Goal: Task Accomplishment & Management: Use online tool/utility

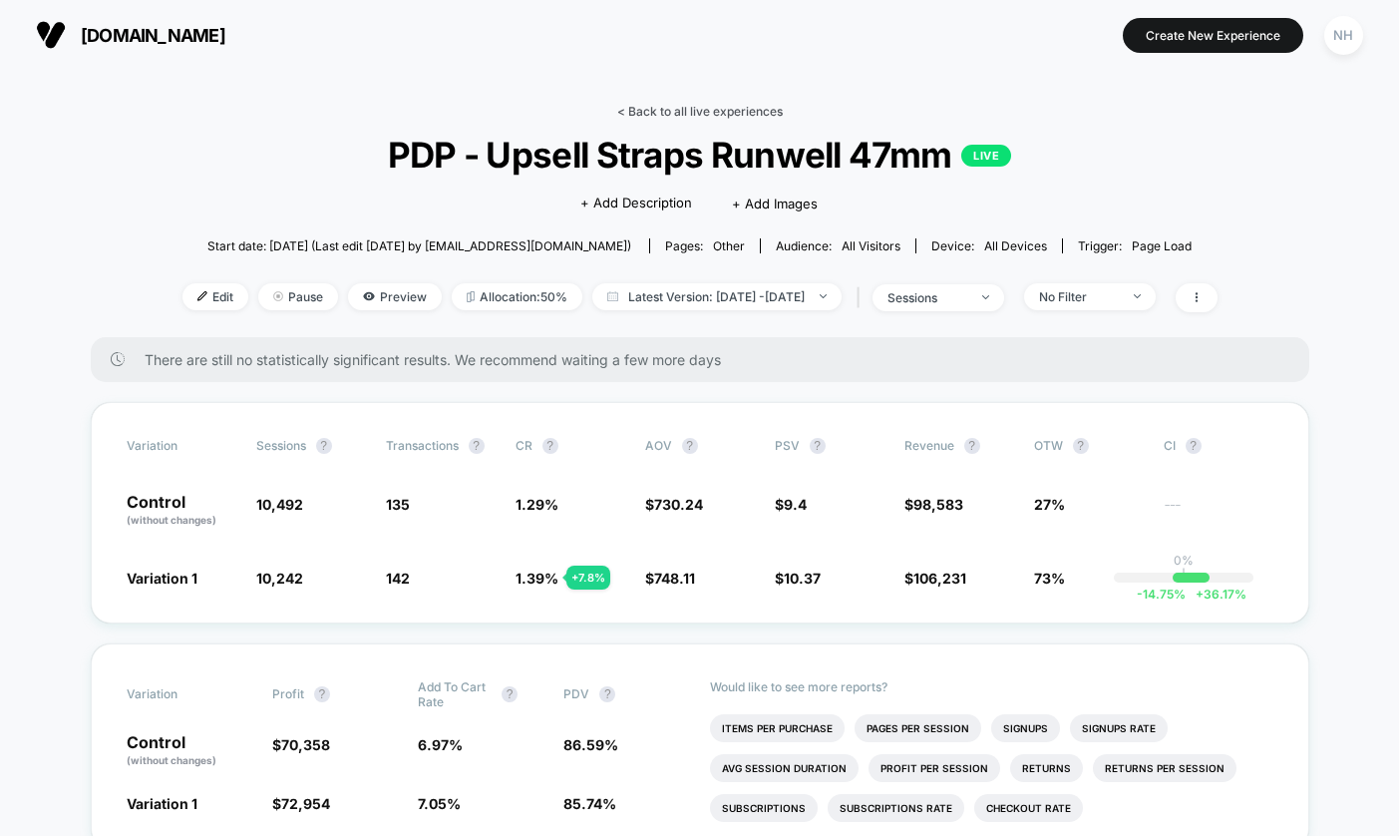
click at [734, 109] on link "< Back to all live experiences" at bounding box center [700, 111] width 166 height 15
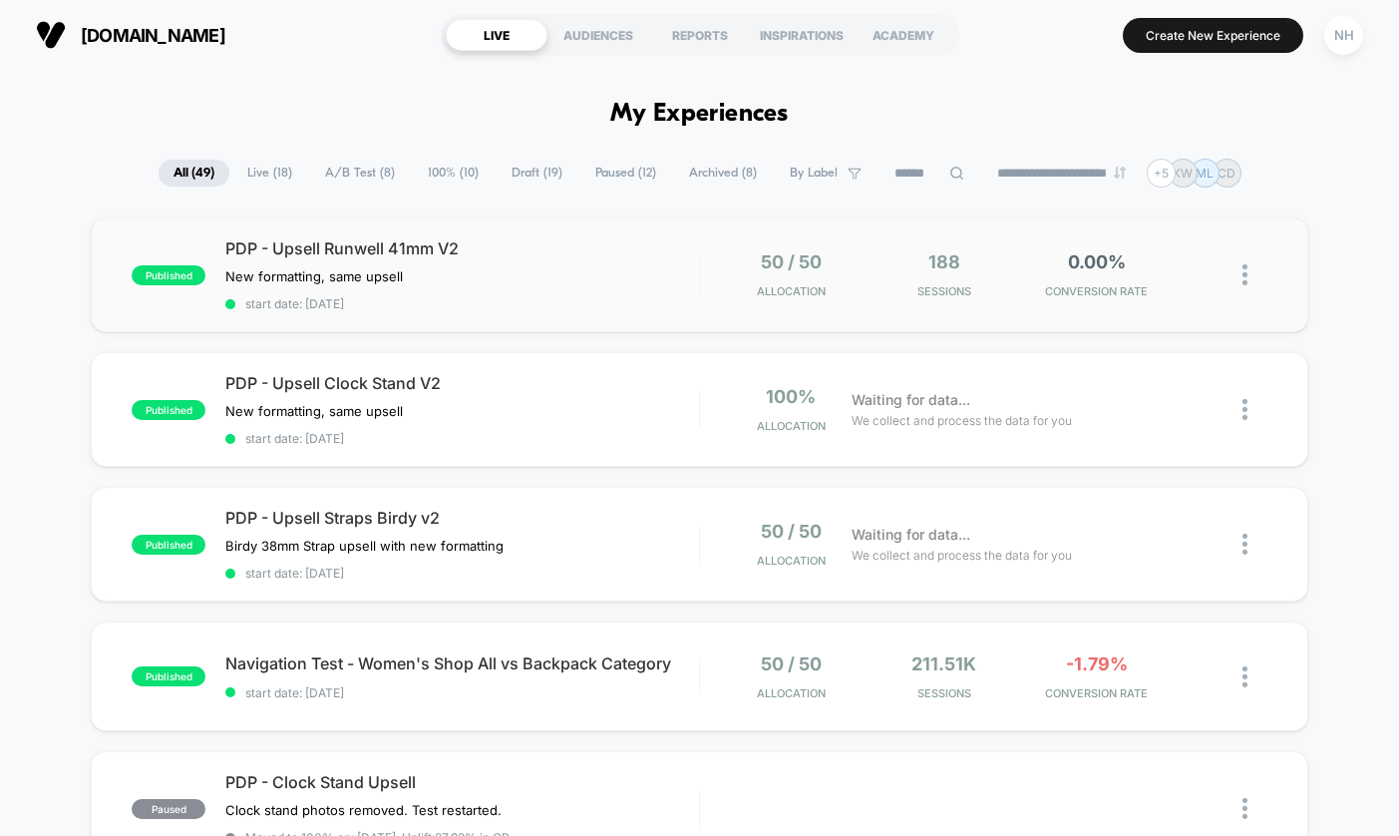
click at [1246, 282] on img at bounding box center [1245, 274] width 5 height 21
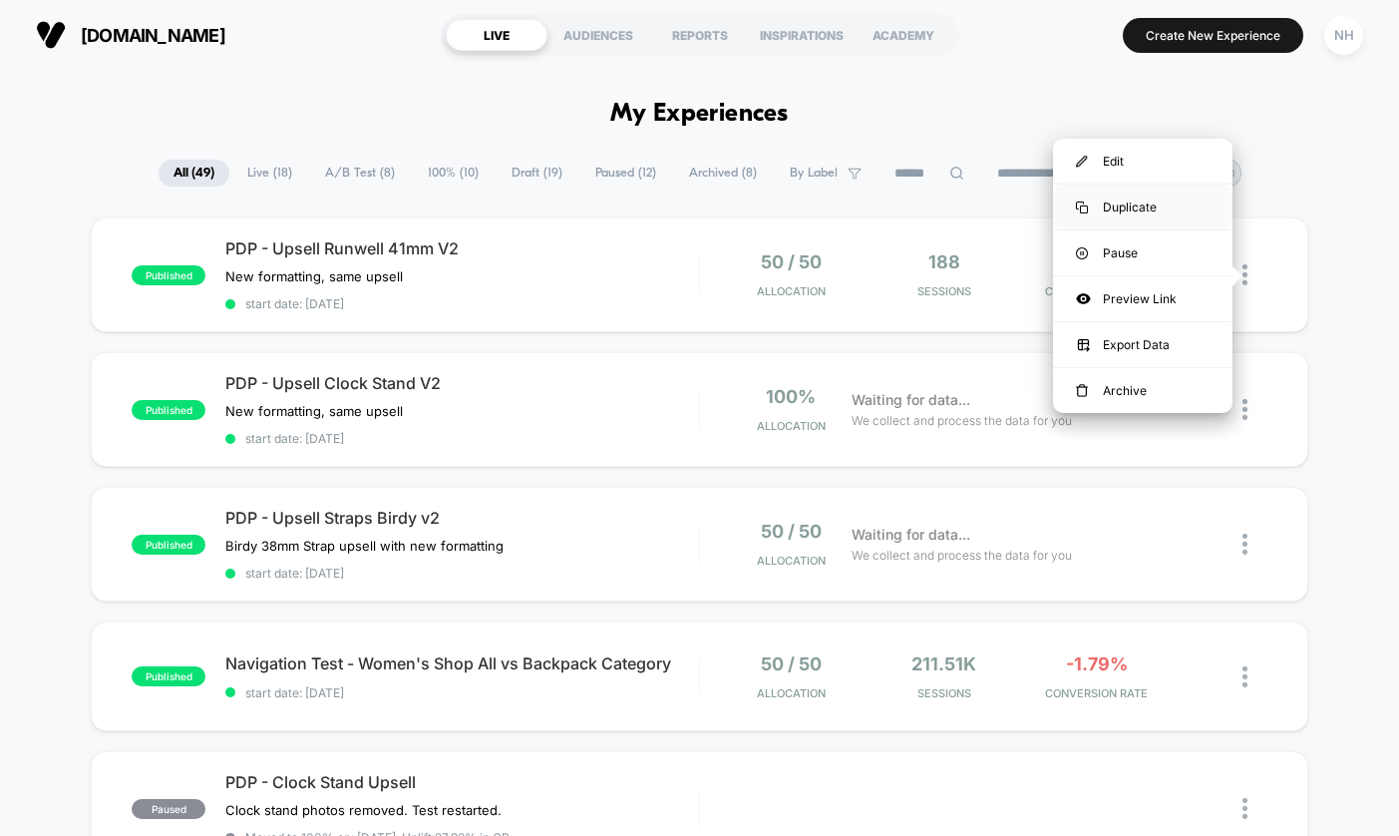
click at [1147, 203] on div "Duplicate" at bounding box center [1142, 206] width 179 height 45
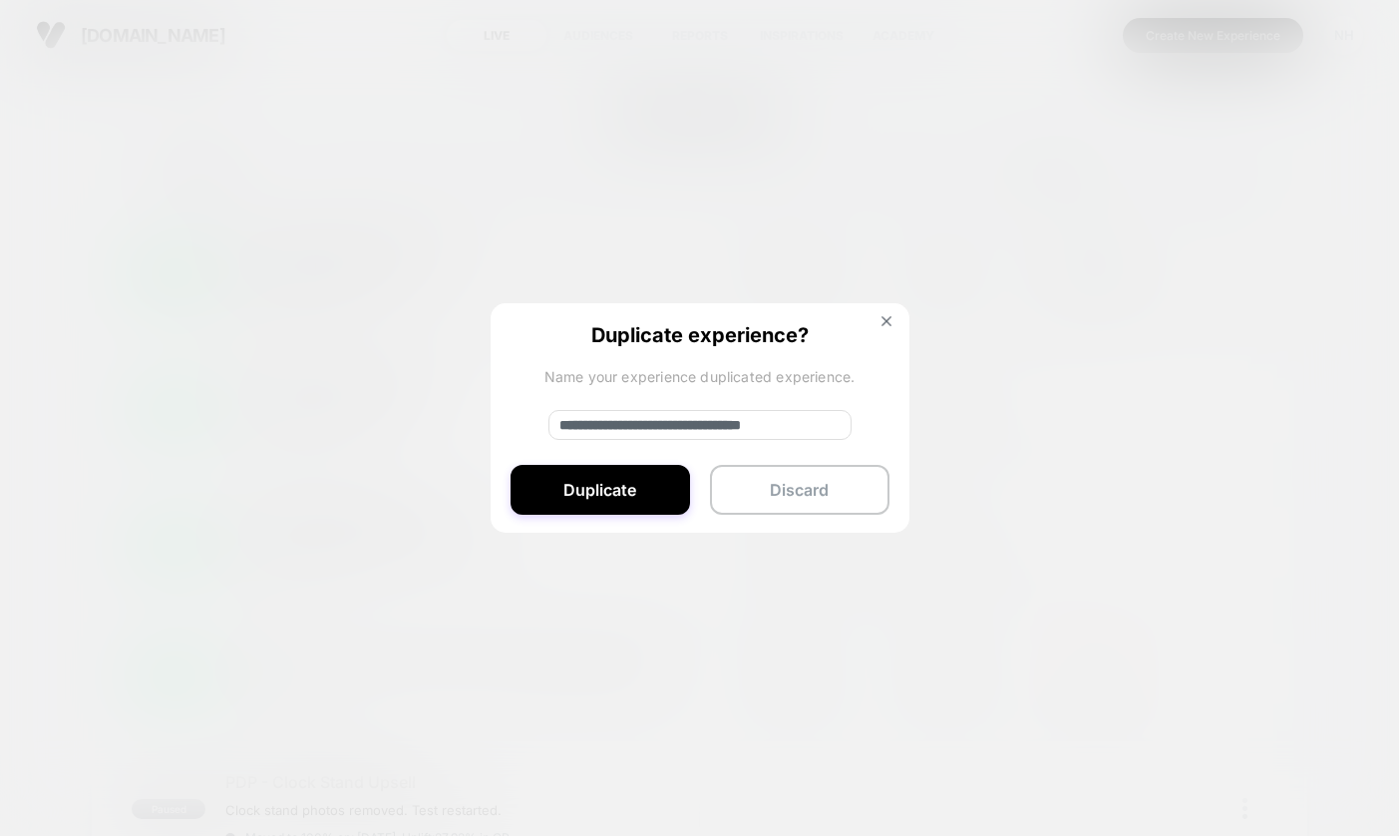
click at [637, 429] on input "**********" at bounding box center [699, 425] width 303 height 30
drag, startPoint x: 627, startPoint y: 422, endPoint x: 485, endPoint y: 428, distance: 142.7
click at [1243, 298] on div "**********" at bounding box center [1255, 274] width 25 height 47
click at [755, 422] on input "**********" at bounding box center [699, 425] width 303 height 30
type input "**********"
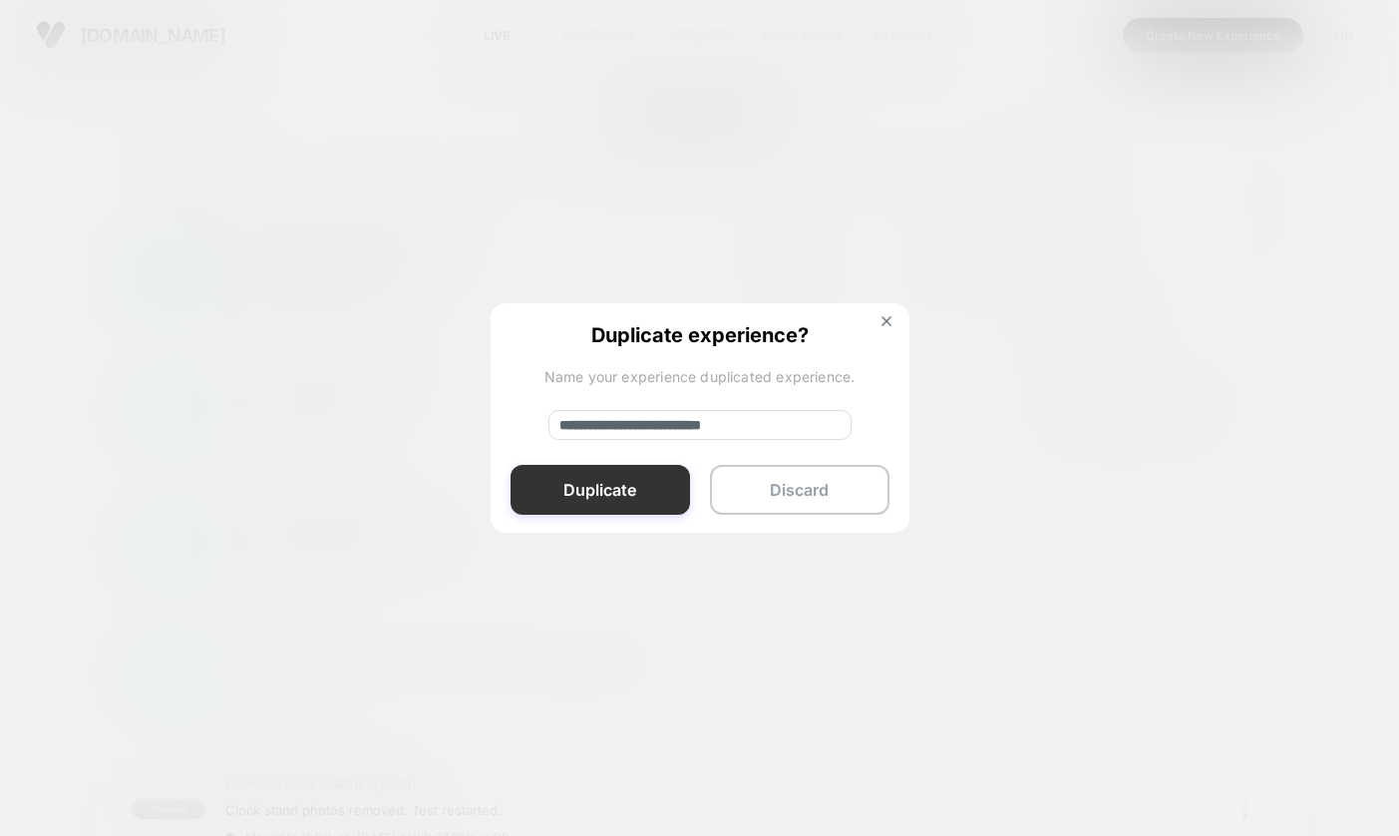
click at [614, 493] on button "Duplicate" at bounding box center [600, 490] width 179 height 50
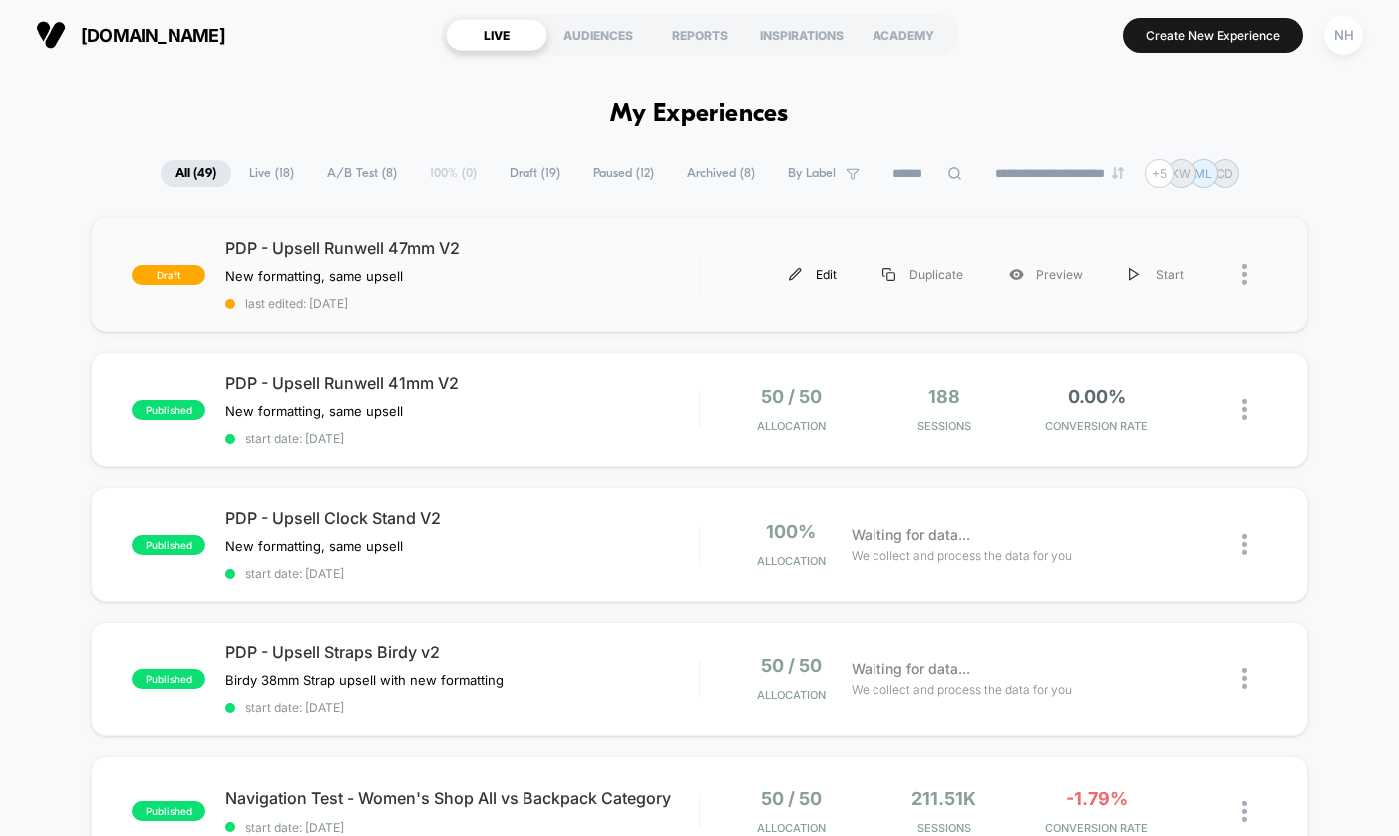
click at [822, 276] on div "Edit" at bounding box center [813, 274] width 94 height 45
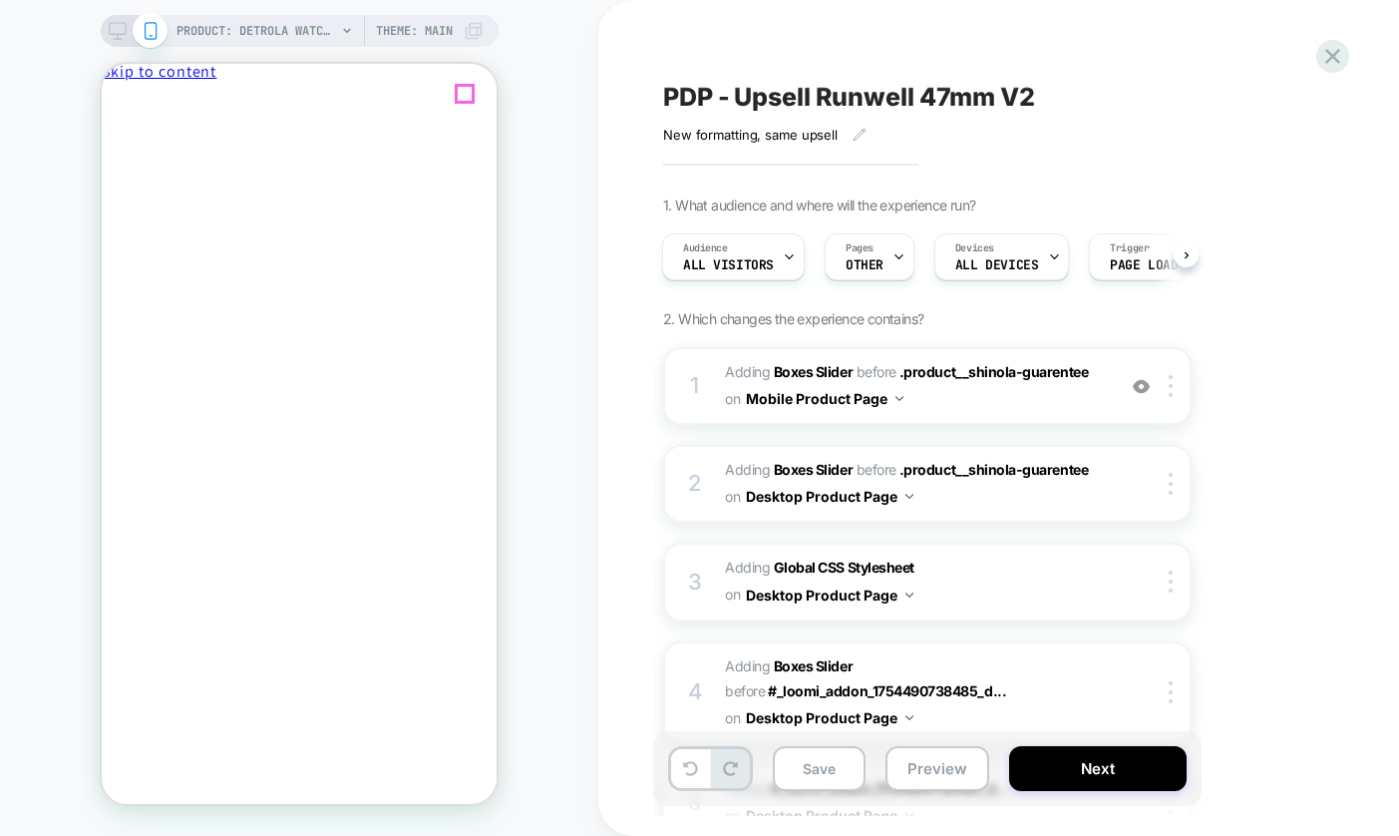
click at [188, 99] on icon "Close" at bounding box center [188, 106] width 0 height 15
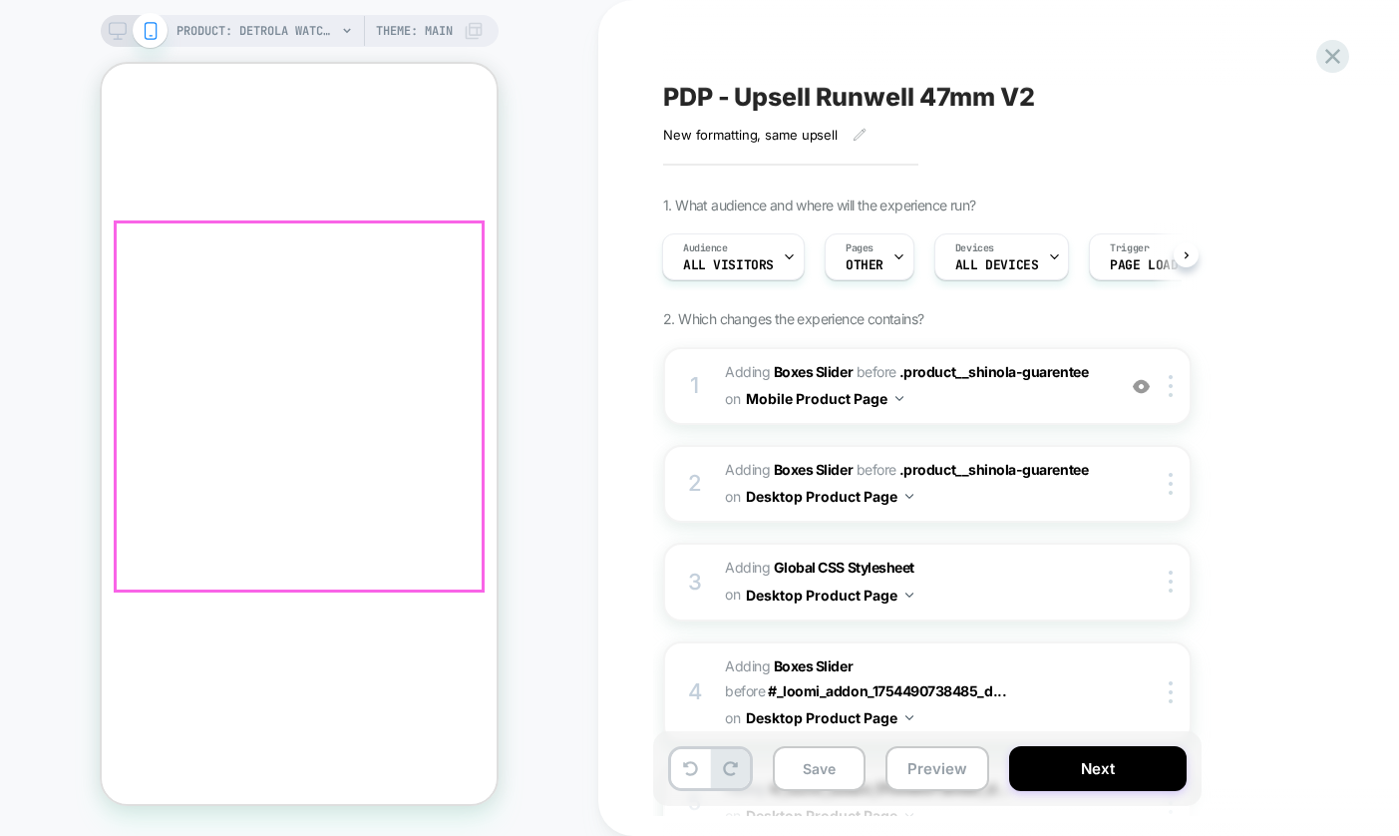
scroll to position [1405, 0]
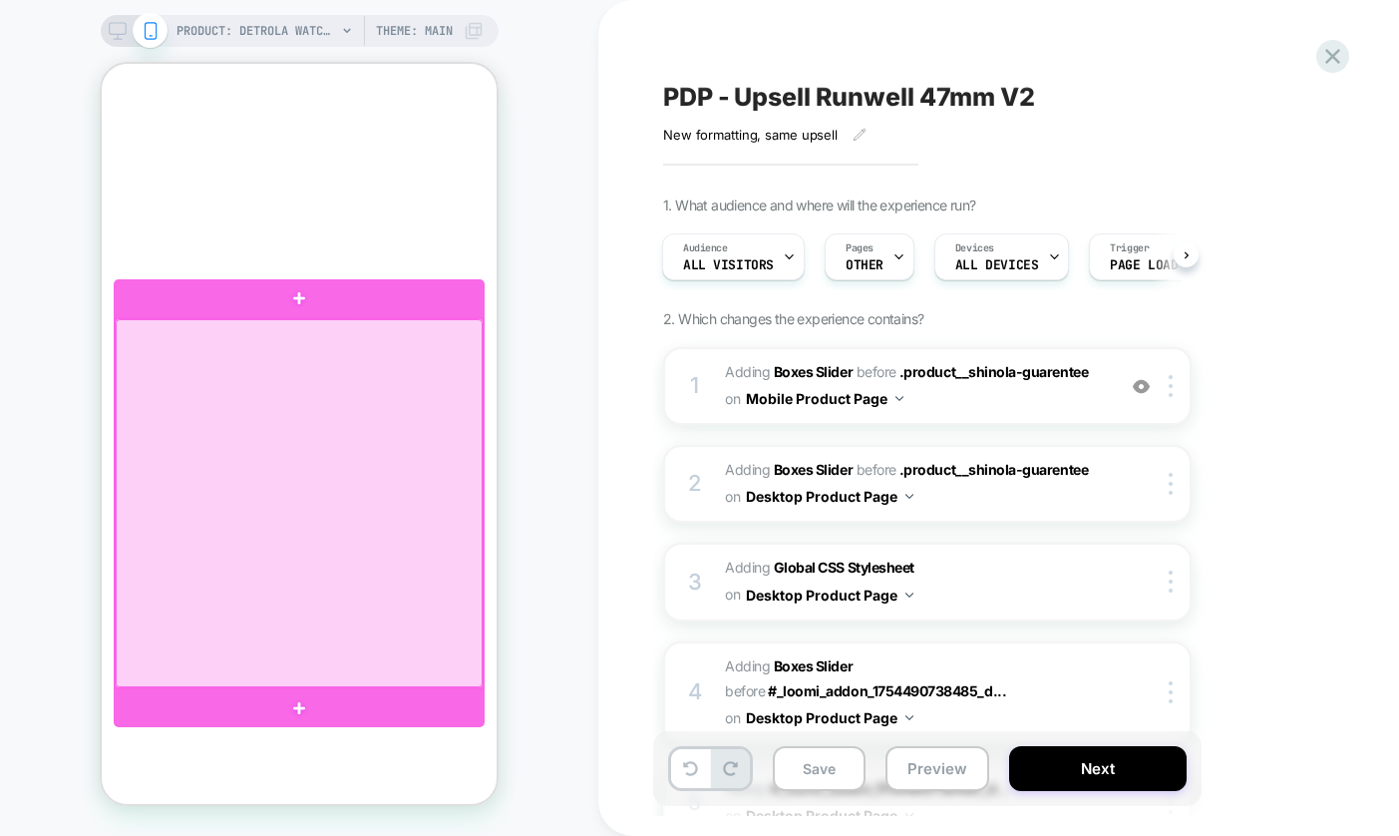
click at [297, 378] on div at bounding box center [299, 503] width 367 height 368
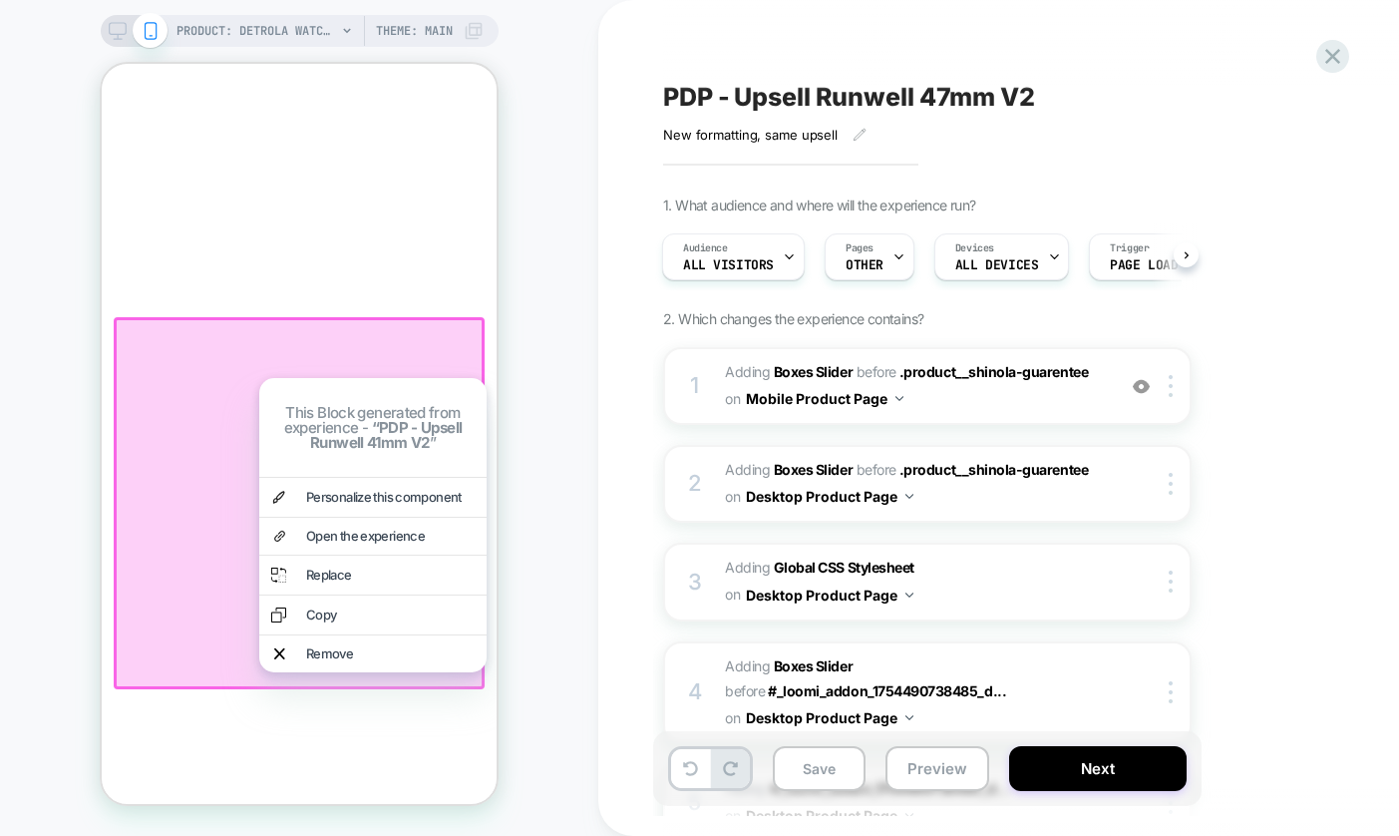
click at [1243, 570] on div "1. What audience and where will the experience run? Audience All Visitors Pages…" at bounding box center [1027, 814] width 728 height 1237
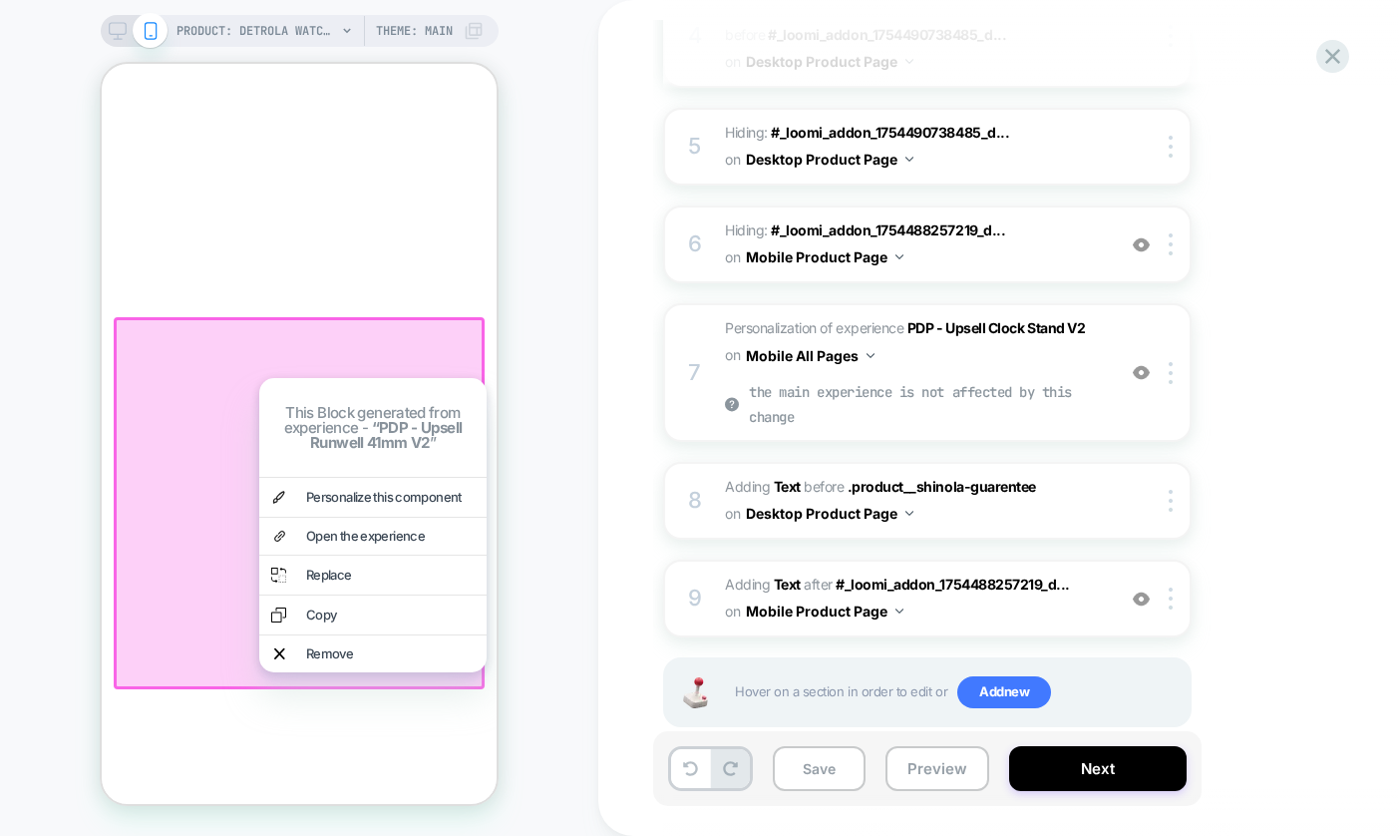
scroll to position [663, 0]
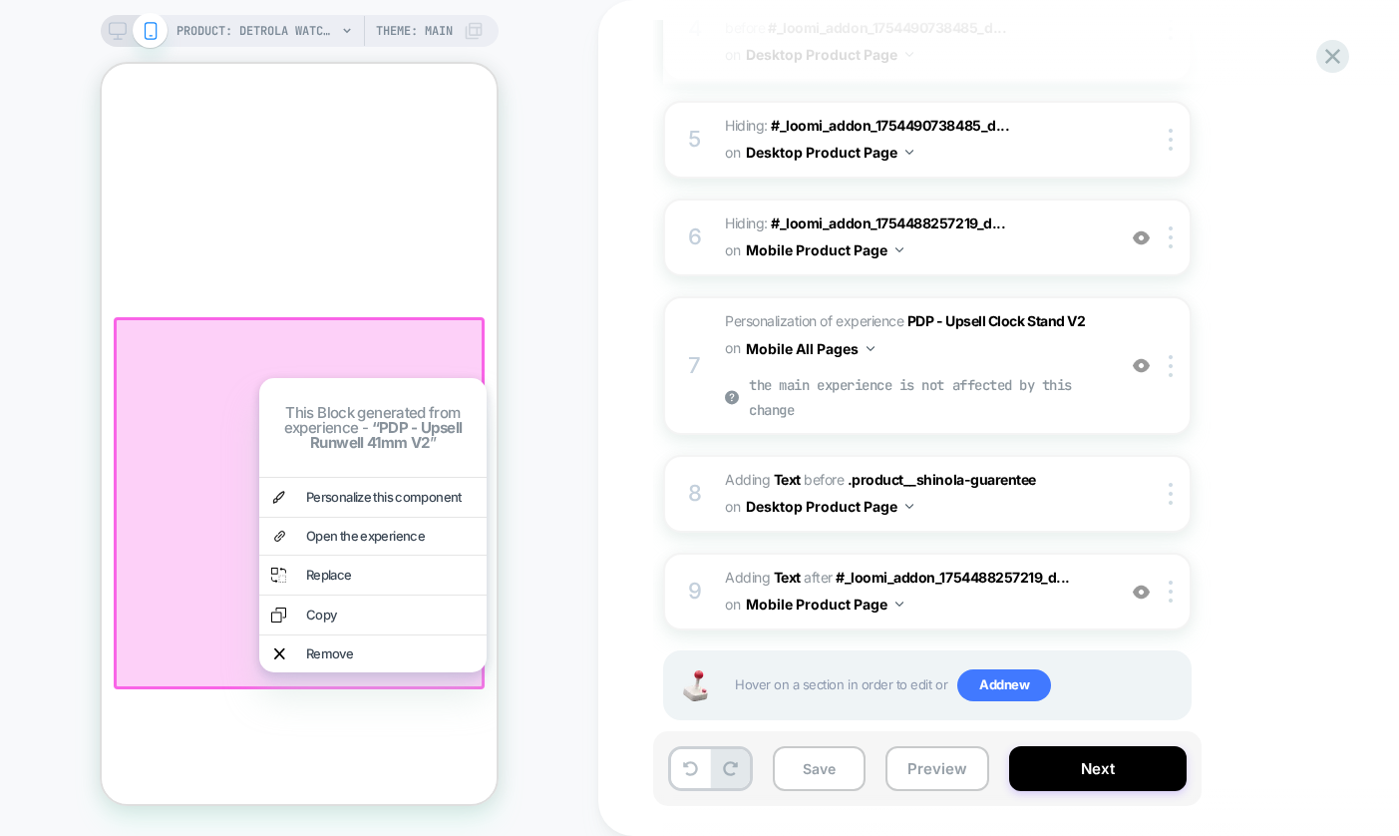
click at [1360, 562] on div "1. What audience and where will the experience run? Audience All Visitors Pages…" at bounding box center [1027, 151] width 728 height 1237
click at [607, 430] on div "PDP - Upsell Runwell 47mm V2 New formatting, same upsell Click to edit experien…" at bounding box center [1037, 418] width 878 height 836
drag, startPoint x: 1143, startPoint y: 366, endPoint x: 1141, endPoint y: 378, distance: 12.1
click at [1143, 366] on img at bounding box center [1141, 365] width 17 height 17
click at [532, 376] on div "PRODUCT: Detrola Watch - Black PRODUCT: Detrola Watch - Black Theme: MAIN" at bounding box center [299, 418] width 598 height 796
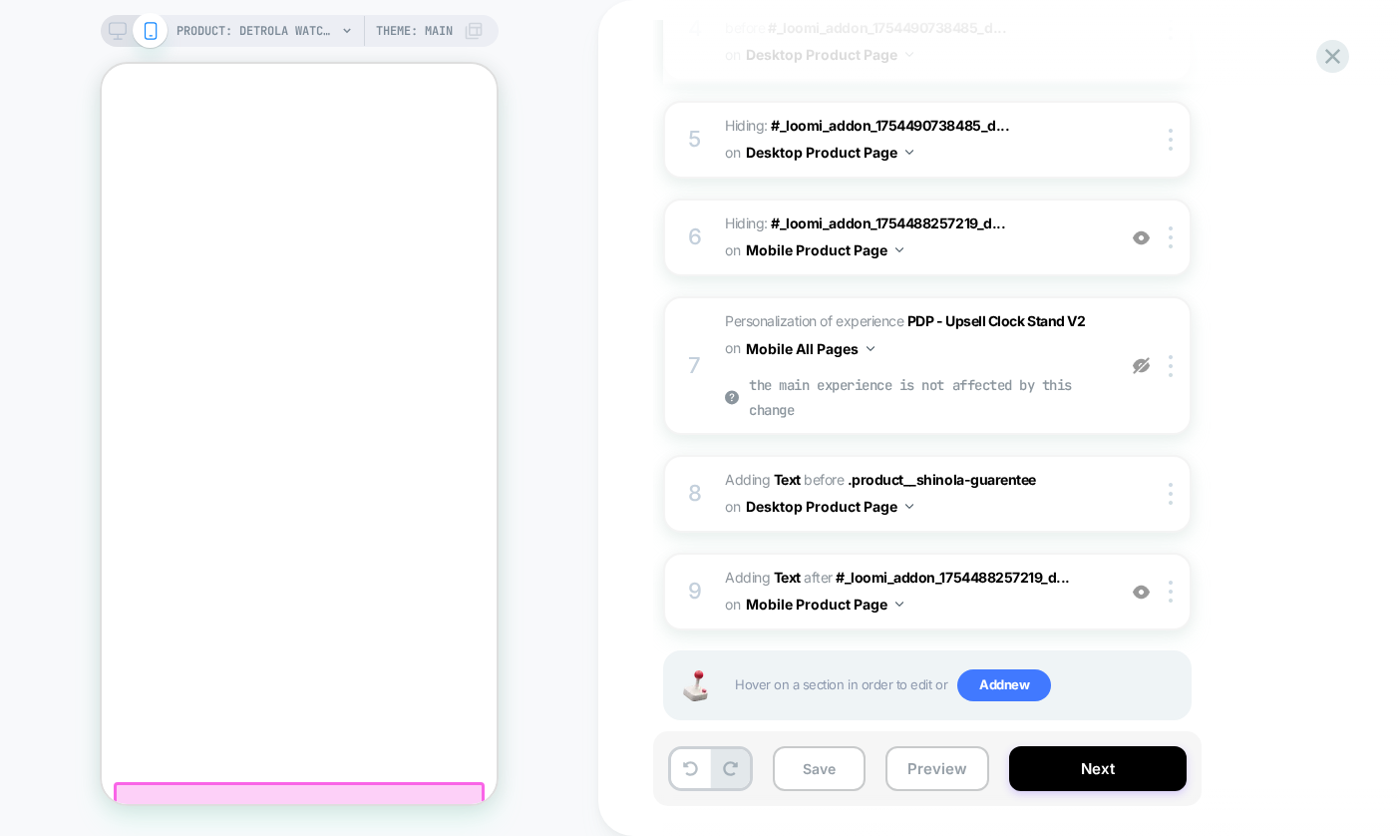
scroll to position [1002, 0]
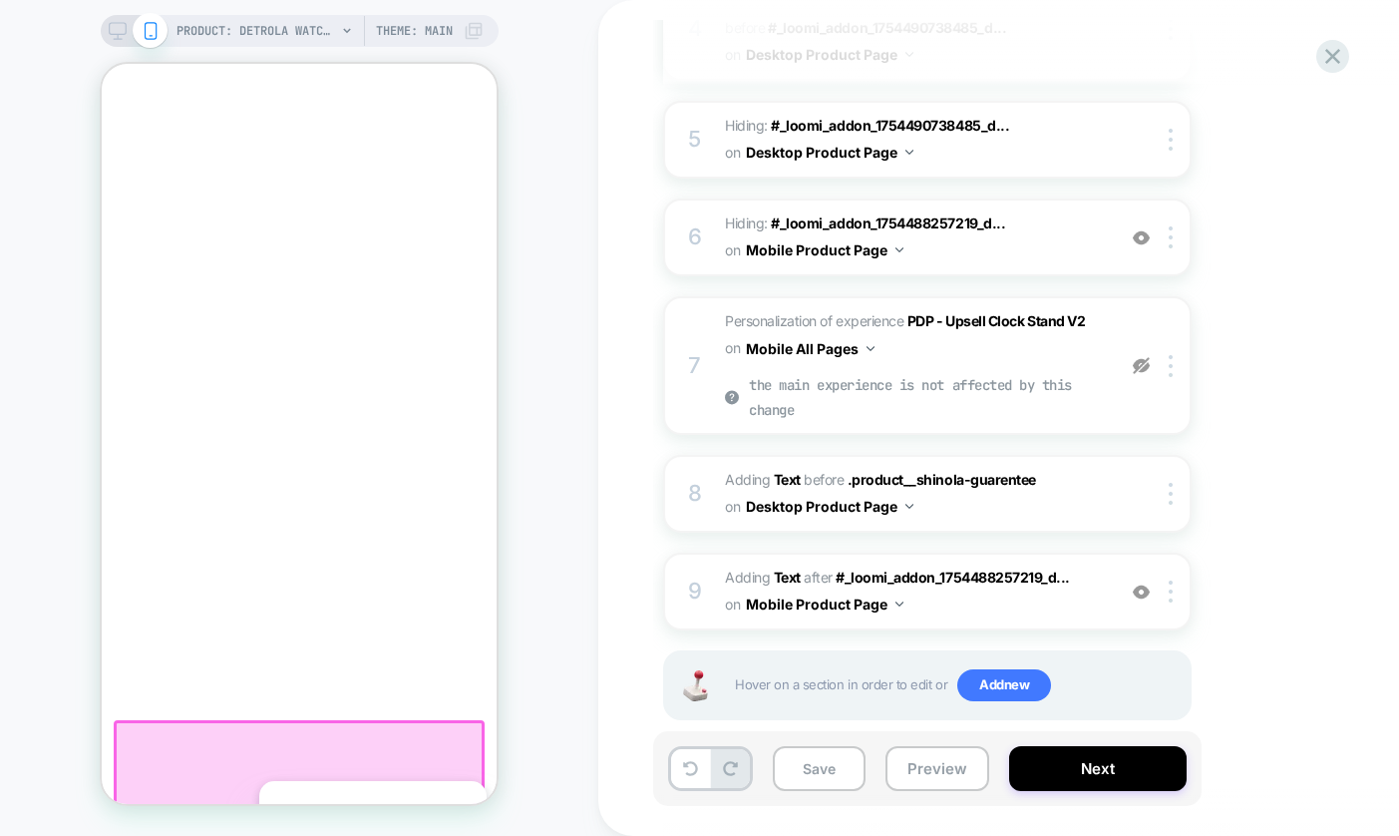
click at [548, 408] on div "PRODUCT: Detrola Watch - Black PRODUCT: Detrola Watch - Black Theme: MAIN" at bounding box center [299, 418] width 598 height 796
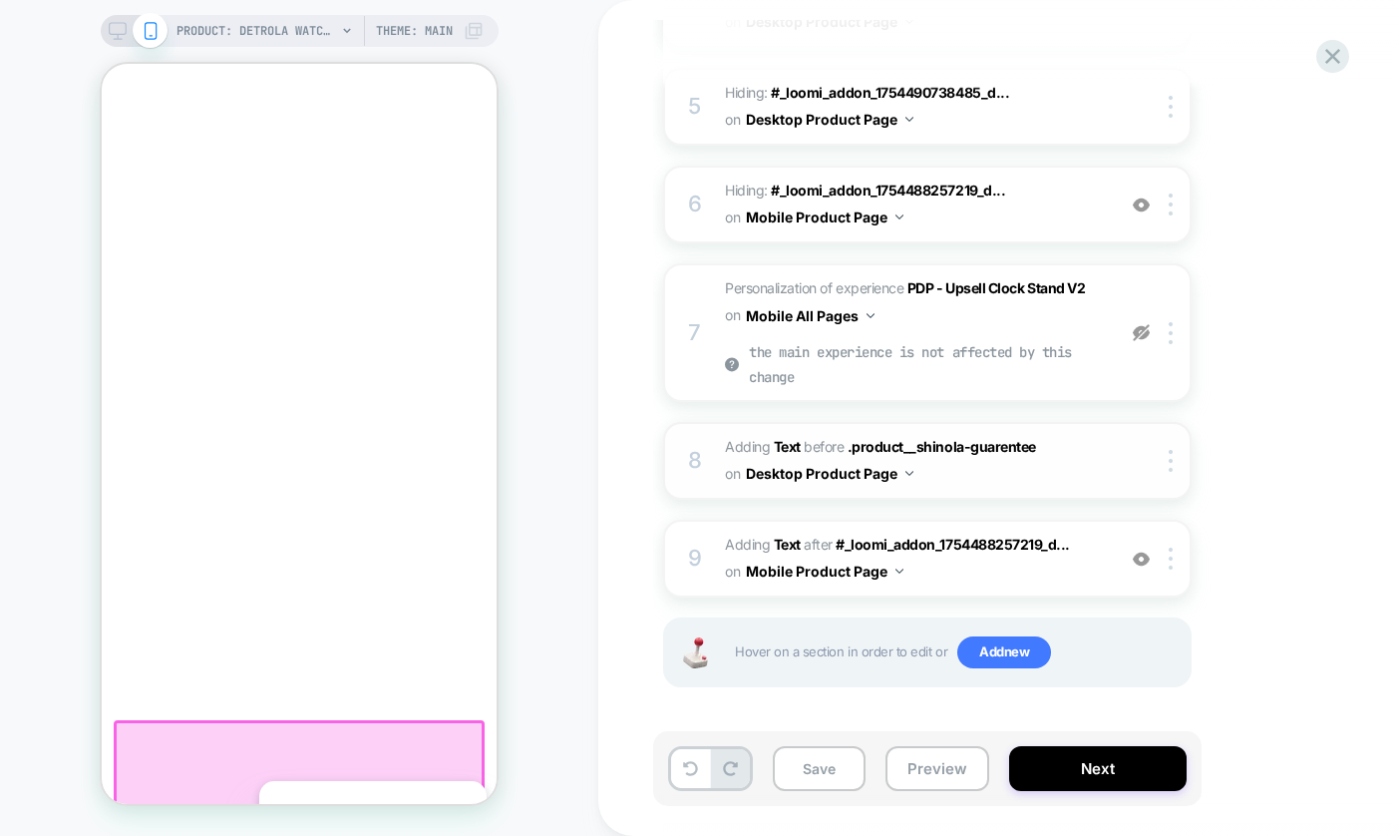
scroll to position [695, 0]
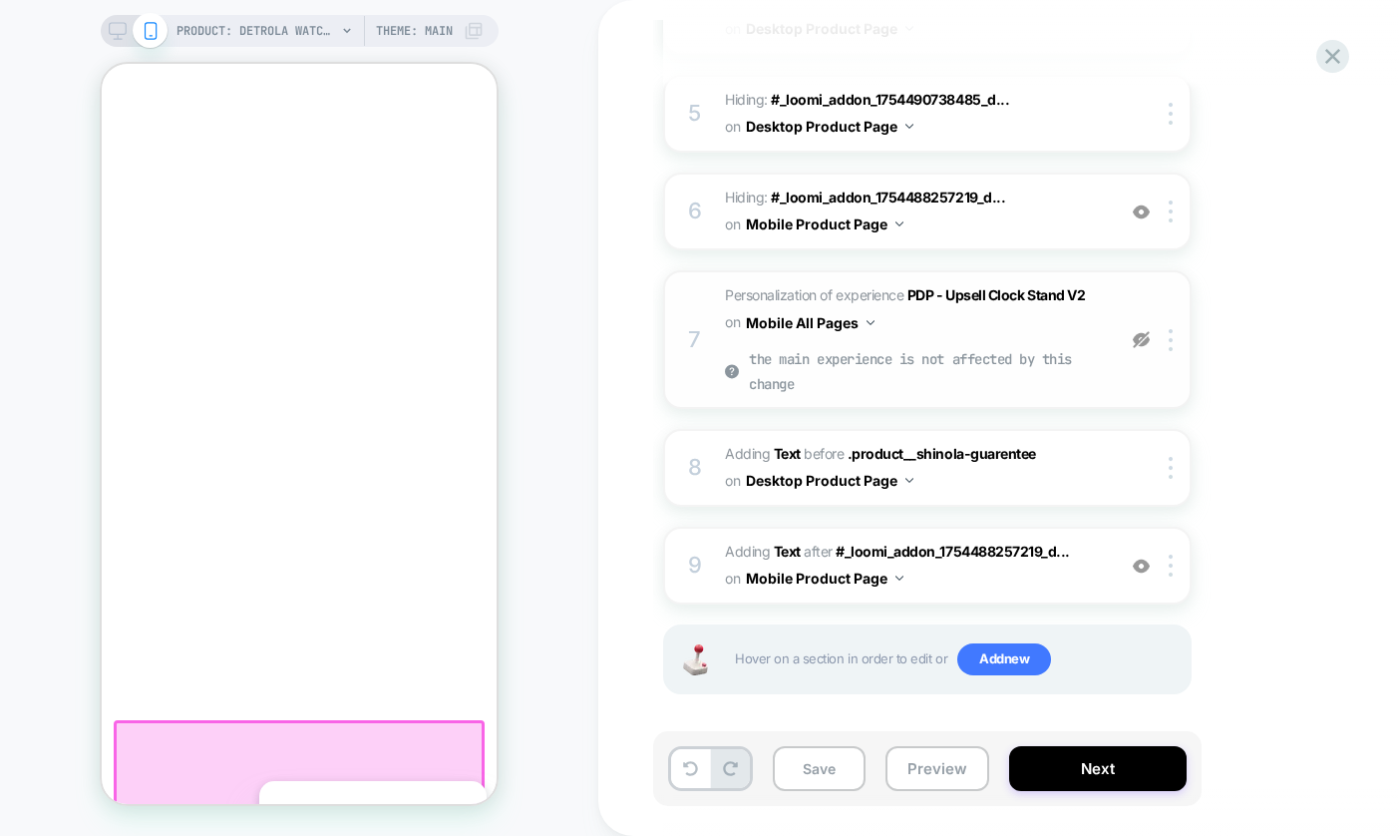
click at [1139, 333] on img at bounding box center [1141, 339] width 17 height 17
click at [1146, 339] on img at bounding box center [1141, 338] width 17 height 17
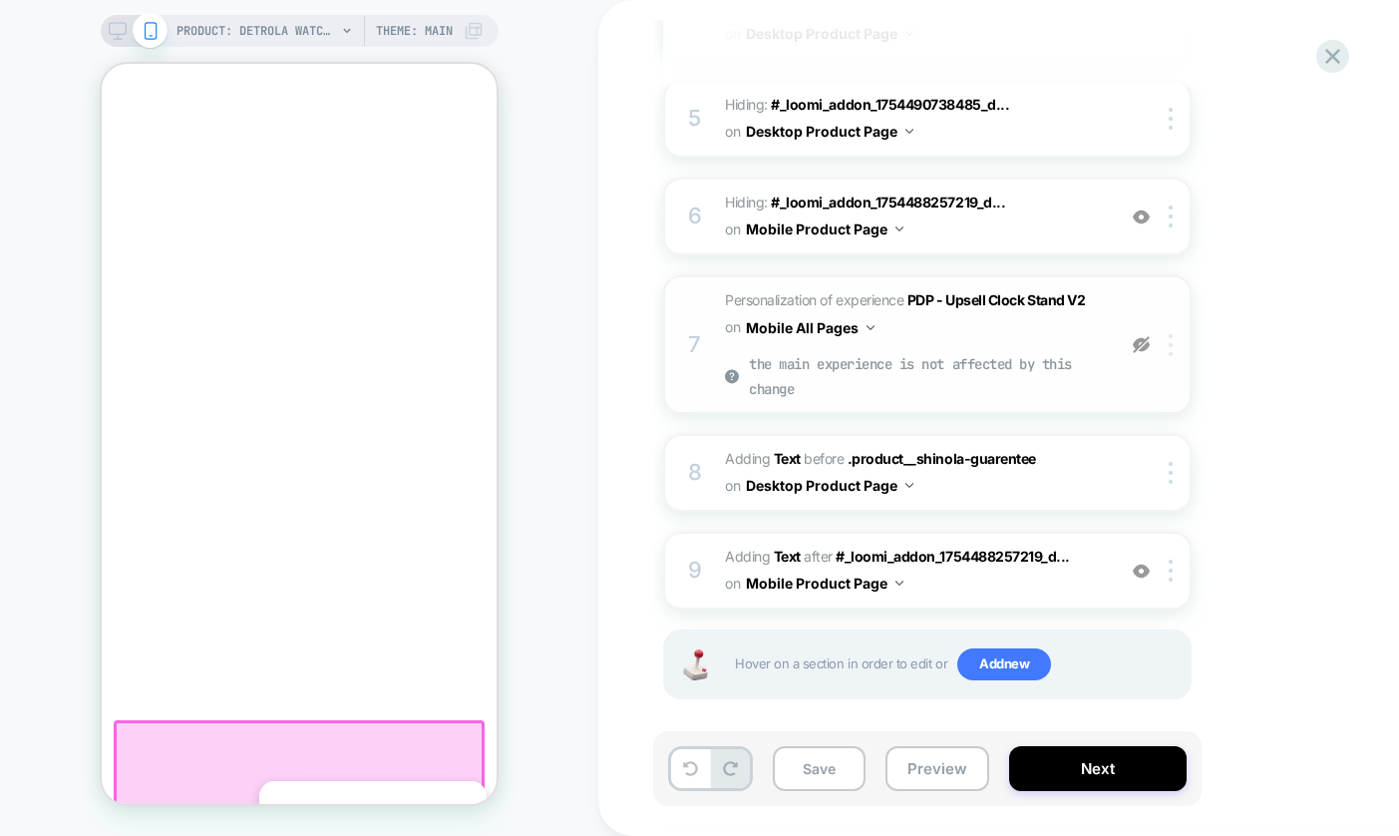
click at [1166, 338] on div at bounding box center [1174, 345] width 33 height 22
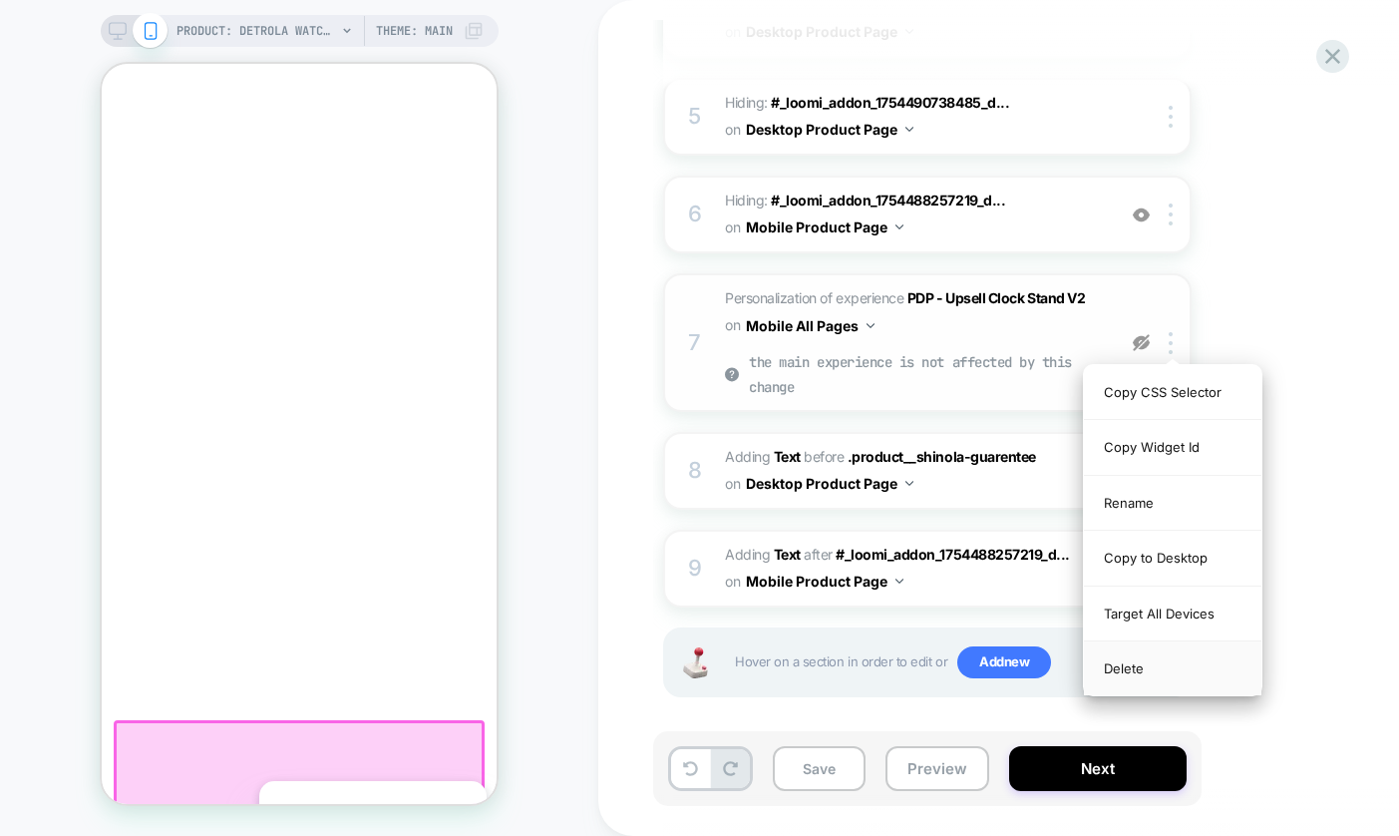
click at [1126, 668] on div "Delete" at bounding box center [1173, 668] width 178 height 54
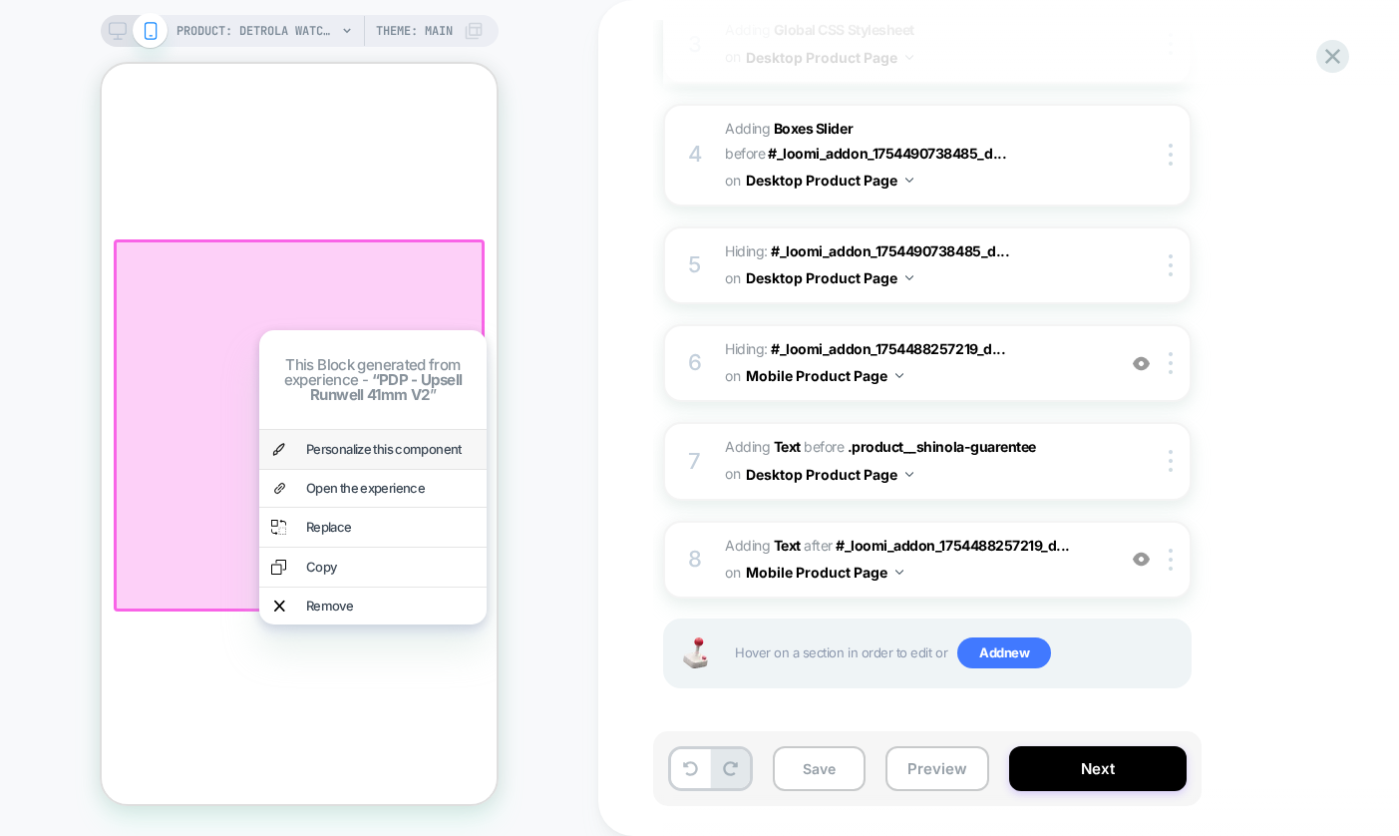
scroll to position [1549, 0]
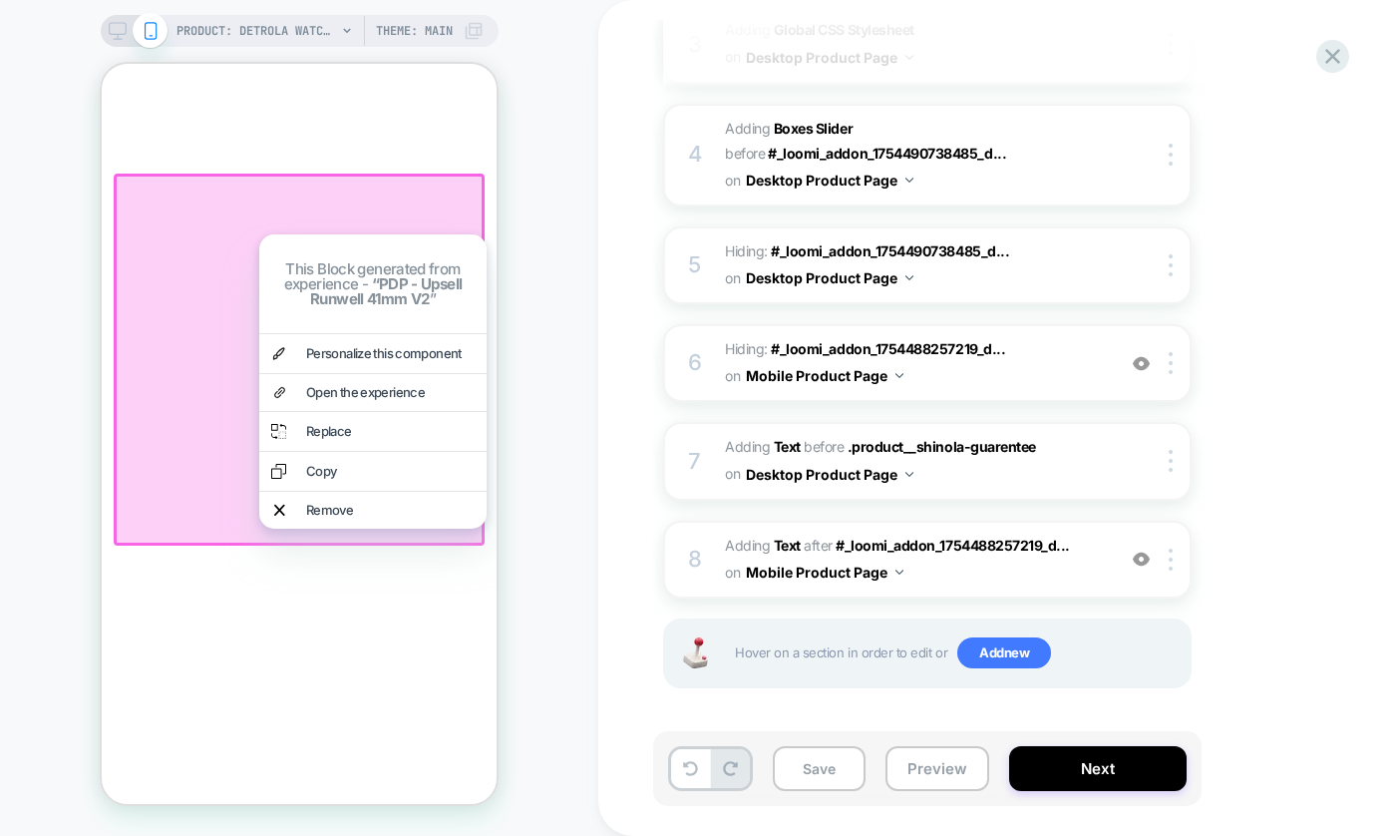
click at [180, 296] on div at bounding box center [299, 360] width 371 height 372
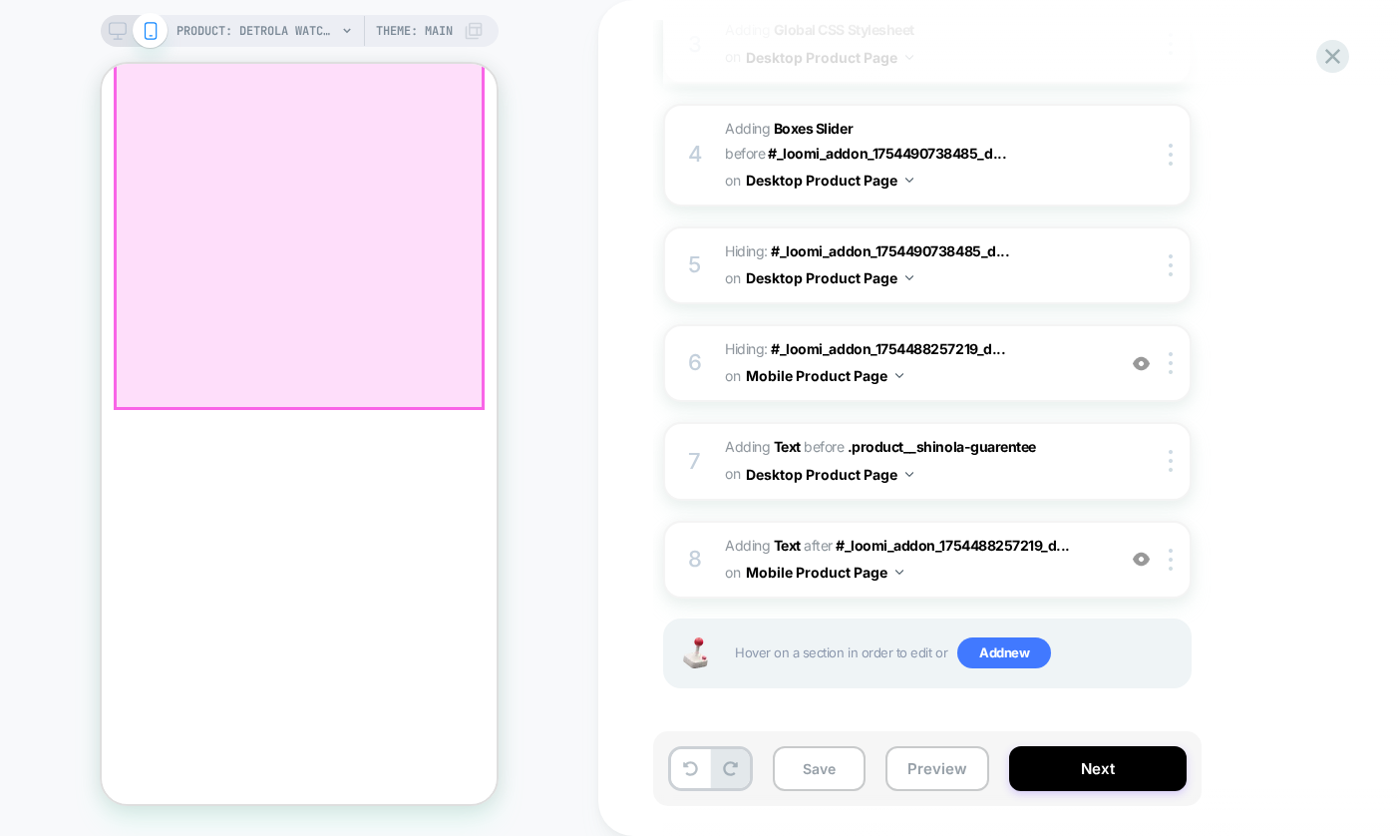
scroll to position [1528, 0]
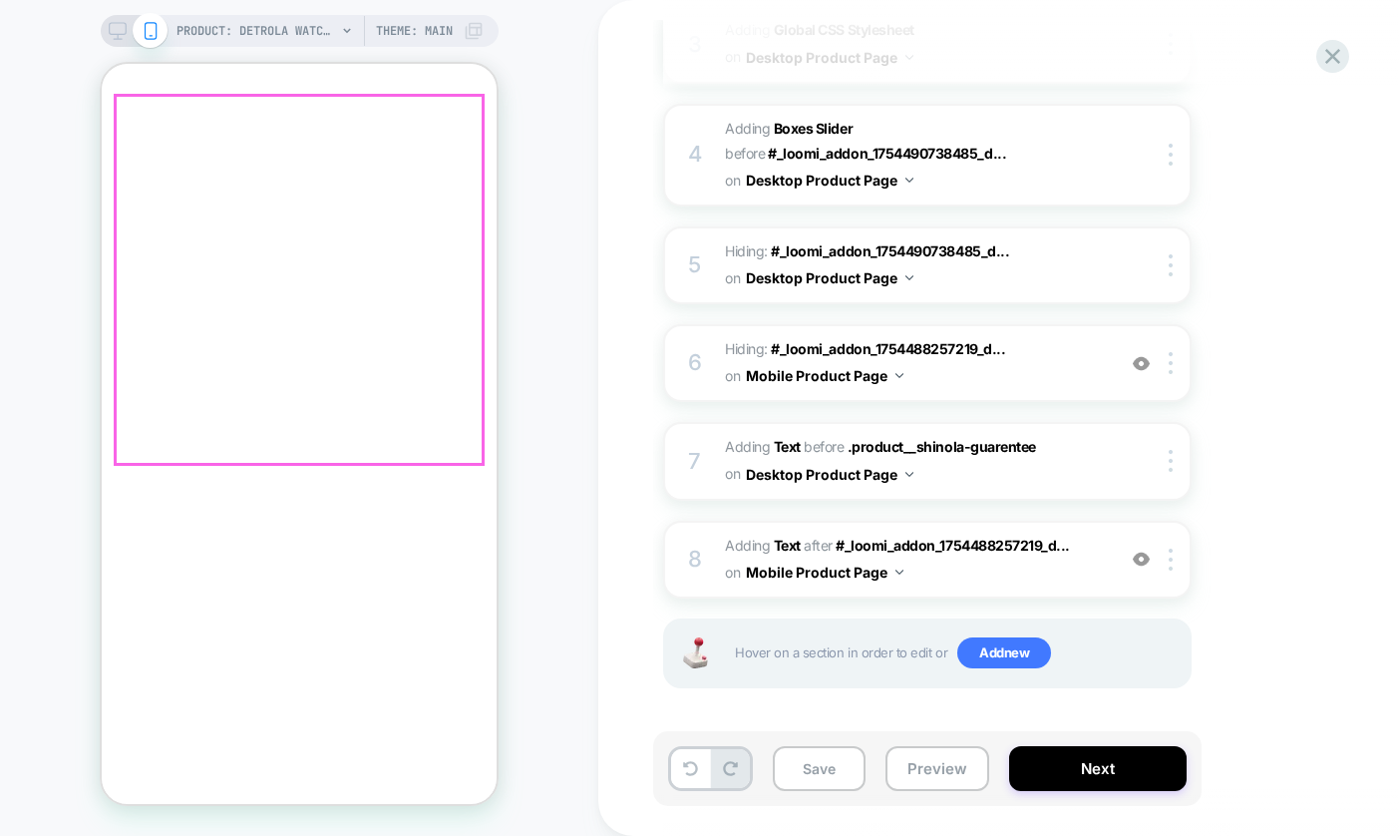
scroll to position [1533, 0]
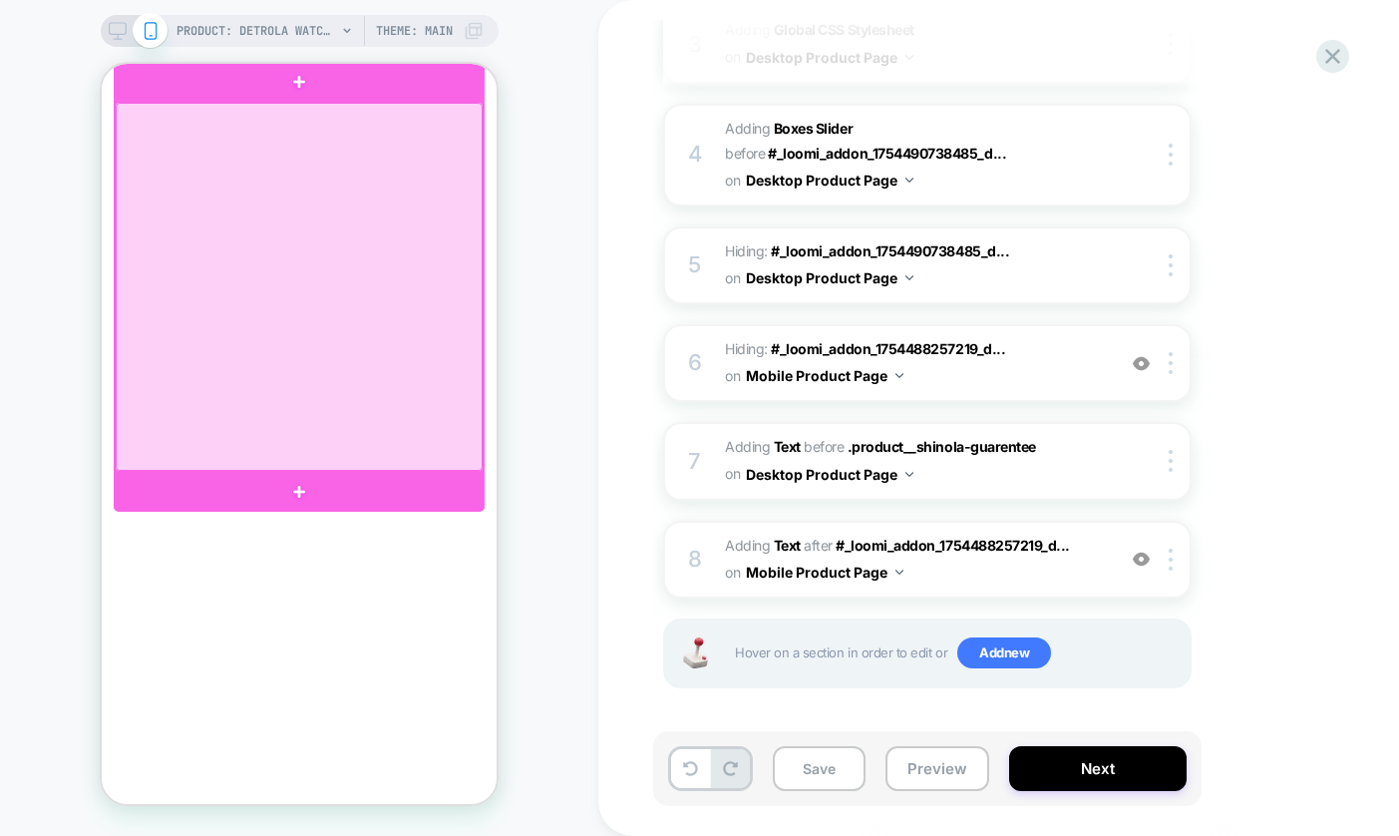
click at [368, 231] on div at bounding box center [299, 287] width 367 height 368
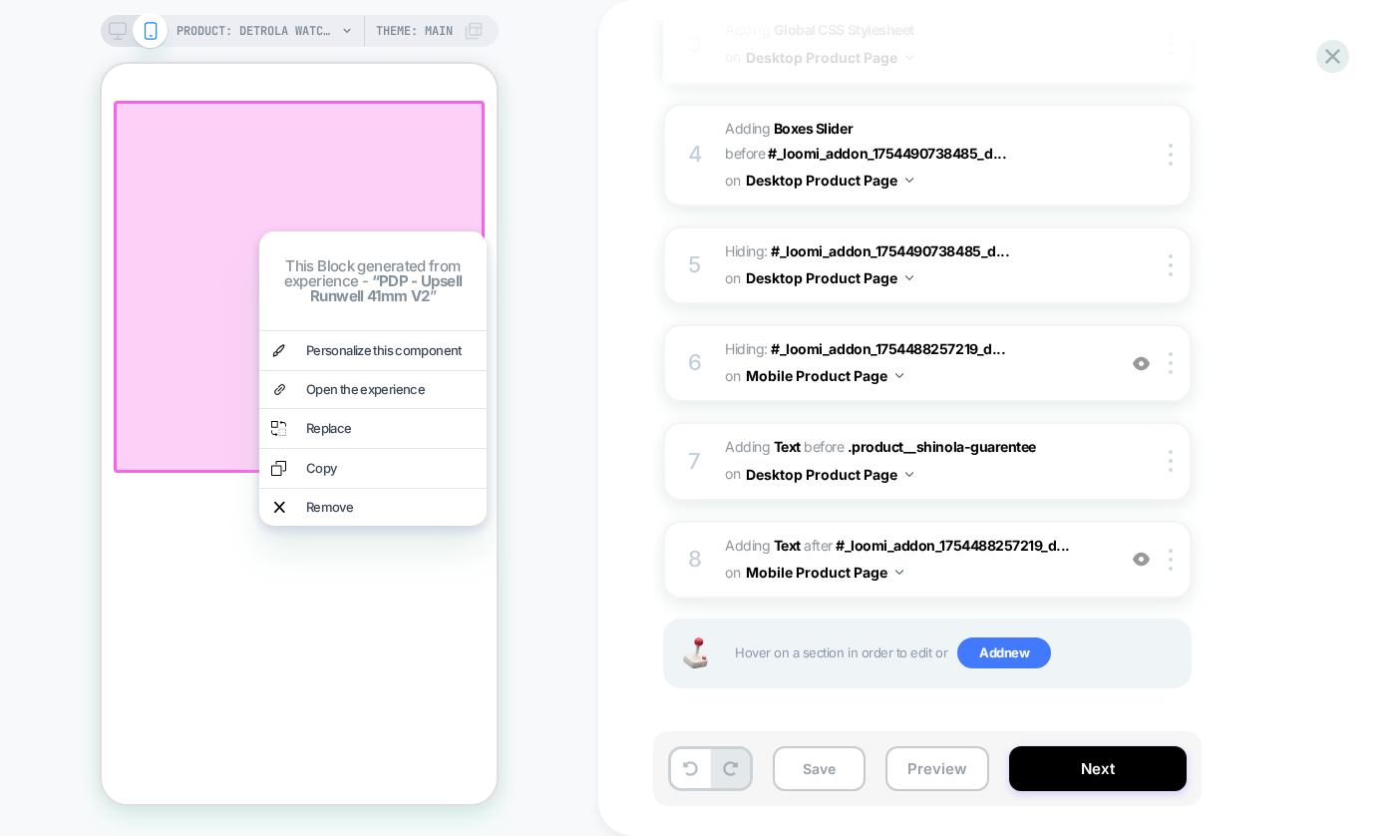
click at [1326, 463] on div "1. What audience and where will the experience run? Audience All Visitors Pages…" at bounding box center [1027, 198] width 728 height 1079
click at [1141, 557] on img at bounding box center [1141, 558] width 17 height 17
click at [1142, 557] on img at bounding box center [1141, 558] width 17 height 17
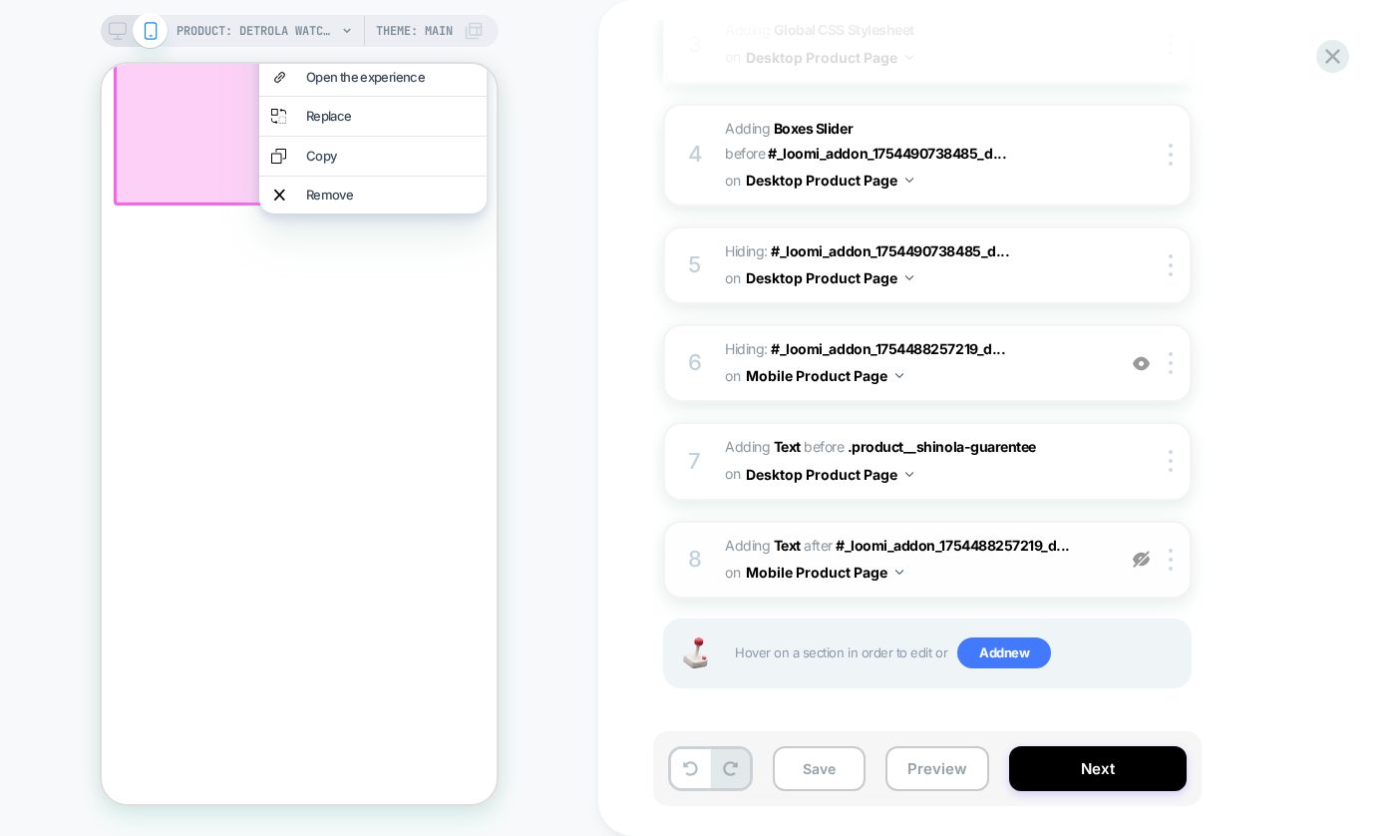
scroll to position [1853, 0]
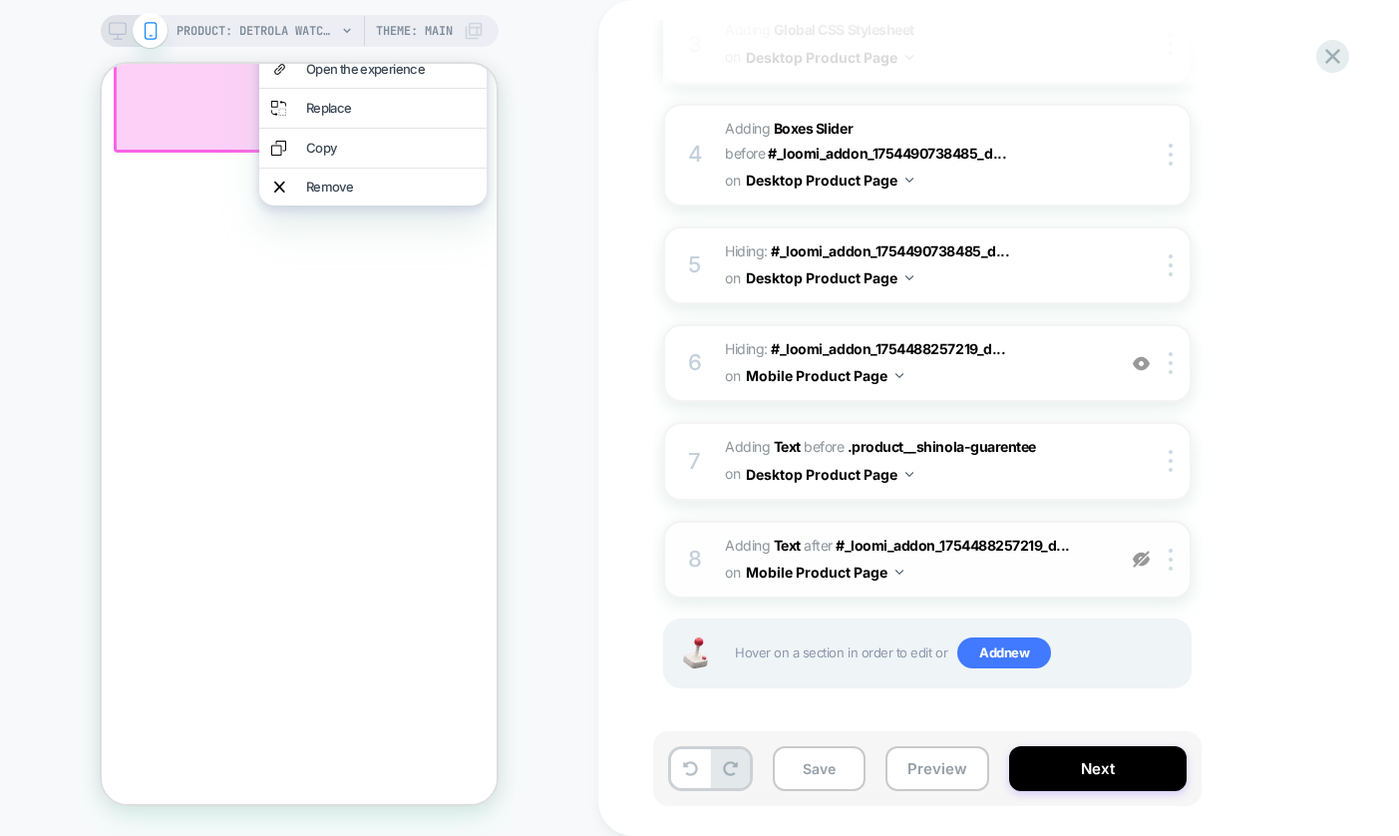
click at [1142, 559] on img at bounding box center [1141, 558] width 17 height 17
click at [1146, 558] on img at bounding box center [1141, 558] width 17 height 17
click at [1145, 558] on img at bounding box center [1141, 558] width 17 height 17
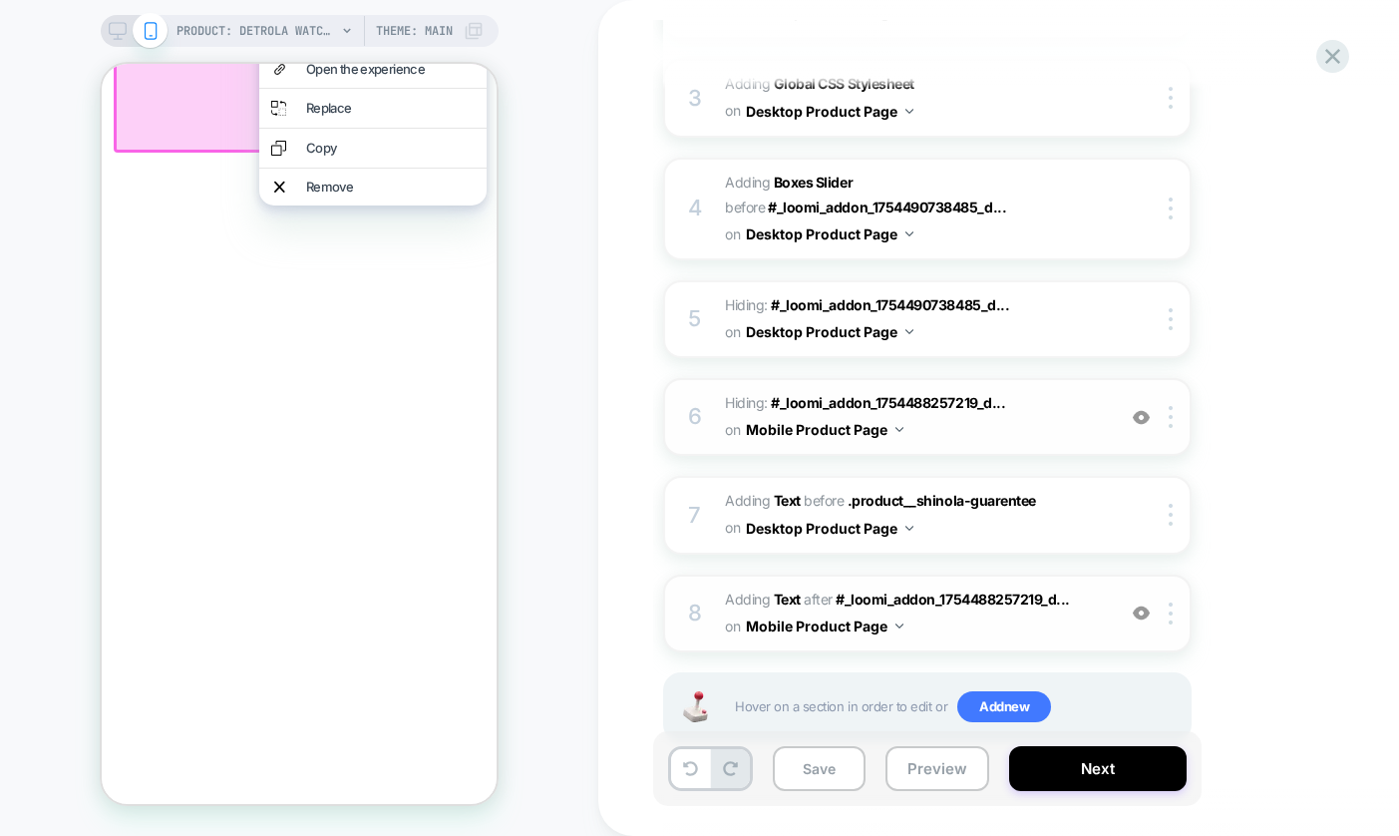
click at [1140, 412] on img at bounding box center [1141, 417] width 17 height 17
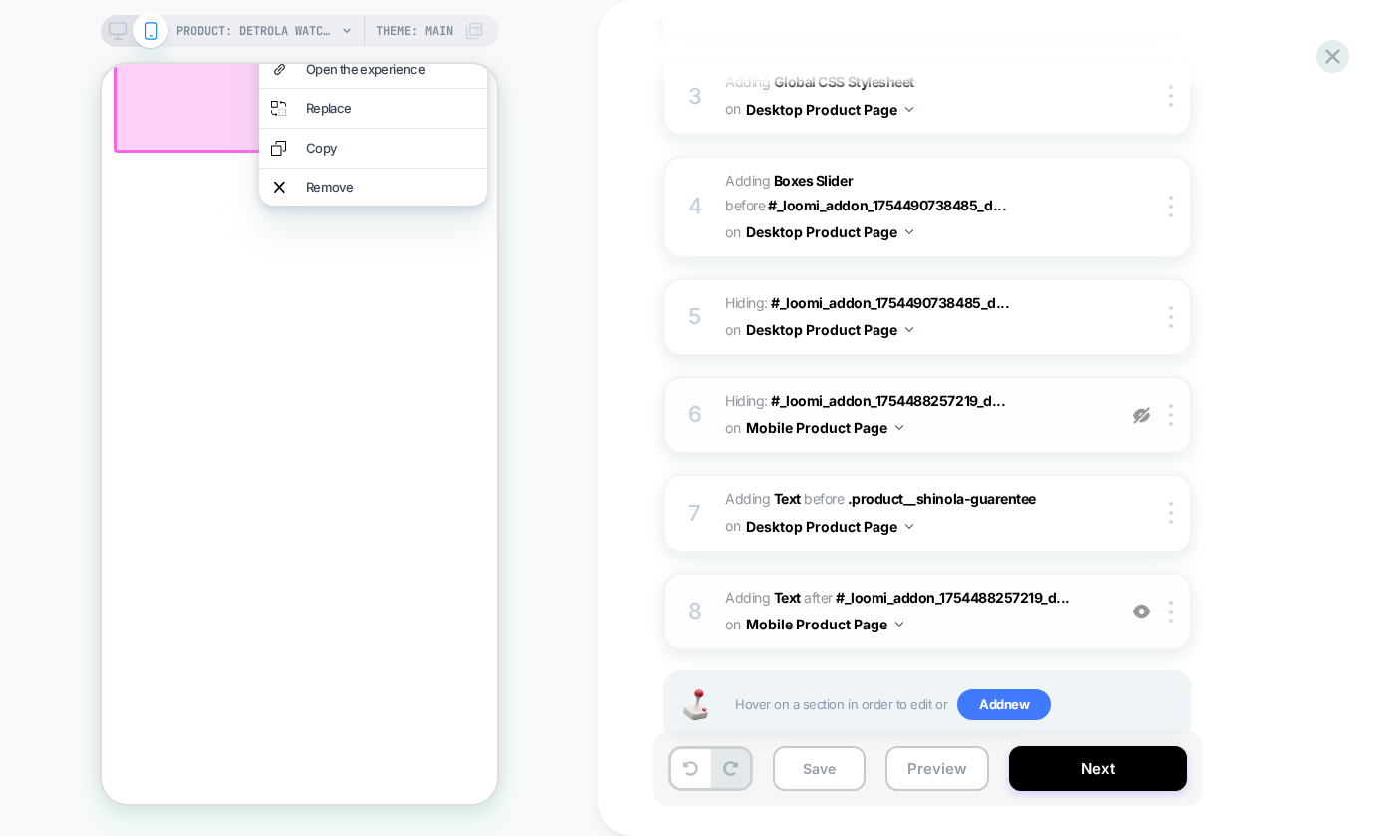
click at [1140, 412] on img at bounding box center [1141, 415] width 17 height 17
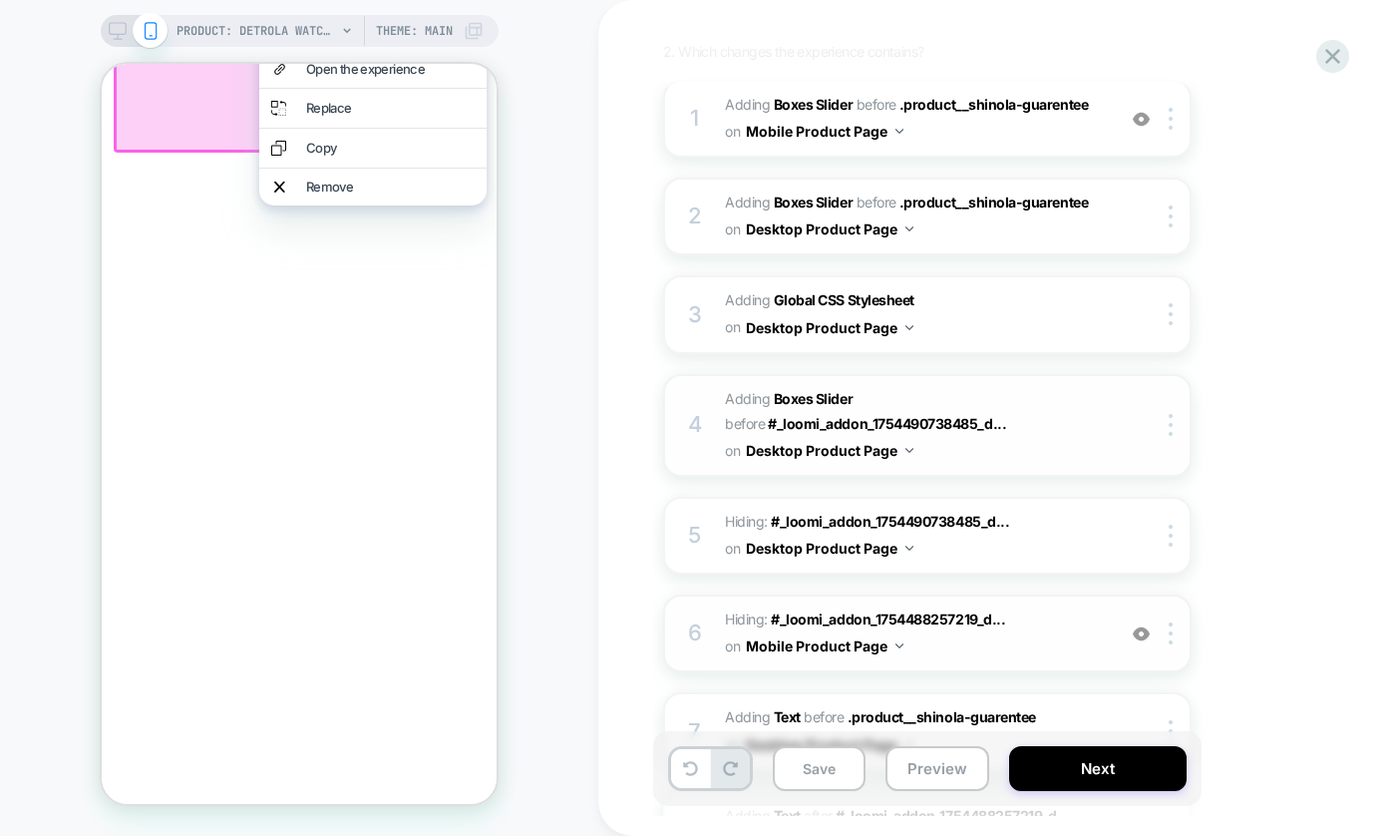
scroll to position [268, 0]
click at [1047, 434] on span "#_loomi_addon_1758913304742_dup1759158871_dup1759159225_dup1759178442 Adding Bo…" at bounding box center [915, 424] width 380 height 79
click at [1145, 635] on img at bounding box center [1141, 632] width 17 height 17
click at [1141, 633] on img at bounding box center [1141, 632] width 17 height 17
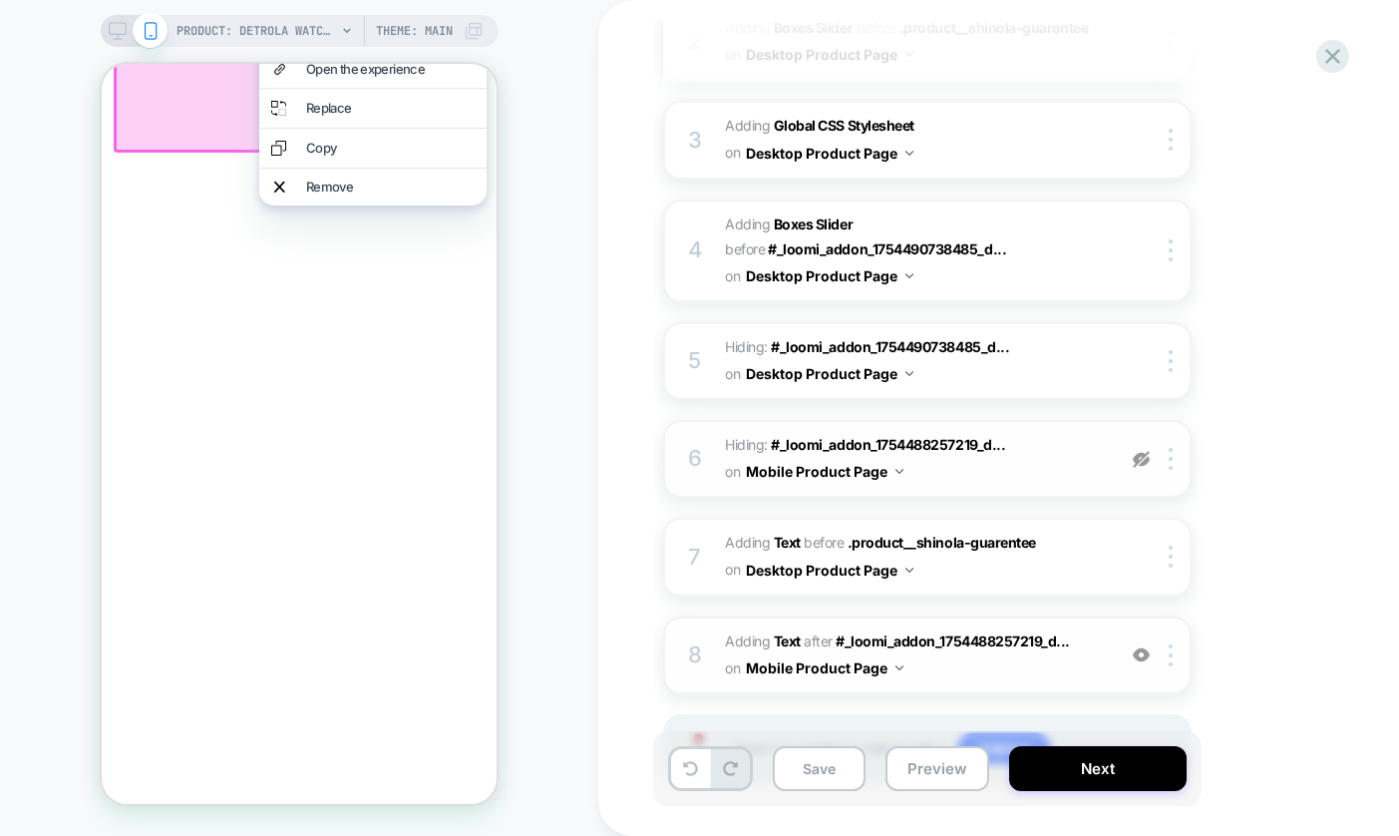
scroll to position [443, 0]
click at [1171, 460] on img at bounding box center [1171, 458] width 4 height 22
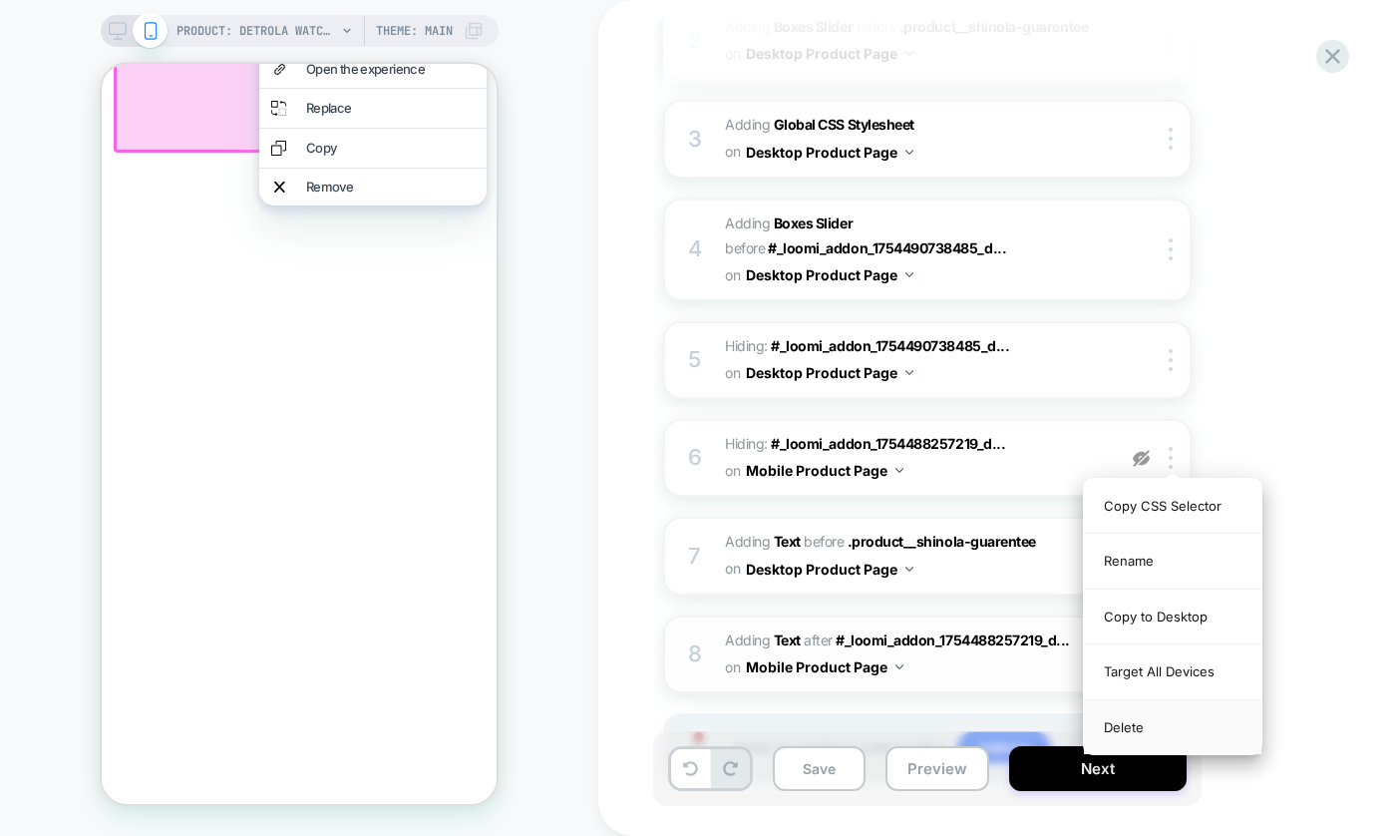
click at [1132, 721] on div "Delete" at bounding box center [1173, 727] width 178 height 54
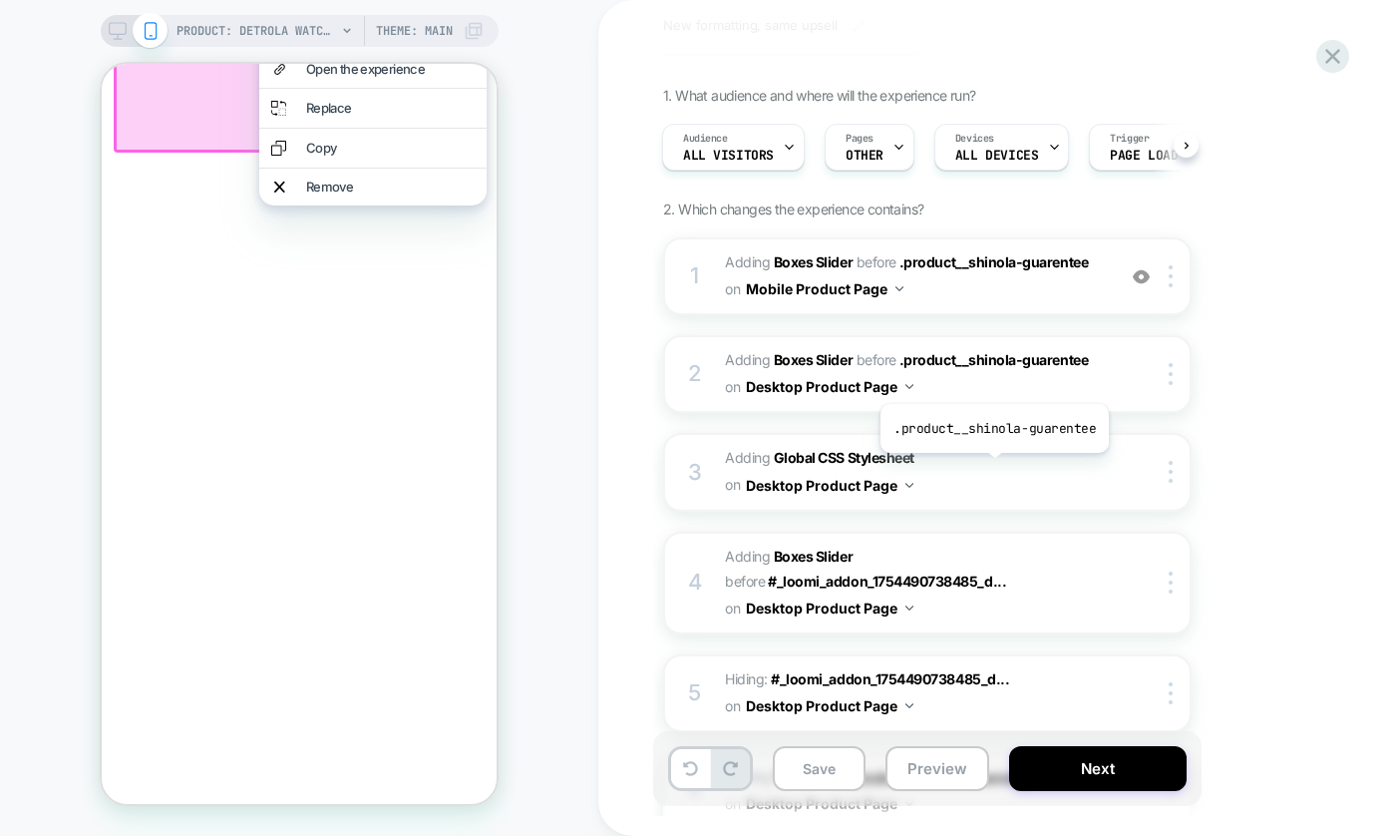
scroll to position [81, 0]
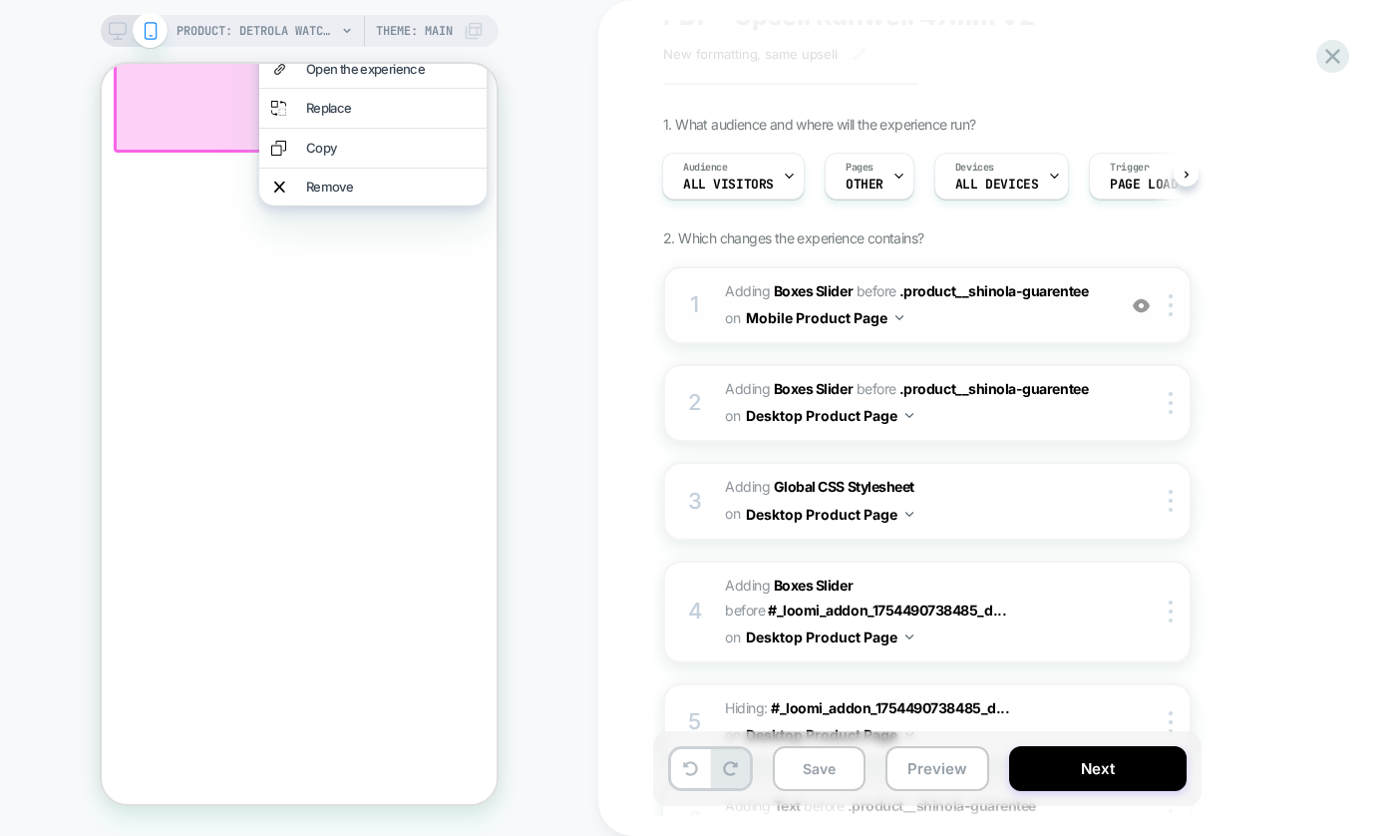
click at [943, 323] on span "#_loomi_addon_1754488257219_dup1757100882_dup1758831880_dup1759158871_dup175915…" at bounding box center [915, 305] width 380 height 54
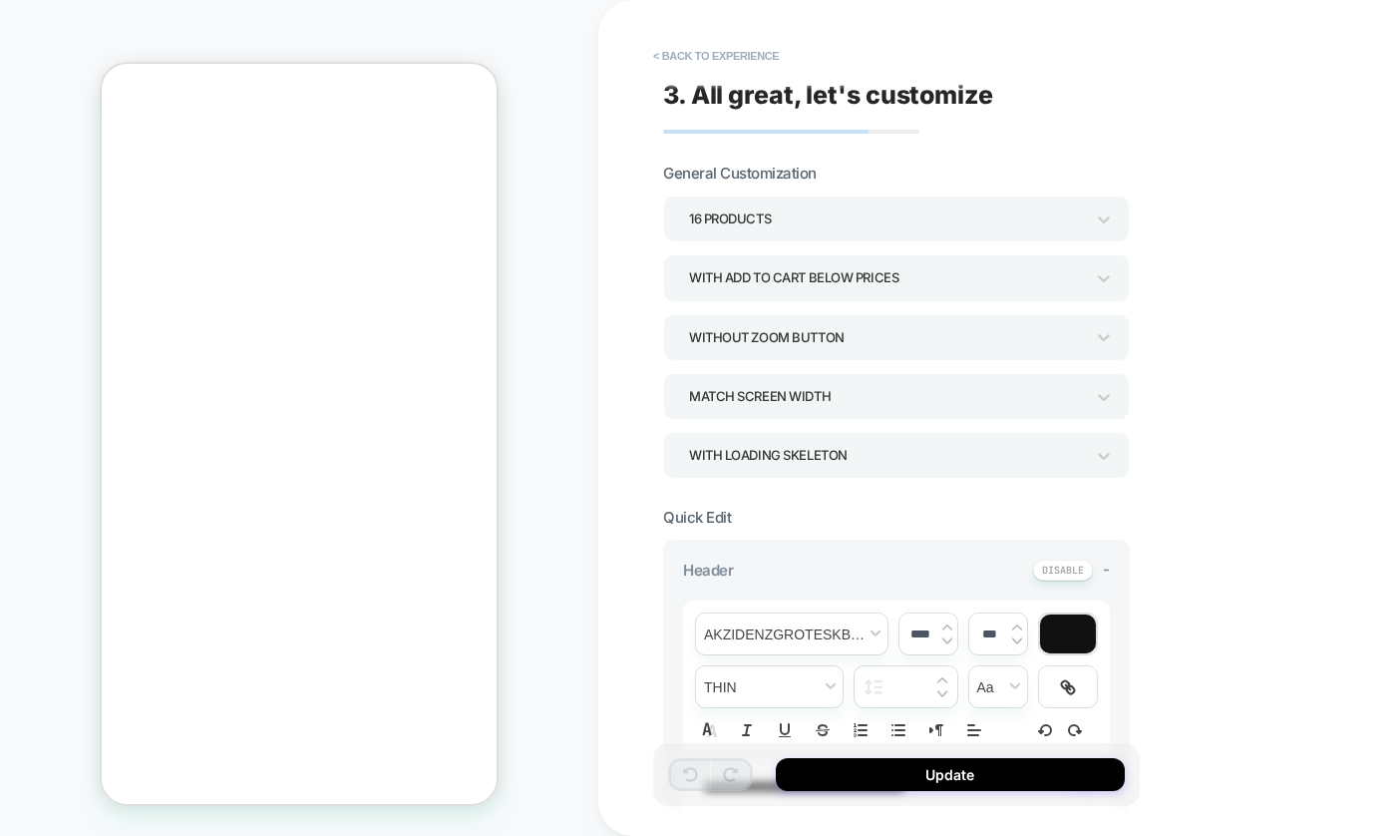
scroll to position [1647, 0]
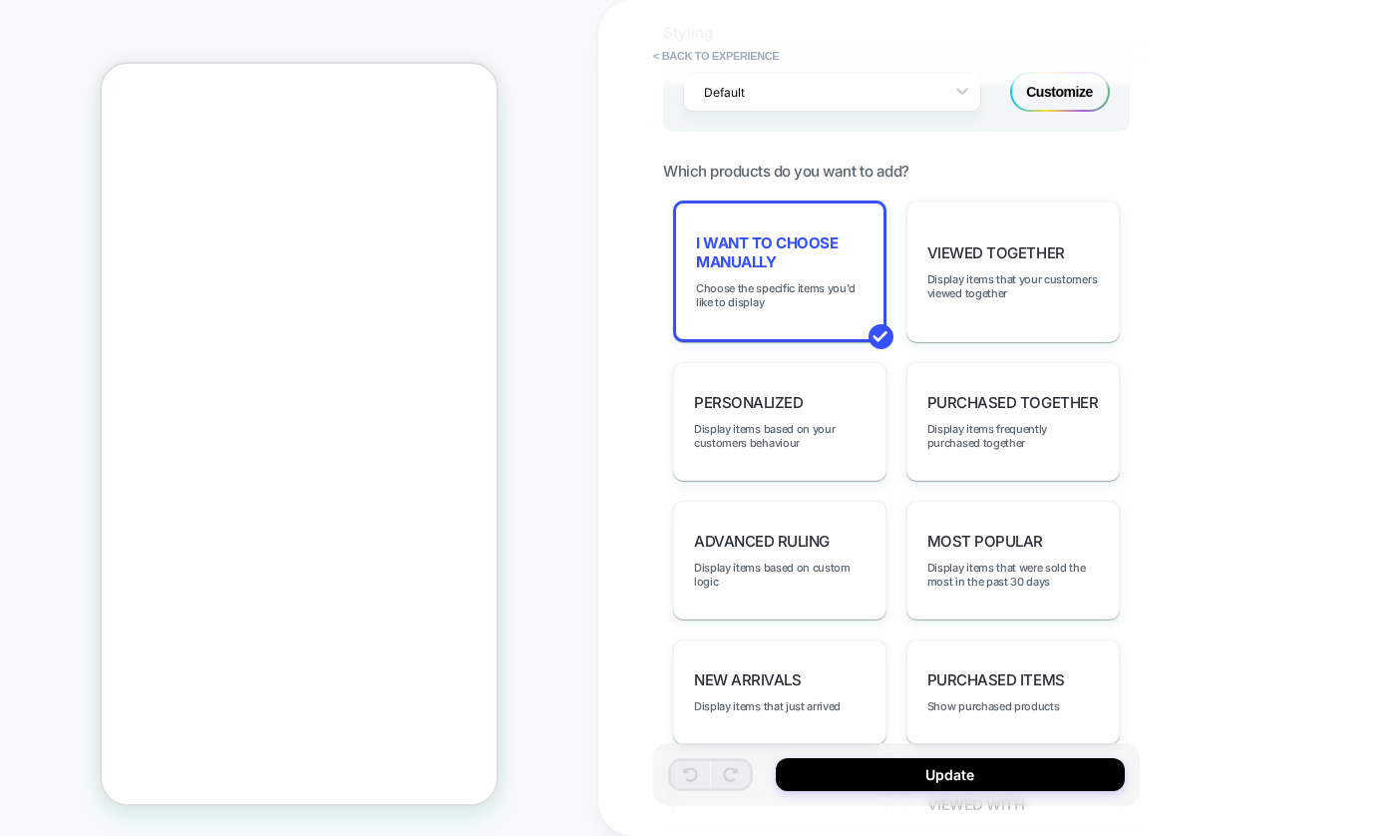
scroll to position [837, 0]
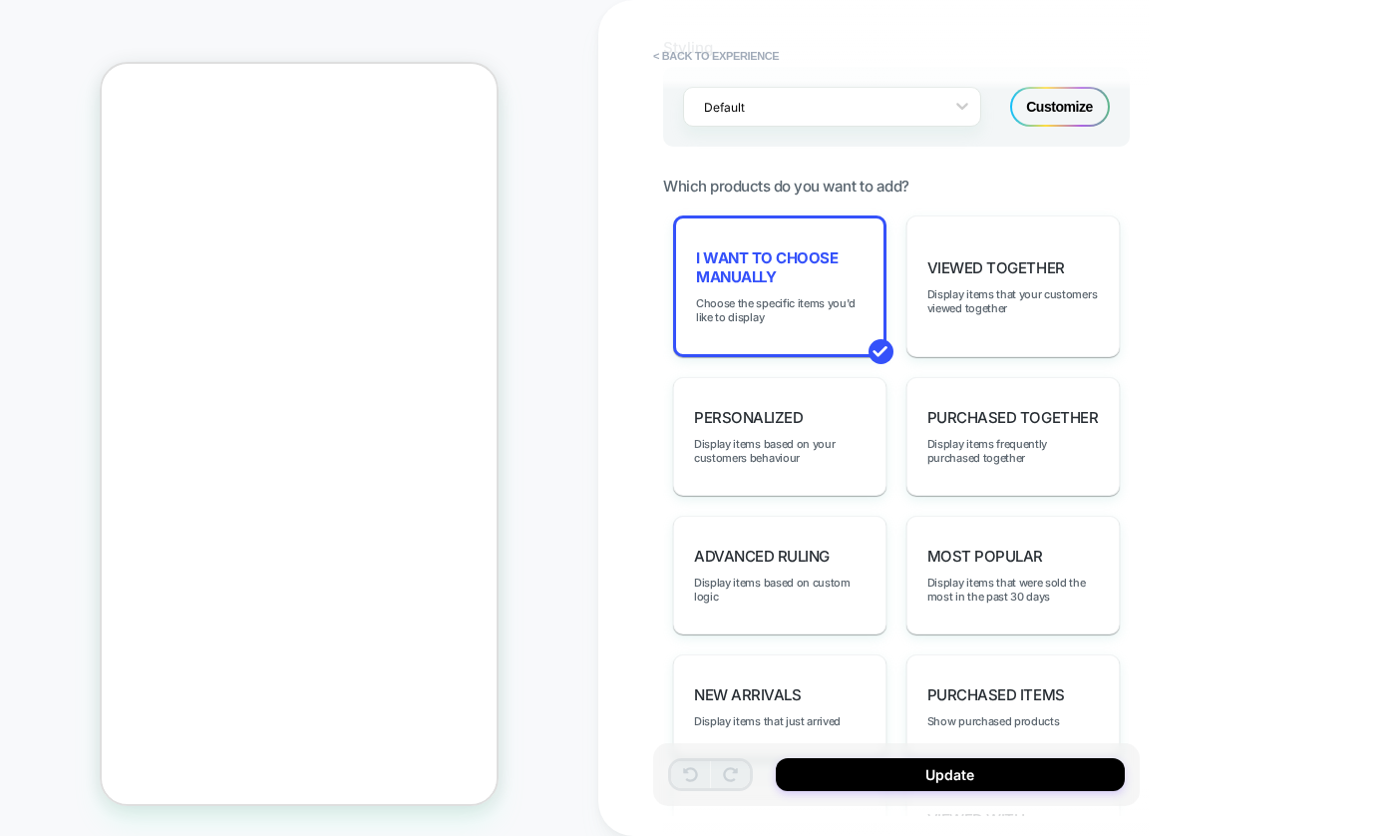
click at [725, 57] on button "< Back to experience" at bounding box center [716, 56] width 146 height 32
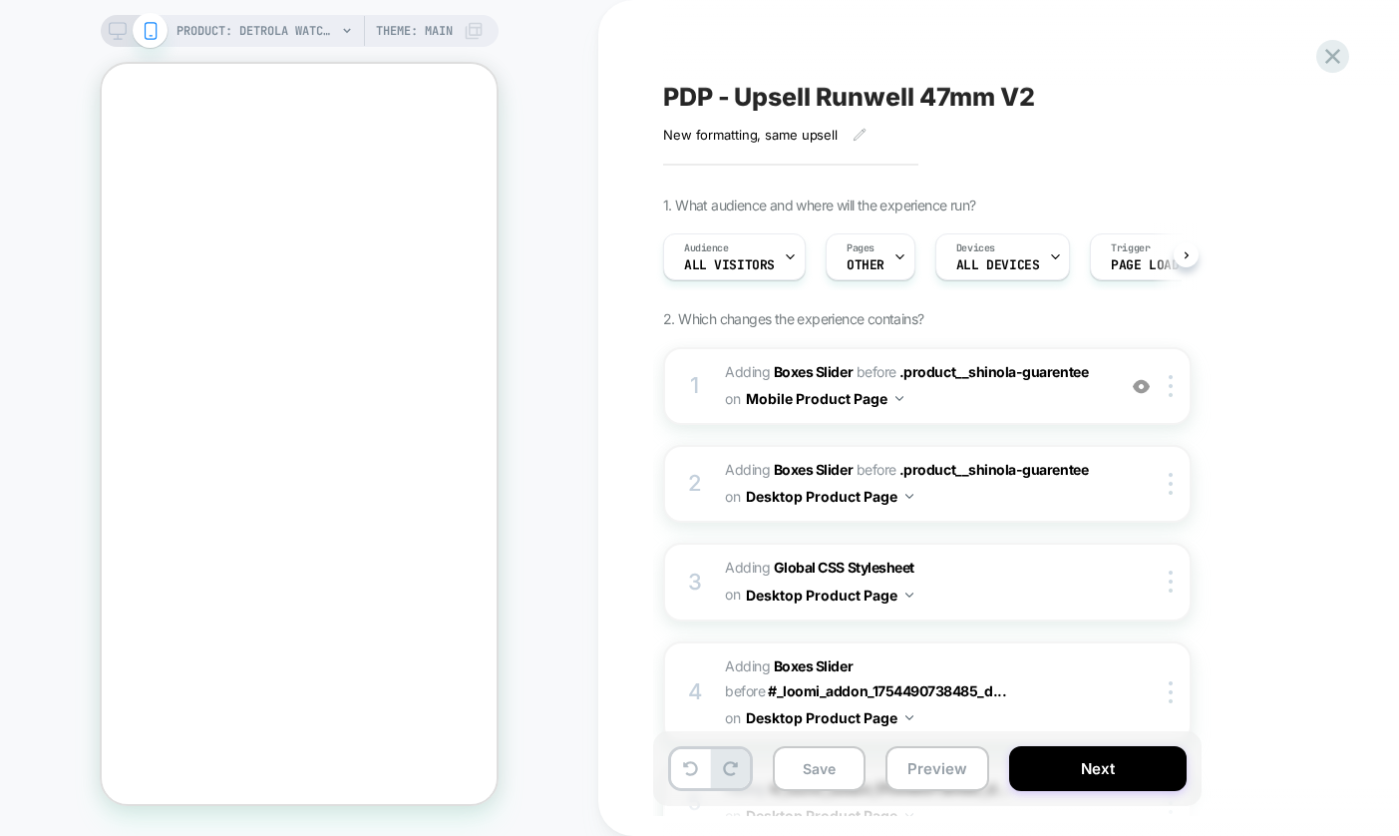
scroll to position [0, 1]
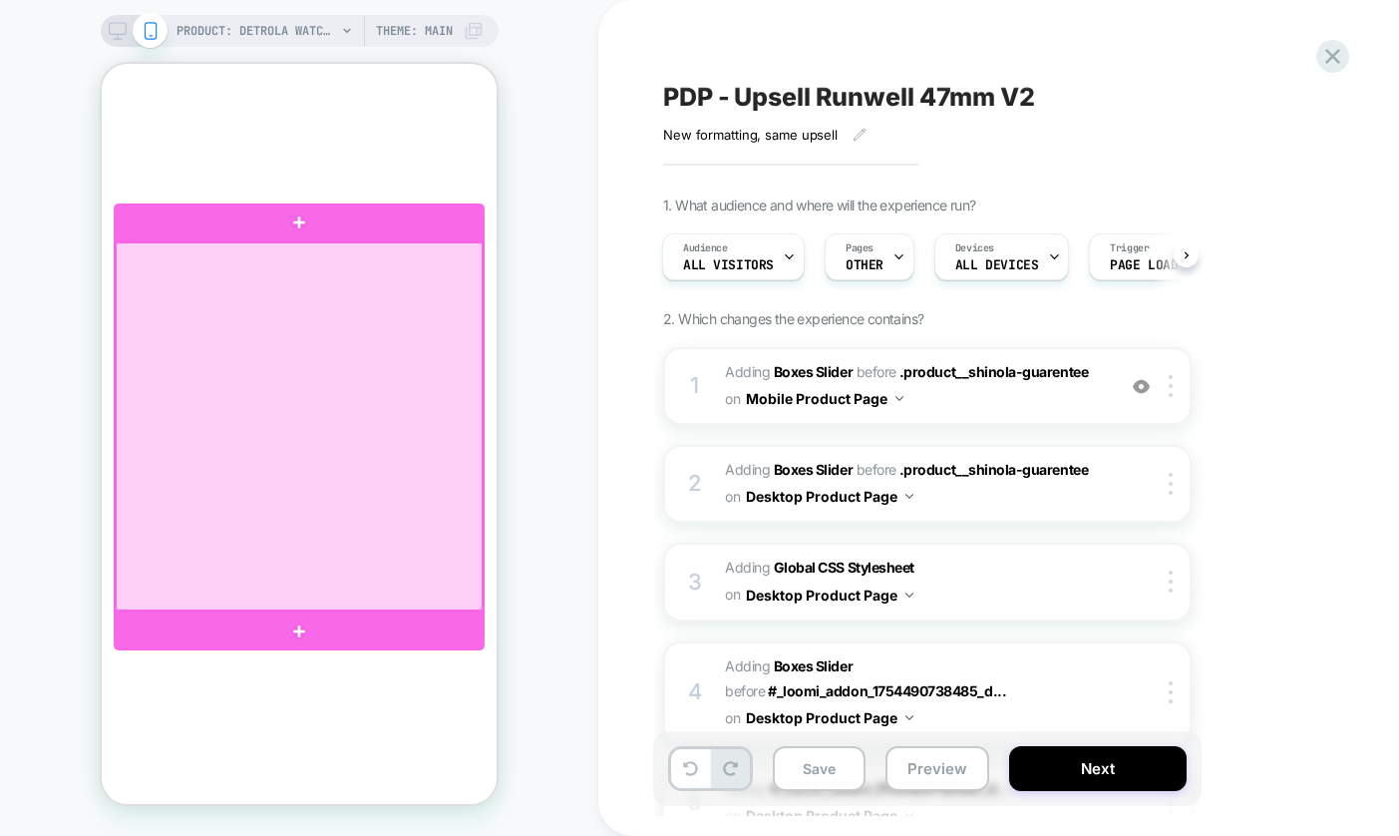
click at [313, 381] on div at bounding box center [299, 426] width 367 height 368
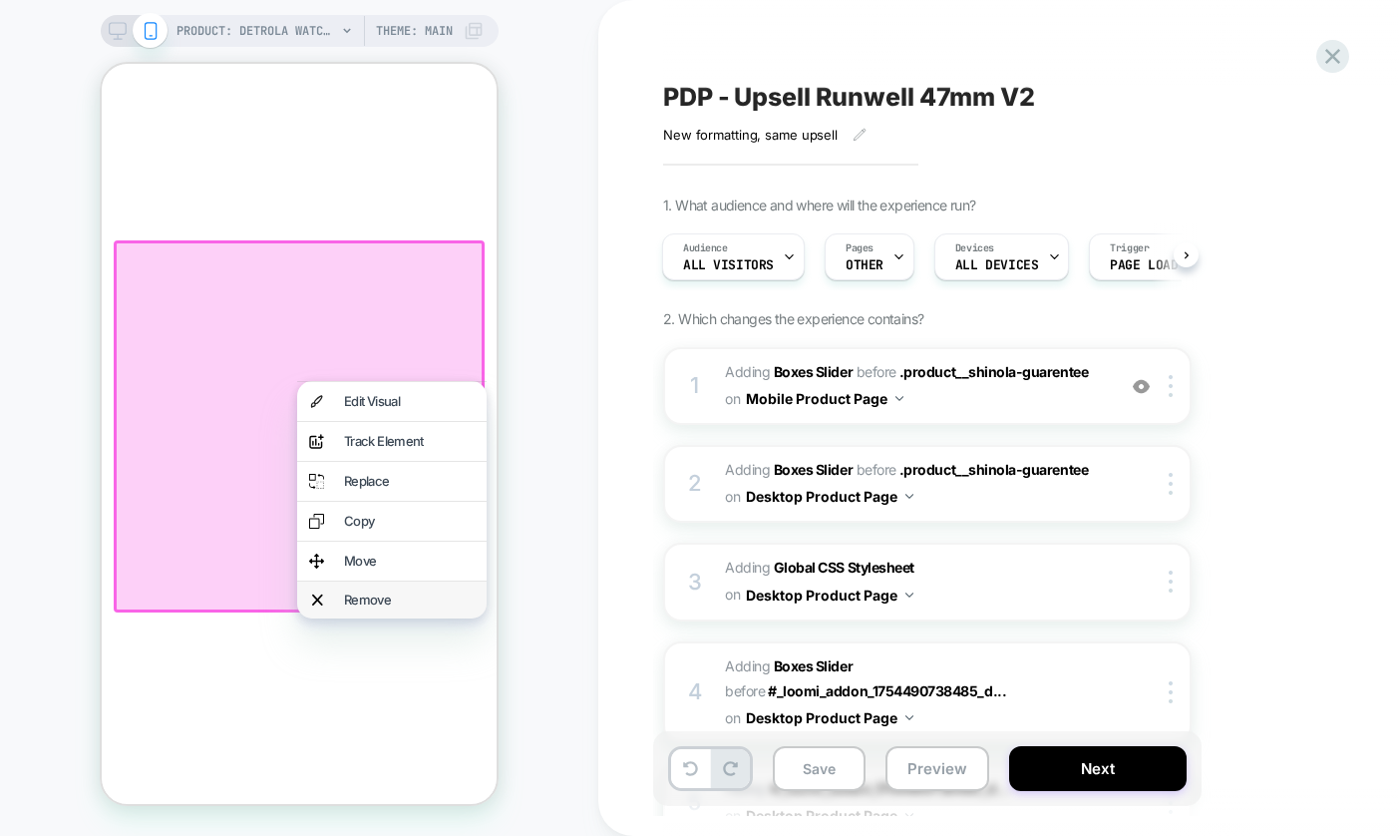
click at [377, 597] on div "Remove" at bounding box center [409, 599] width 131 height 13
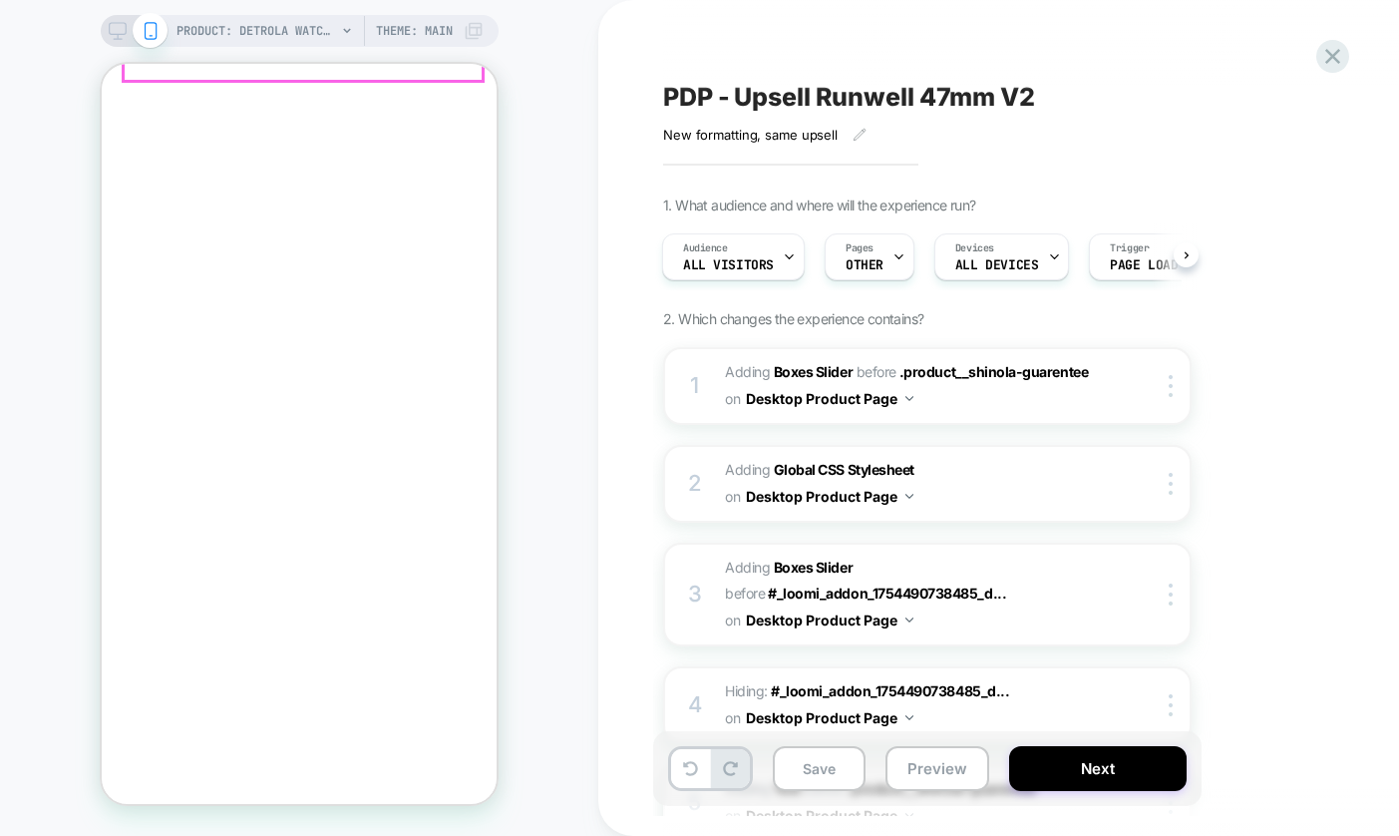
scroll to position [1341, 0]
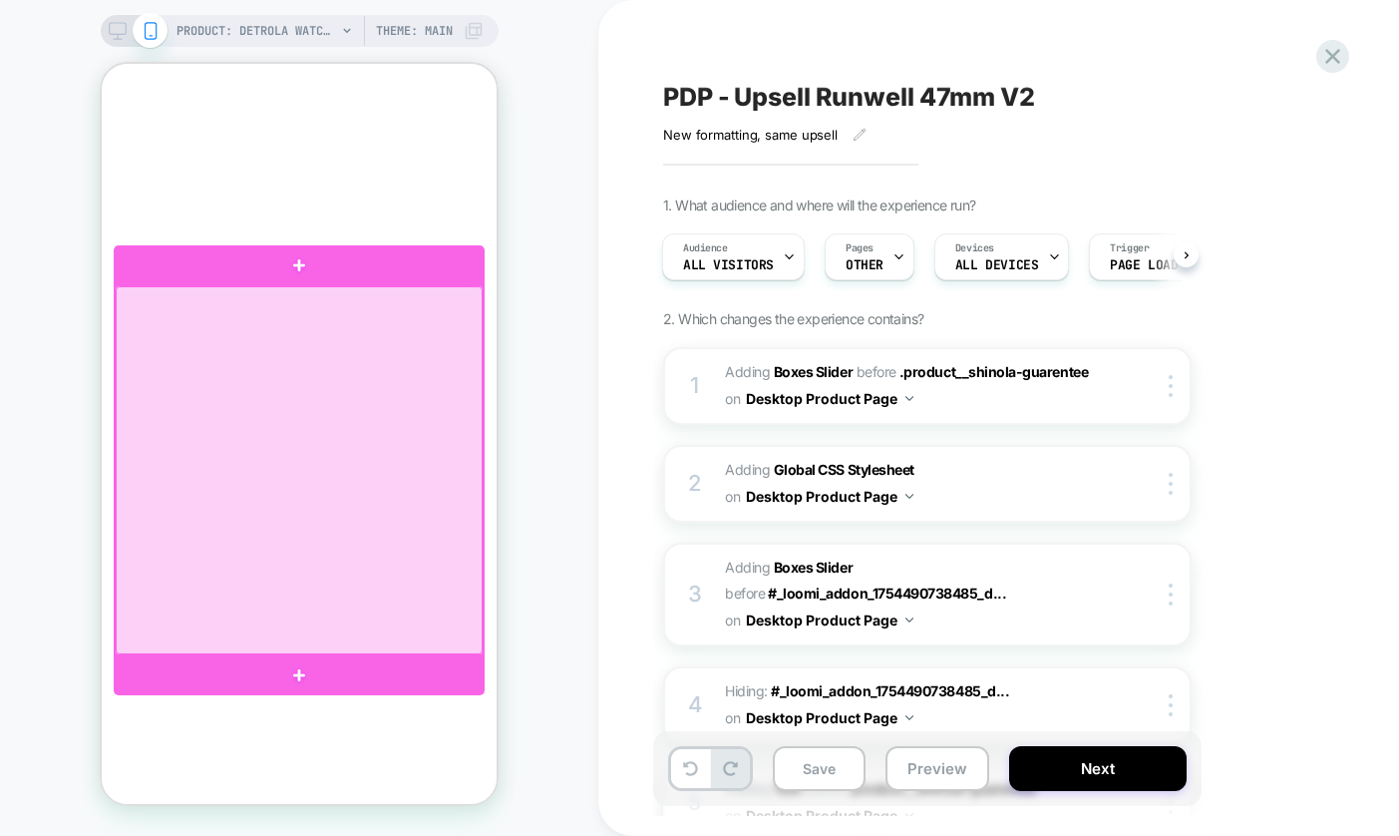
click at [304, 443] on div at bounding box center [299, 470] width 367 height 368
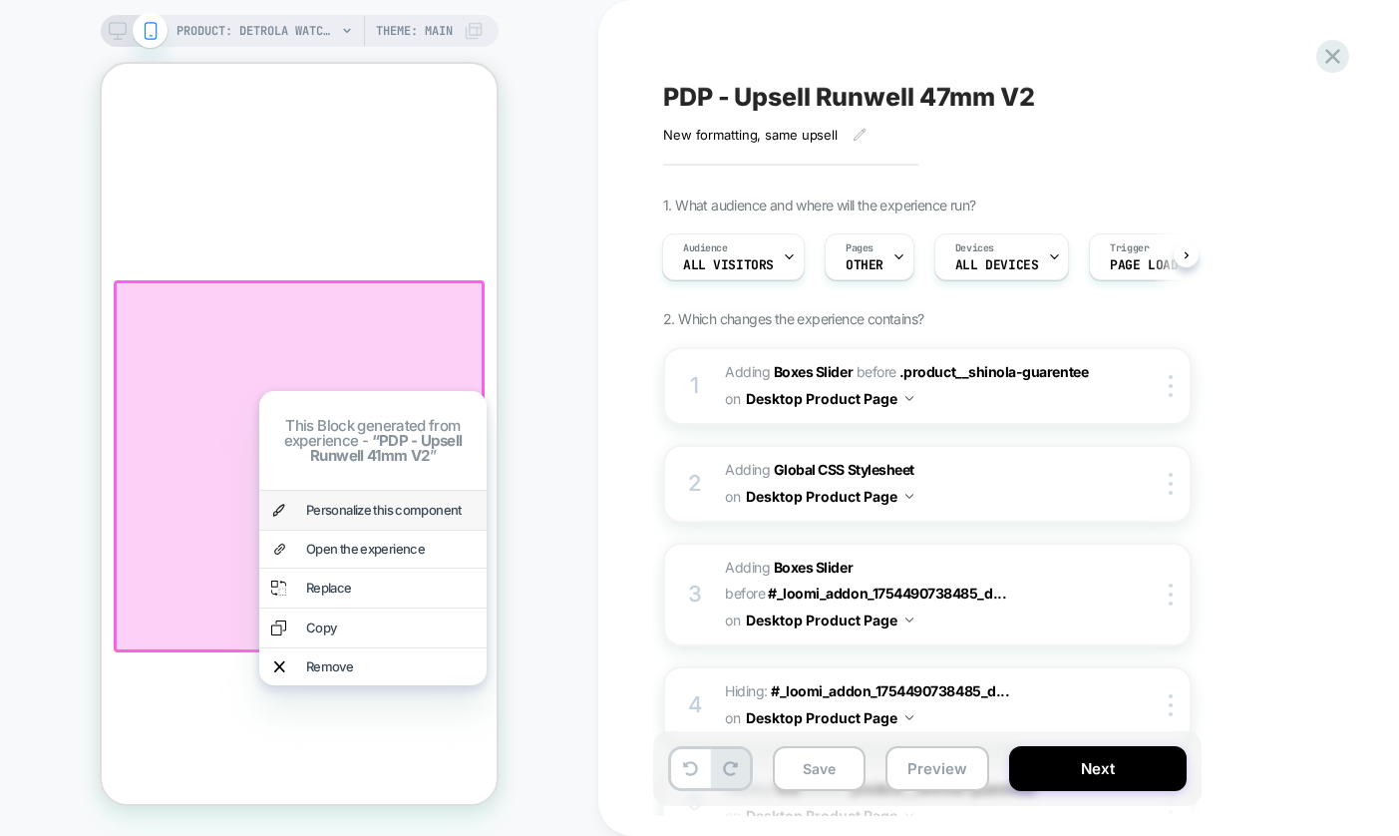
scroll to position [1349, 0]
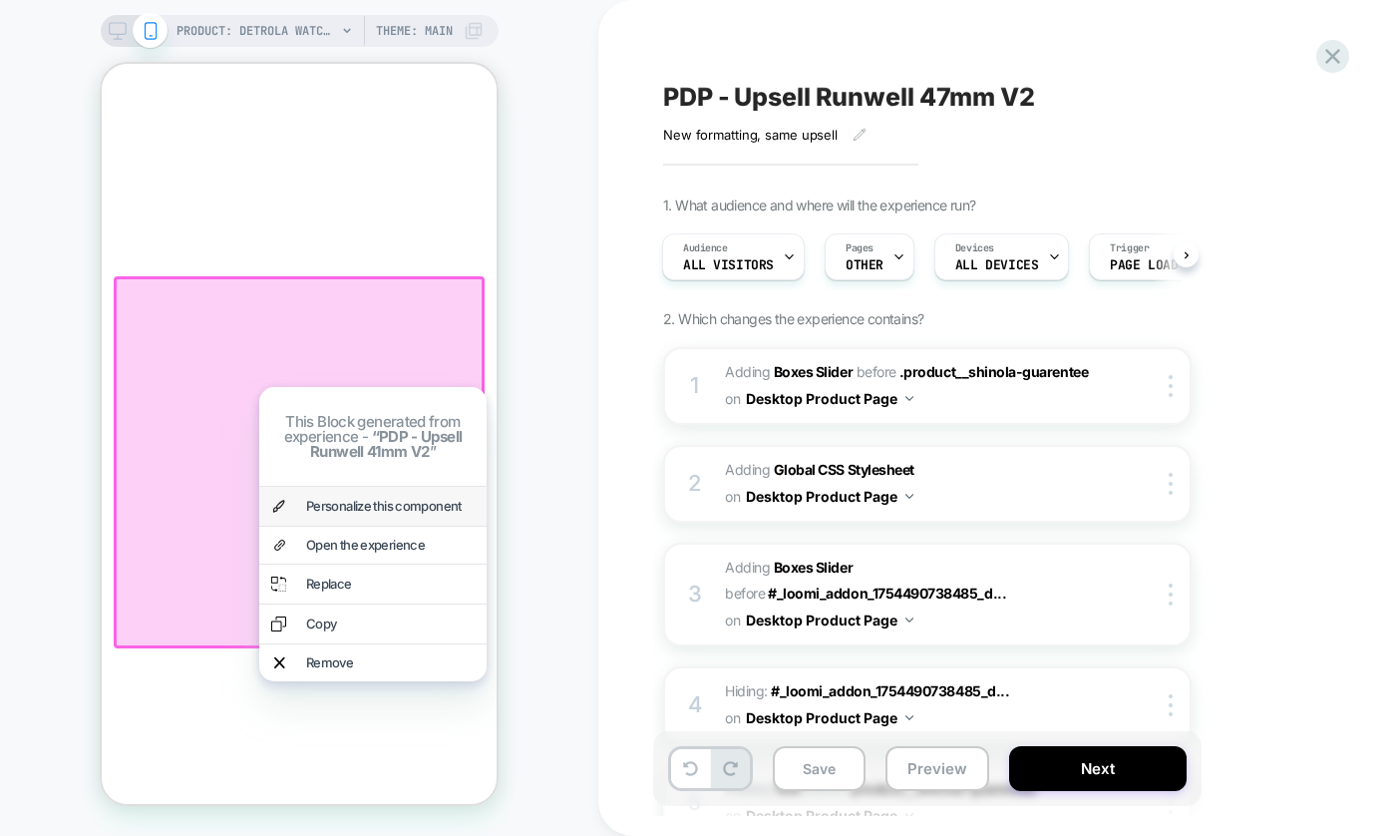
click at [359, 513] on div "Personalize this component" at bounding box center [390, 506] width 169 height 13
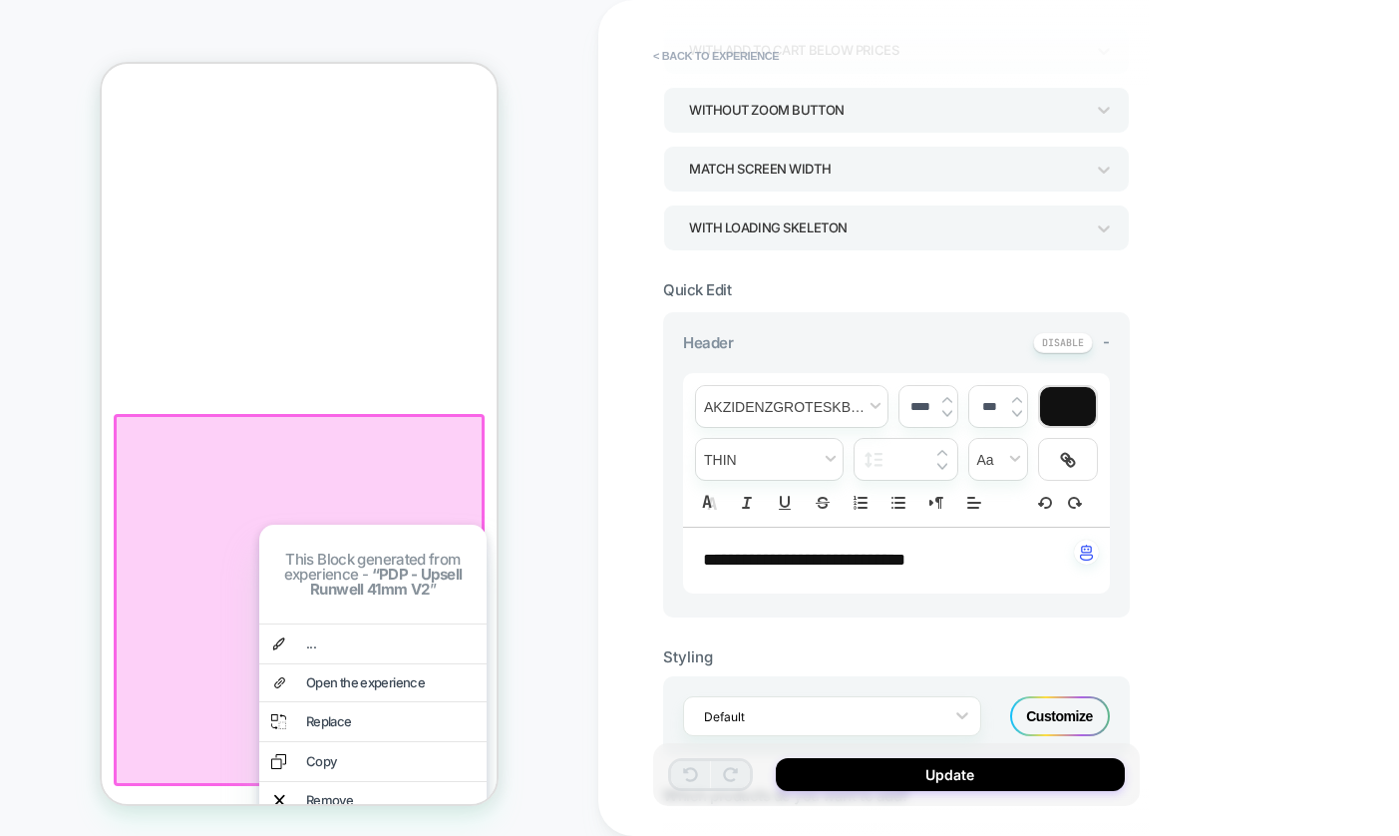
scroll to position [719, 0]
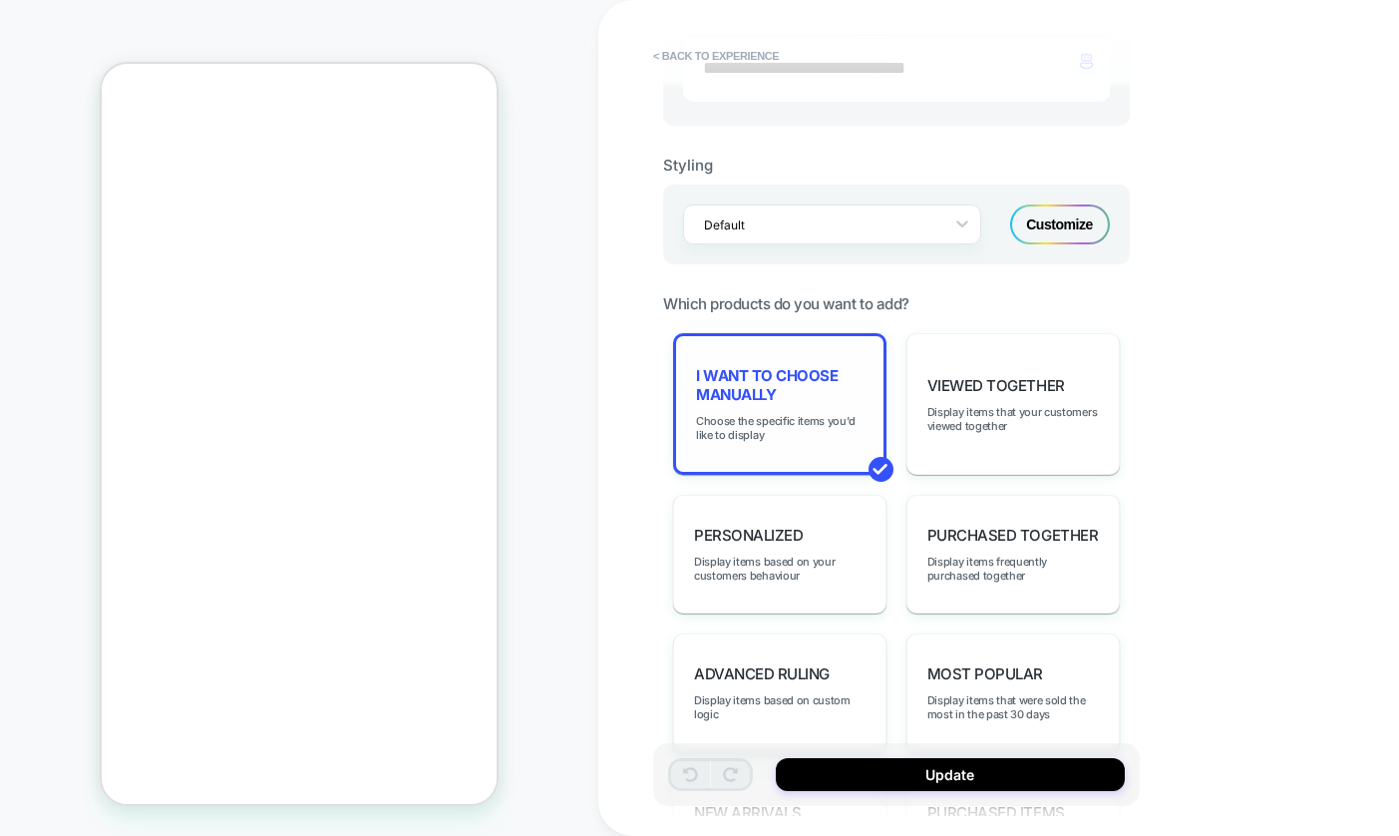
click at [778, 377] on span "I want to choose manually" at bounding box center [780, 385] width 168 height 38
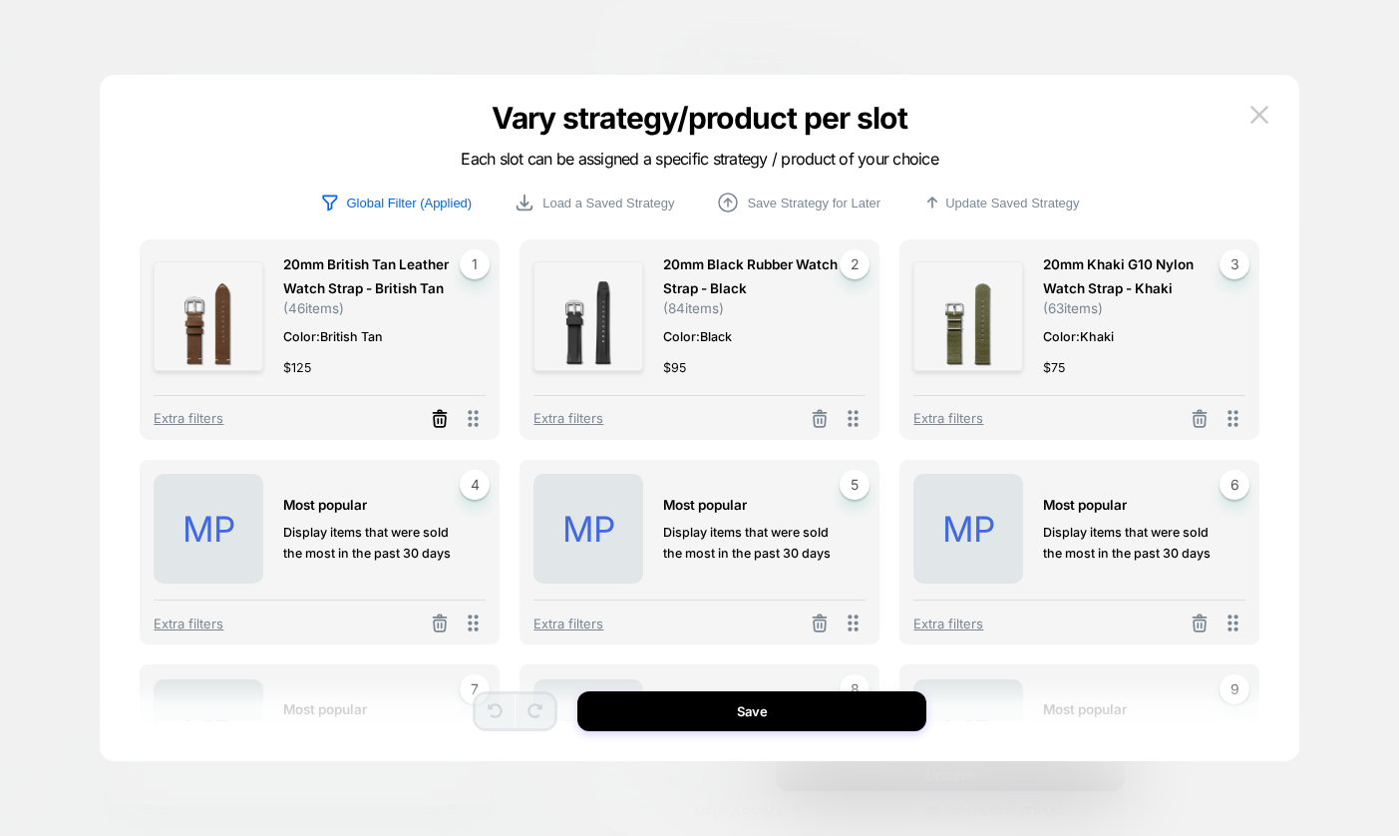
click at [439, 417] on icon at bounding box center [440, 419] width 20 height 20
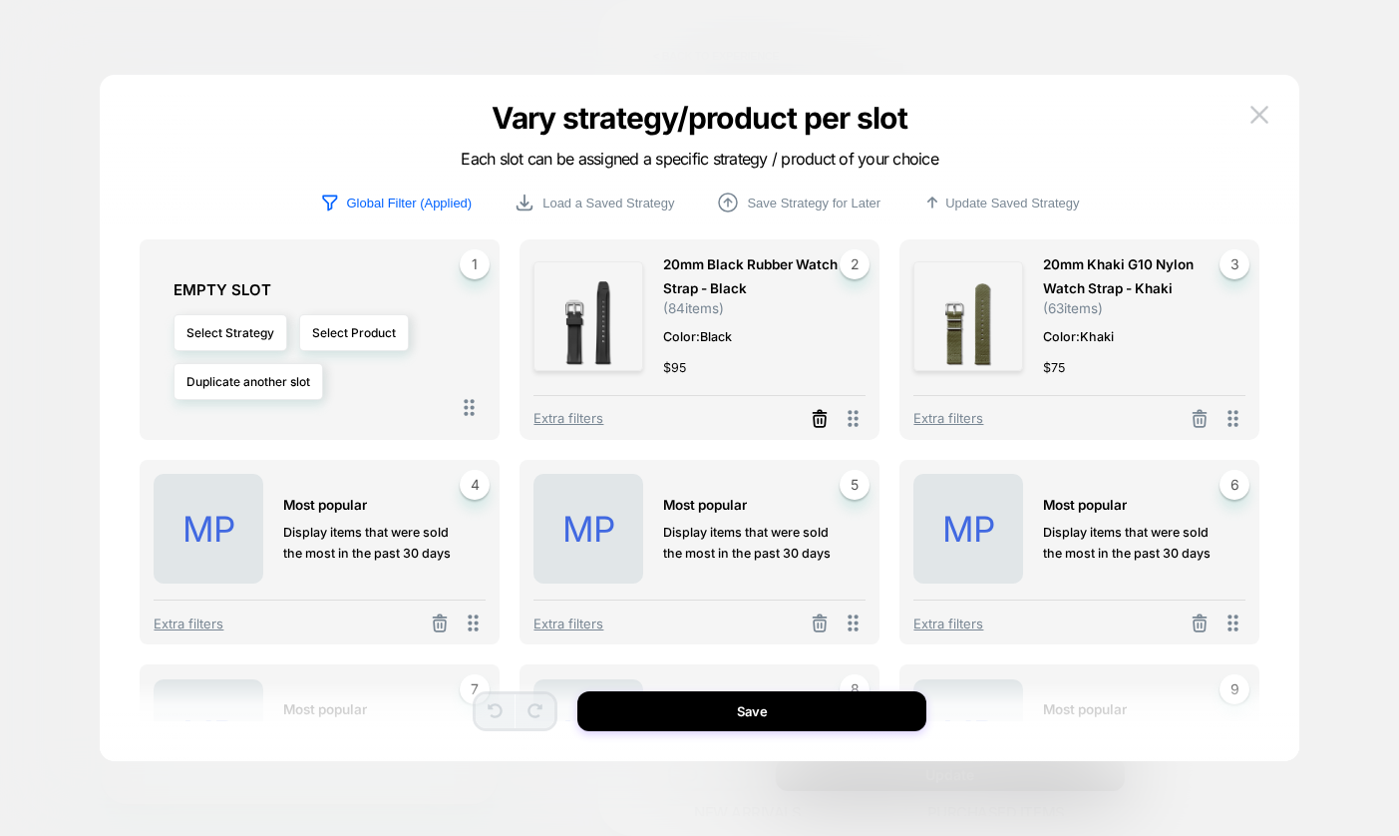
click at [815, 418] on icon at bounding box center [820, 419] width 20 height 20
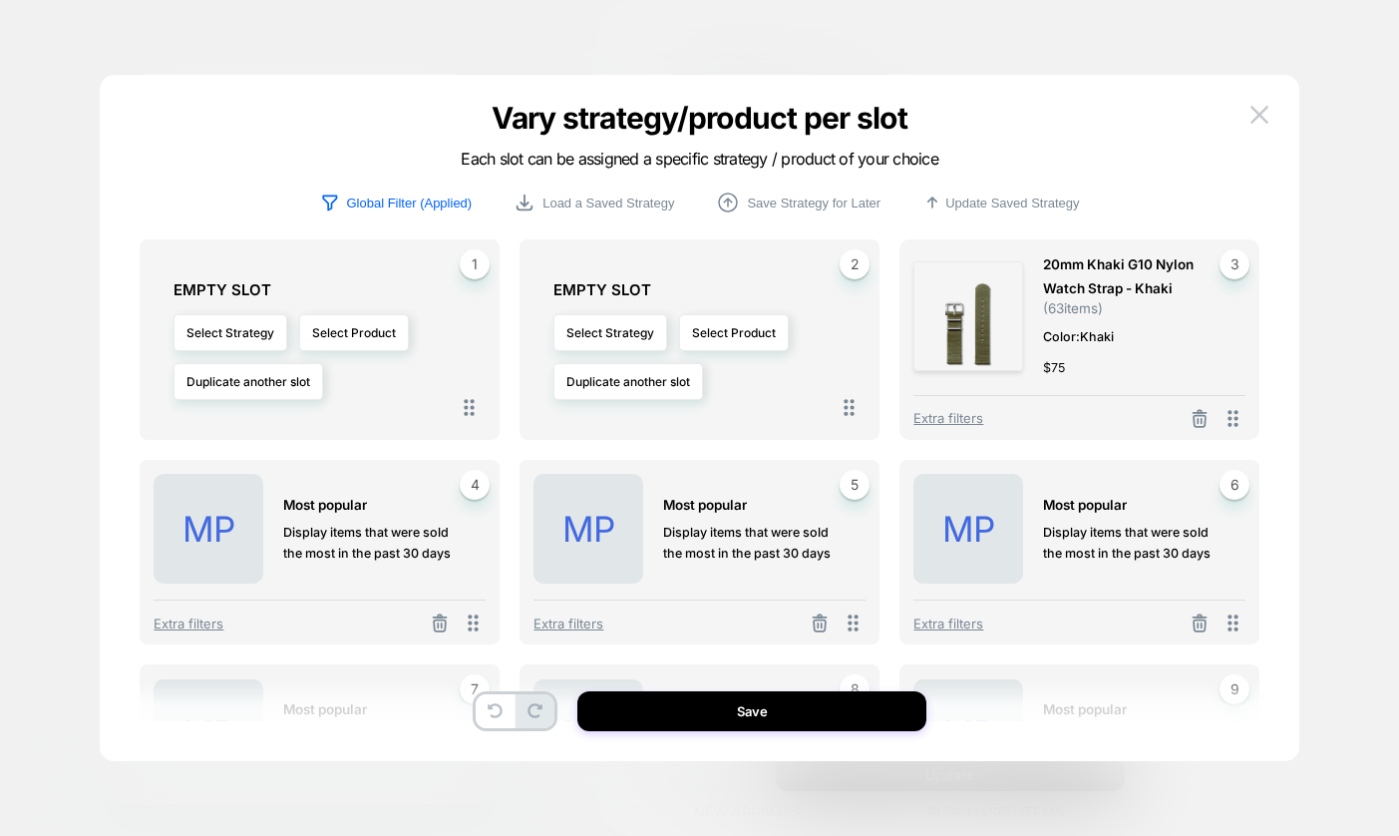
click at [1211, 415] on button at bounding box center [1200, 420] width 32 height 25
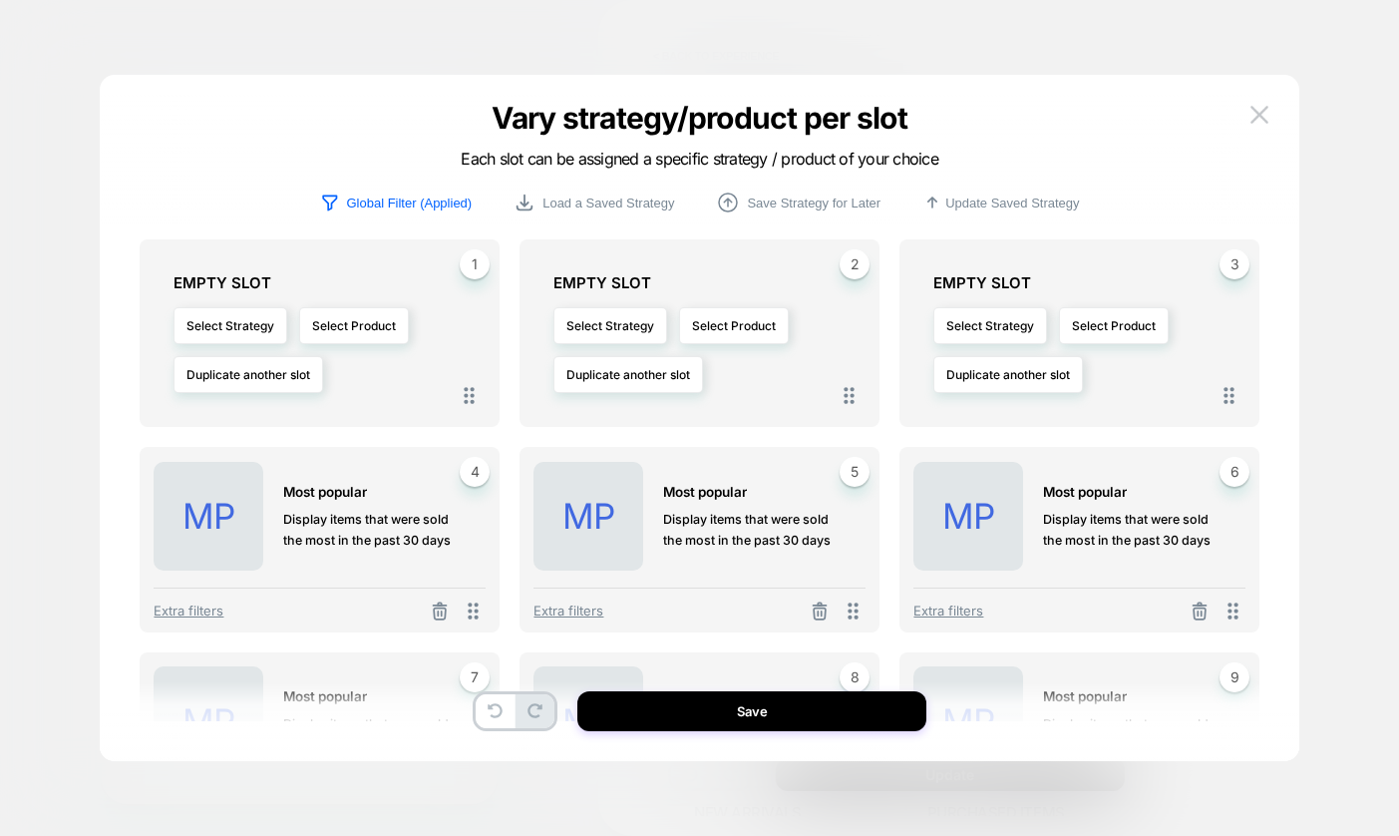
scroll to position [0, 0]
click at [399, 198] on p "Global Filter (Applied)" at bounding box center [409, 202] width 126 height 15
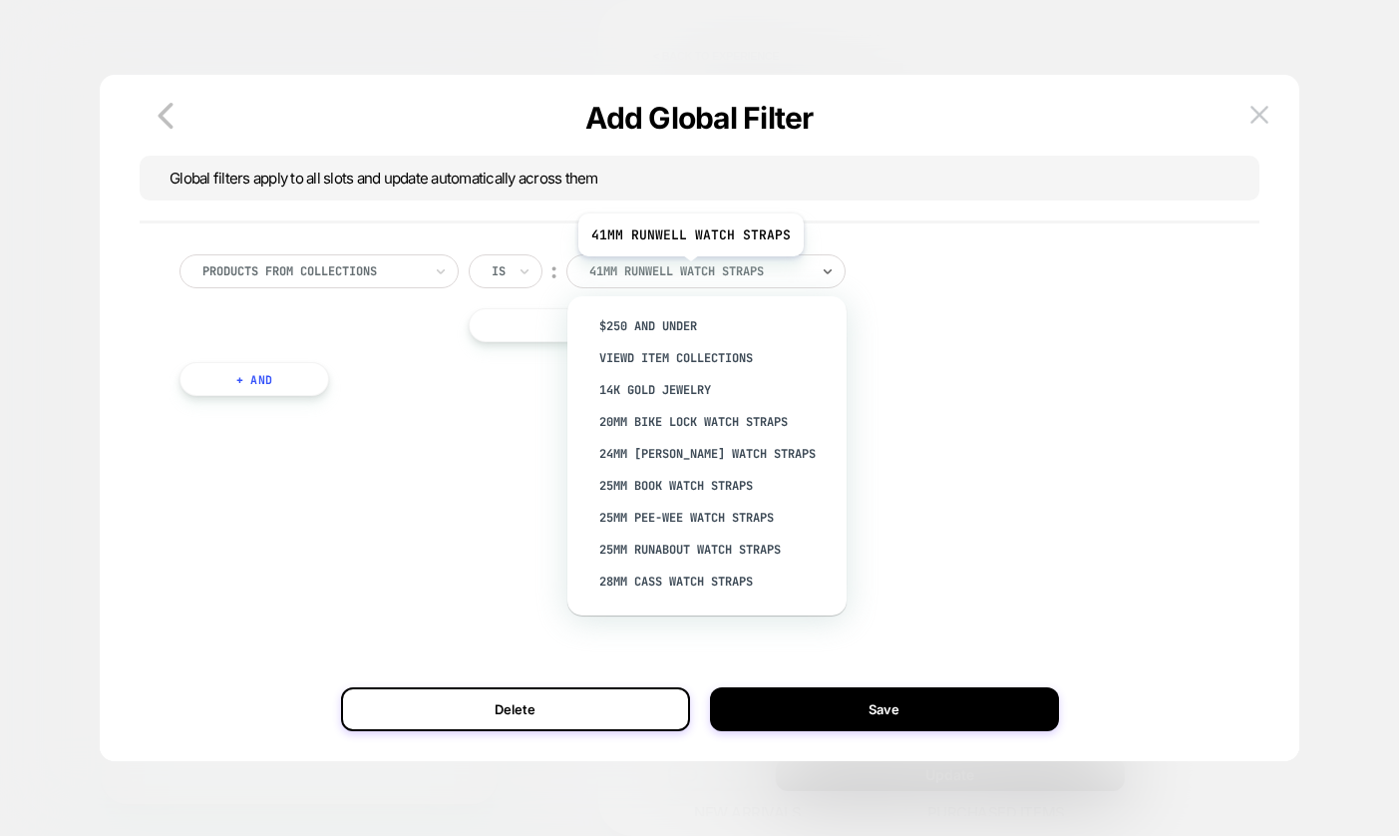
click at [689, 271] on div "41mm Runwell Watch Straps" at bounding box center [698, 271] width 219 height 16
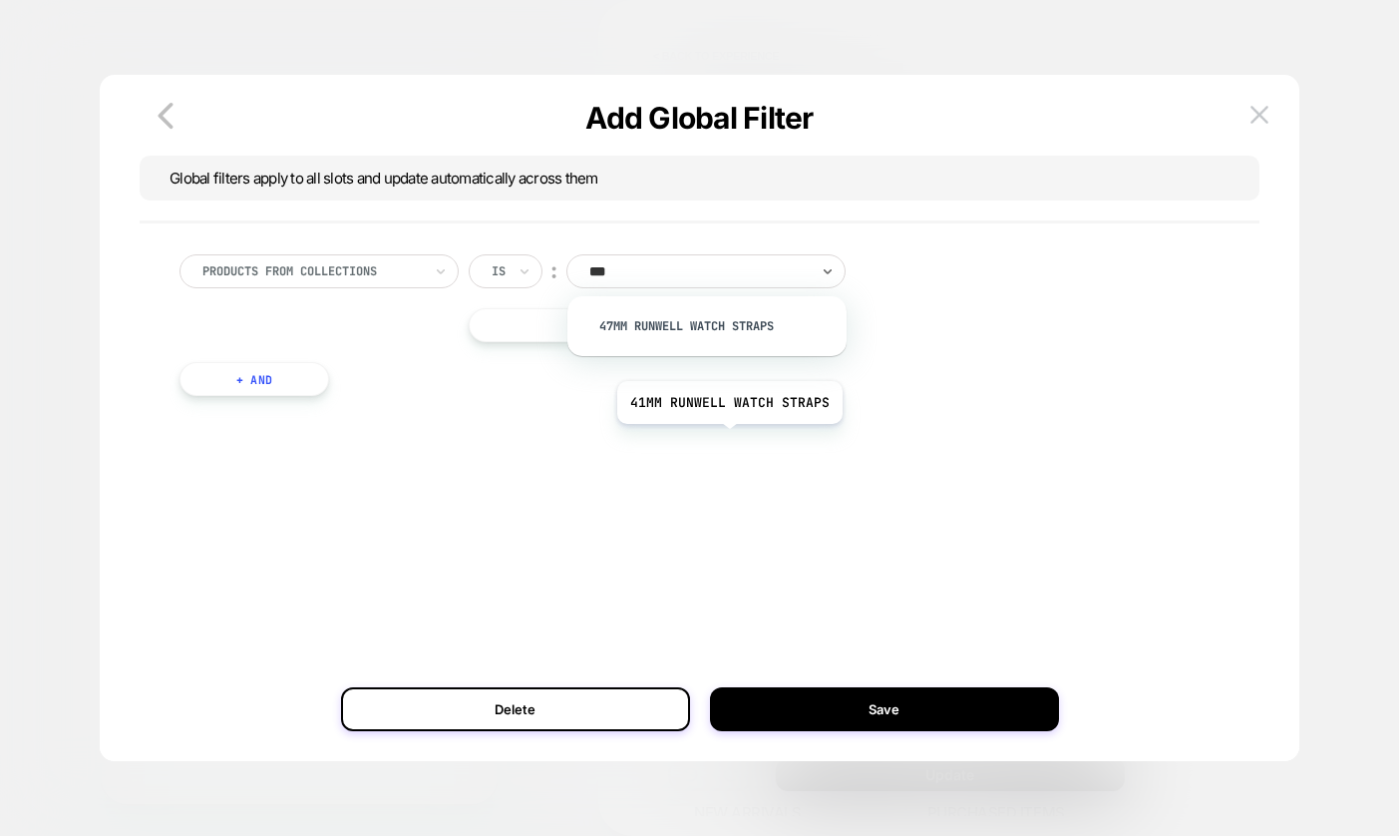
type input "****"
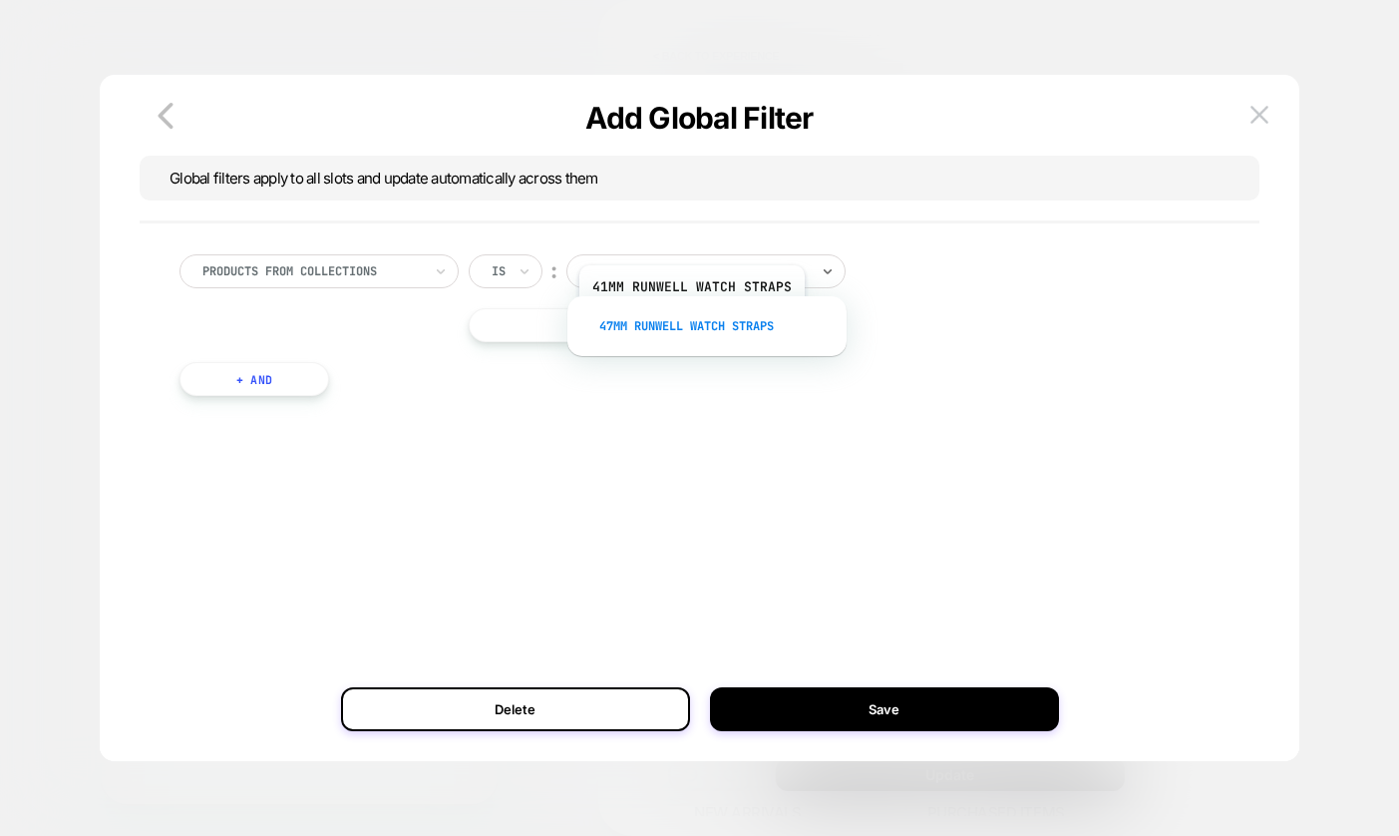
click at [690, 323] on div "47mm Runwell Watch Straps" at bounding box center [716, 326] width 259 height 32
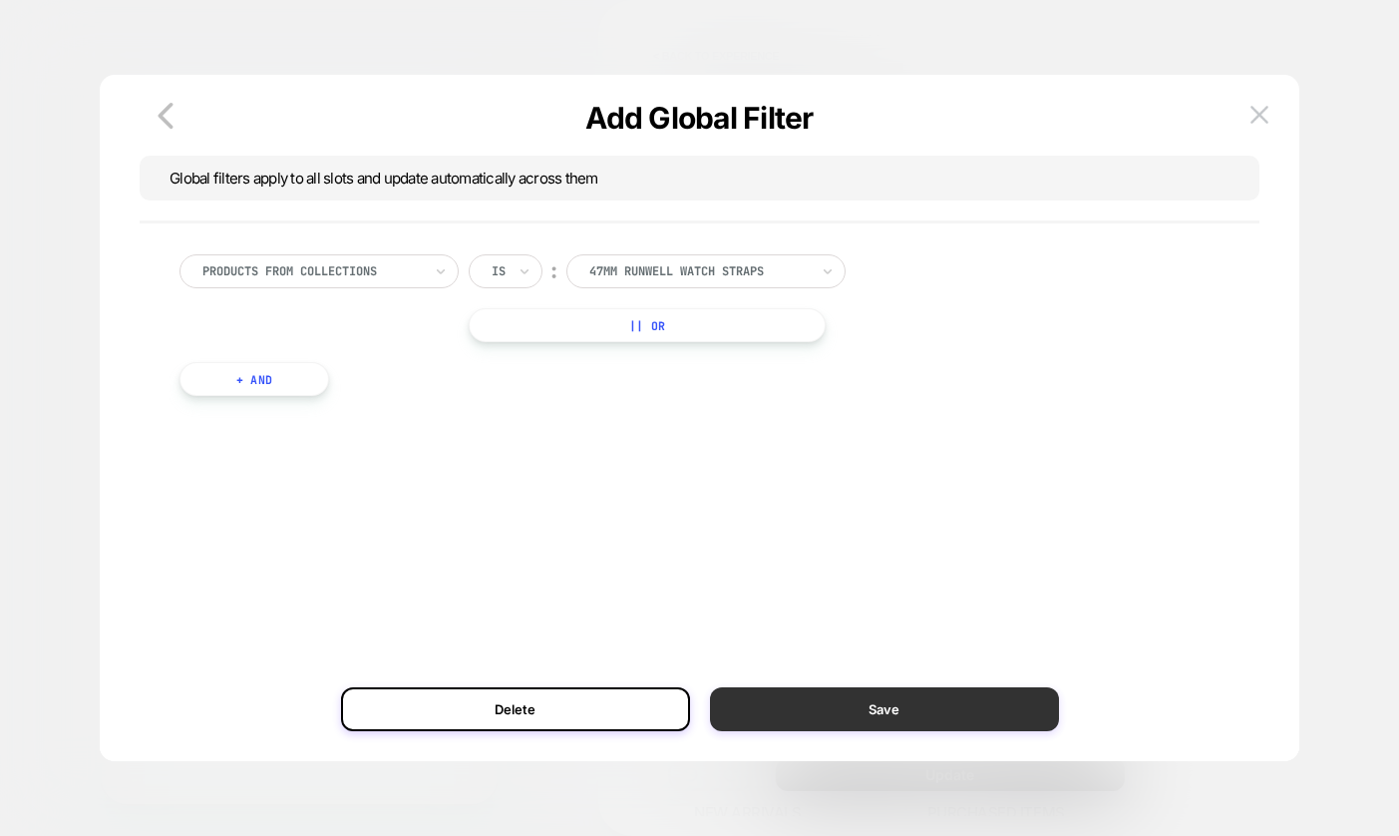
click at [841, 703] on button "Save" at bounding box center [884, 709] width 349 height 44
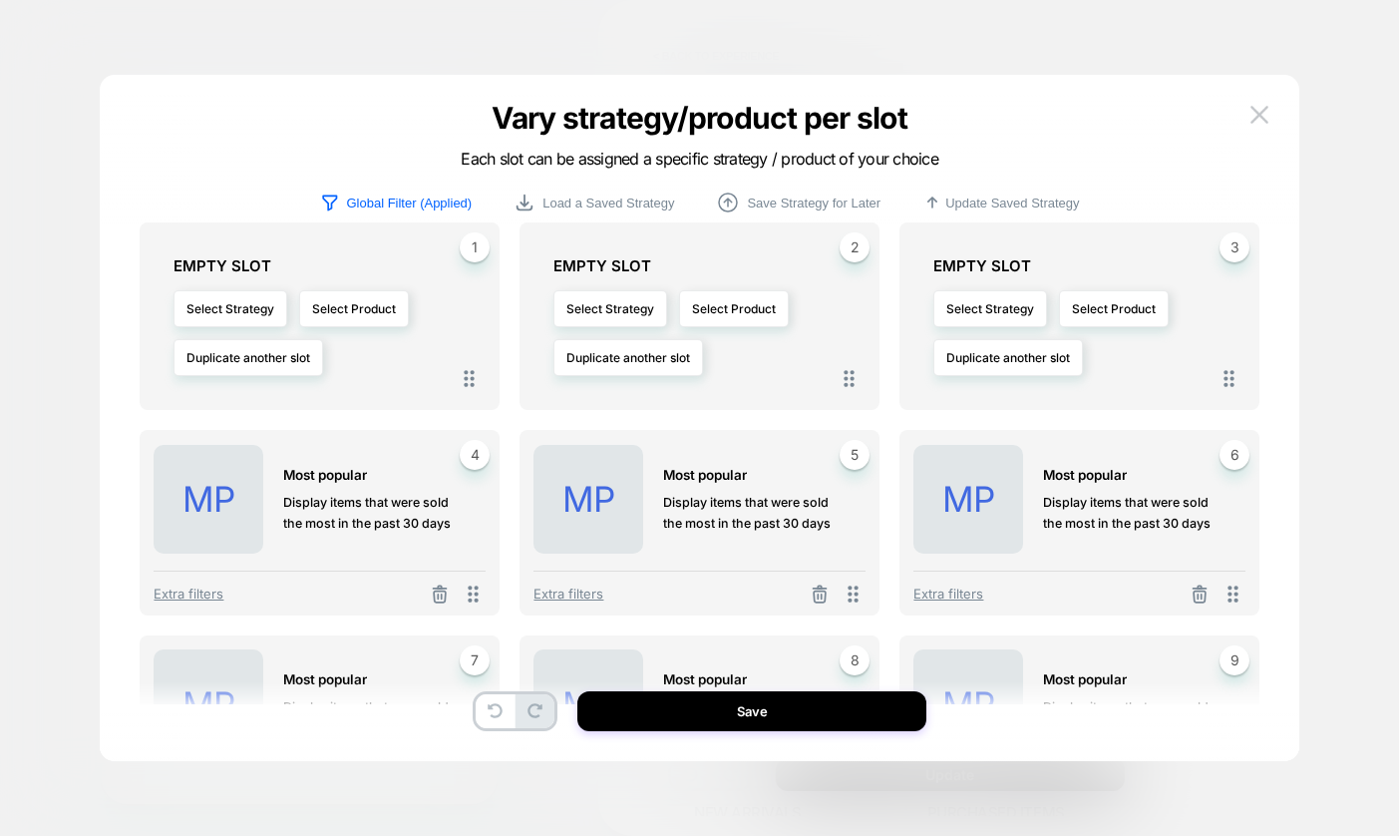
scroll to position [10, 0]
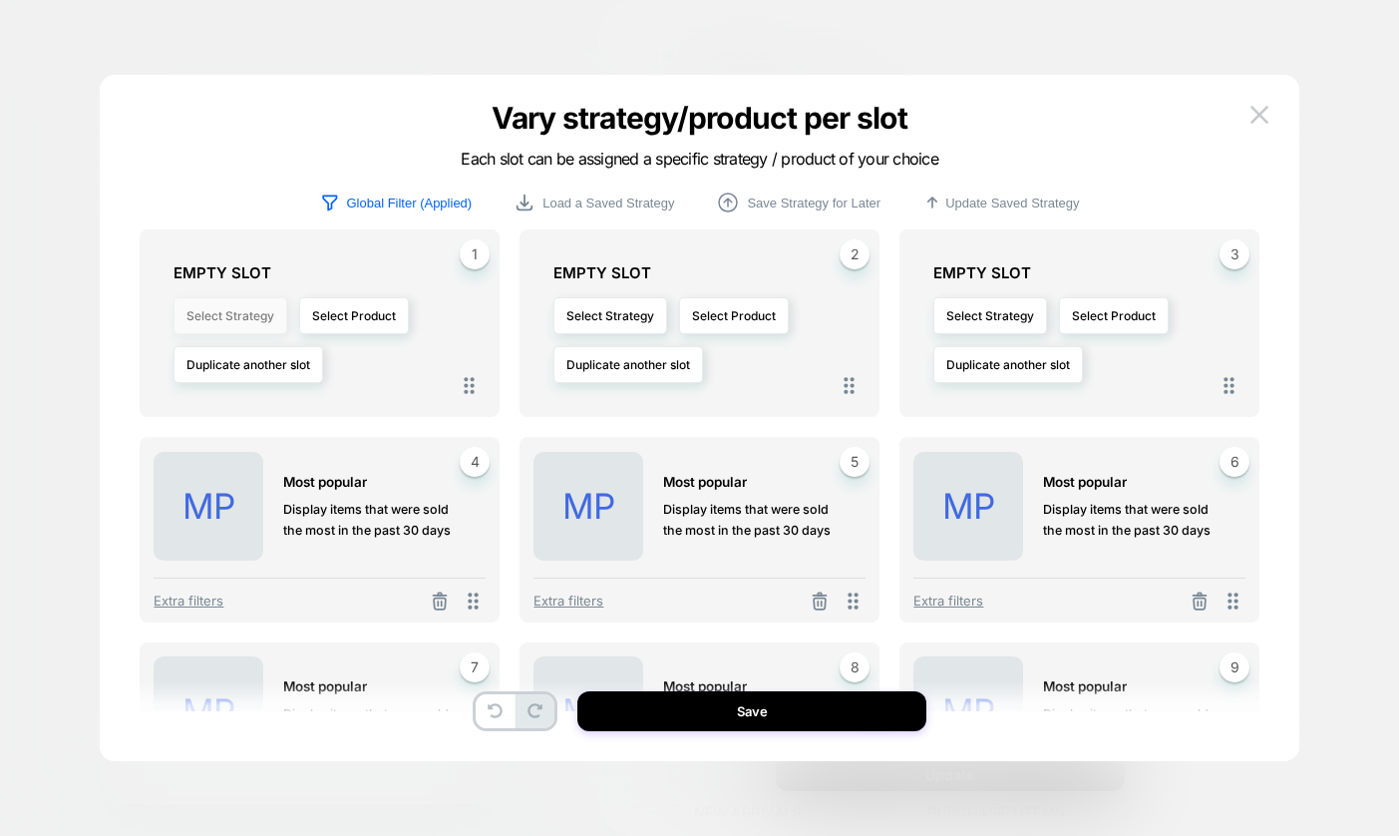
click at [259, 312] on button "Select Strategy" at bounding box center [231, 315] width 114 height 37
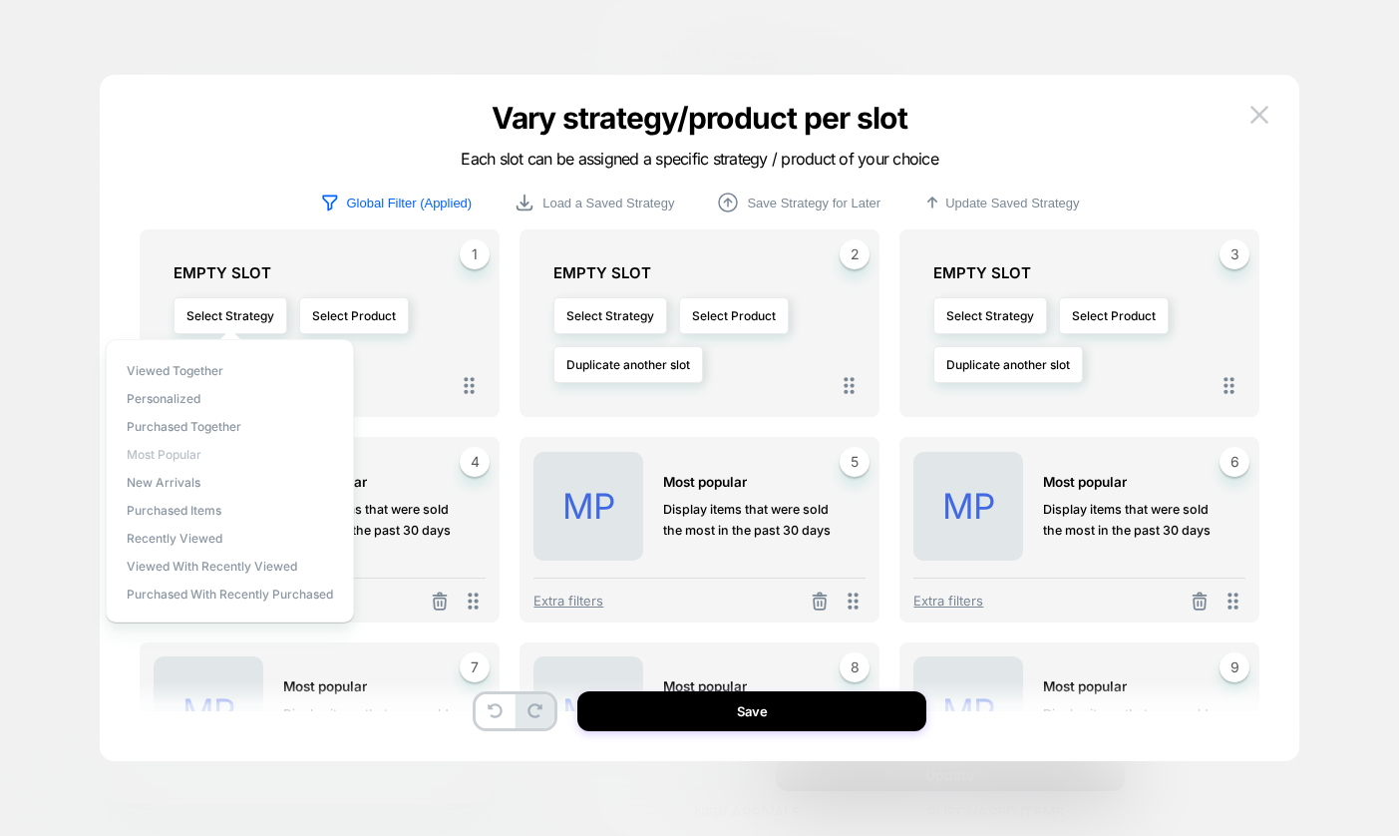
click at [192, 454] on span "Most Popular" at bounding box center [164, 454] width 75 height 15
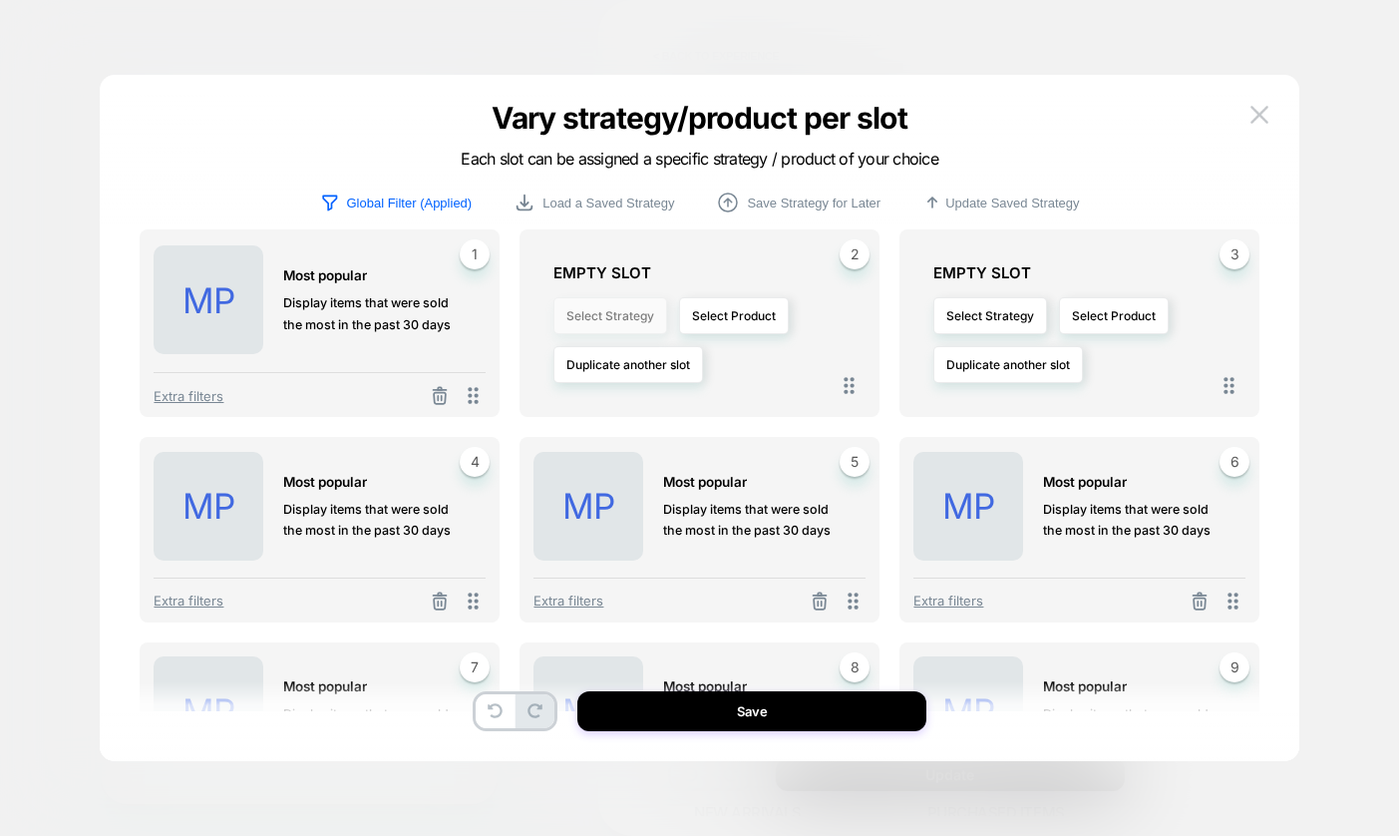
click at [607, 324] on button "Select Strategy" at bounding box center [610, 315] width 114 height 37
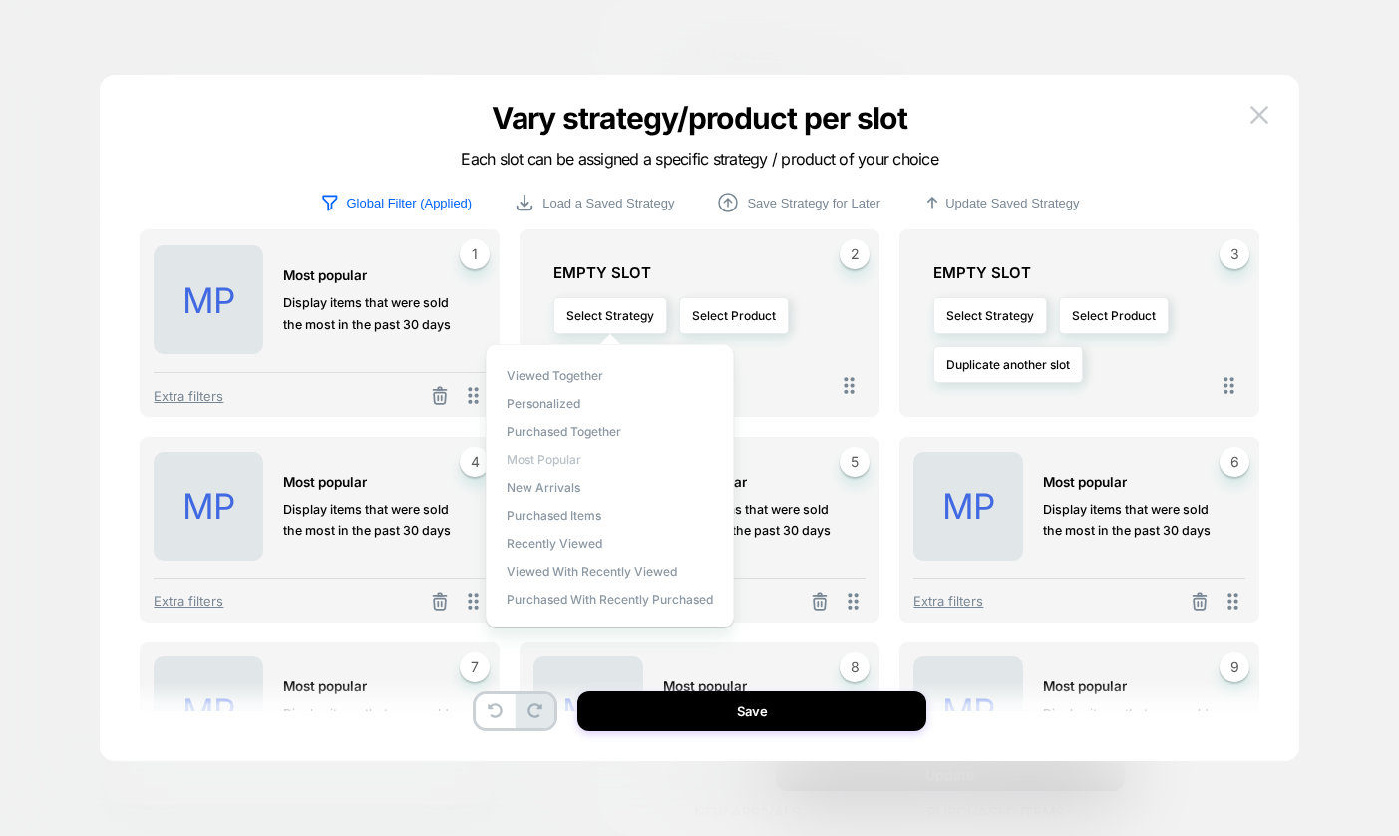
click at [542, 455] on span "Most Popular" at bounding box center [544, 459] width 75 height 15
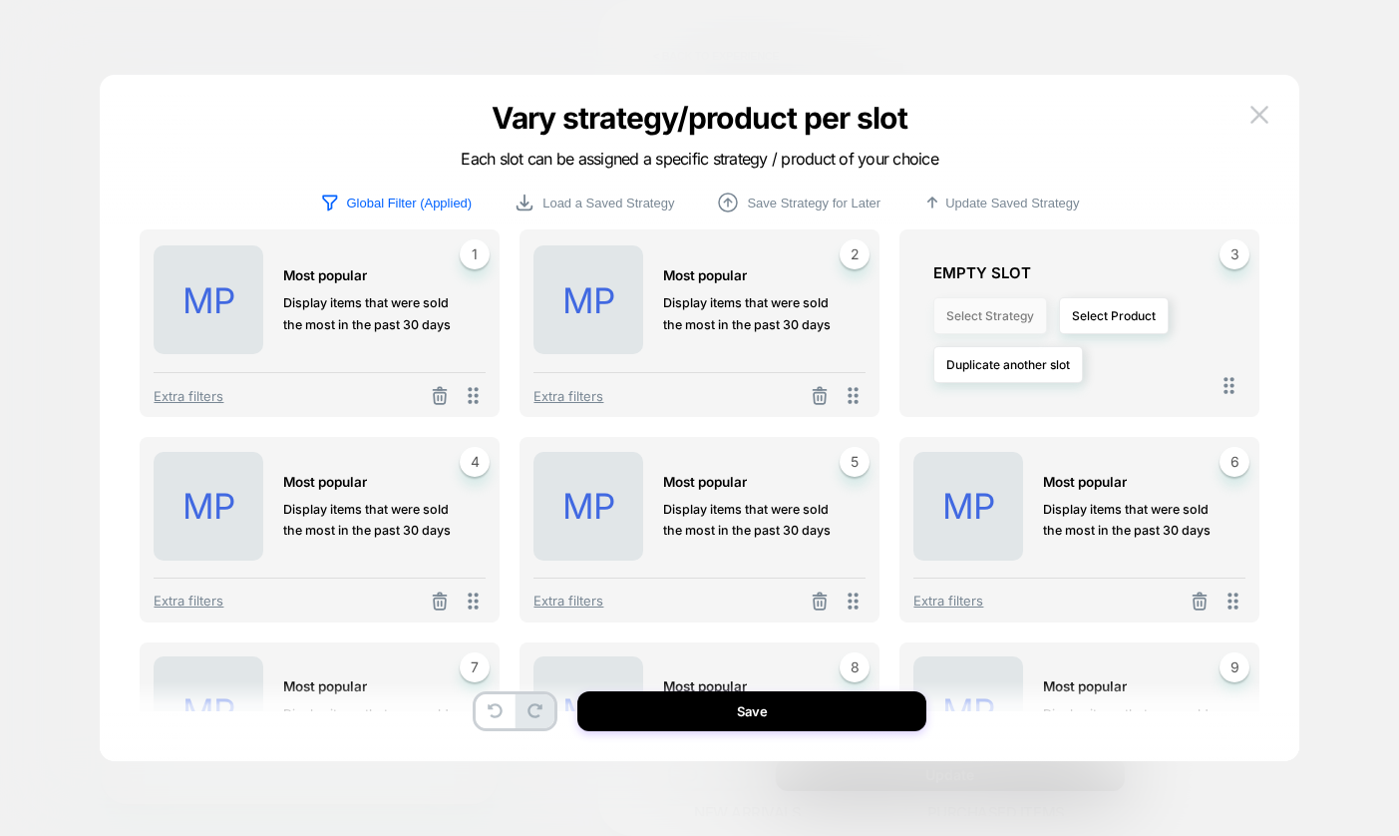
click at [983, 318] on button "Select Strategy" at bounding box center [990, 315] width 114 height 37
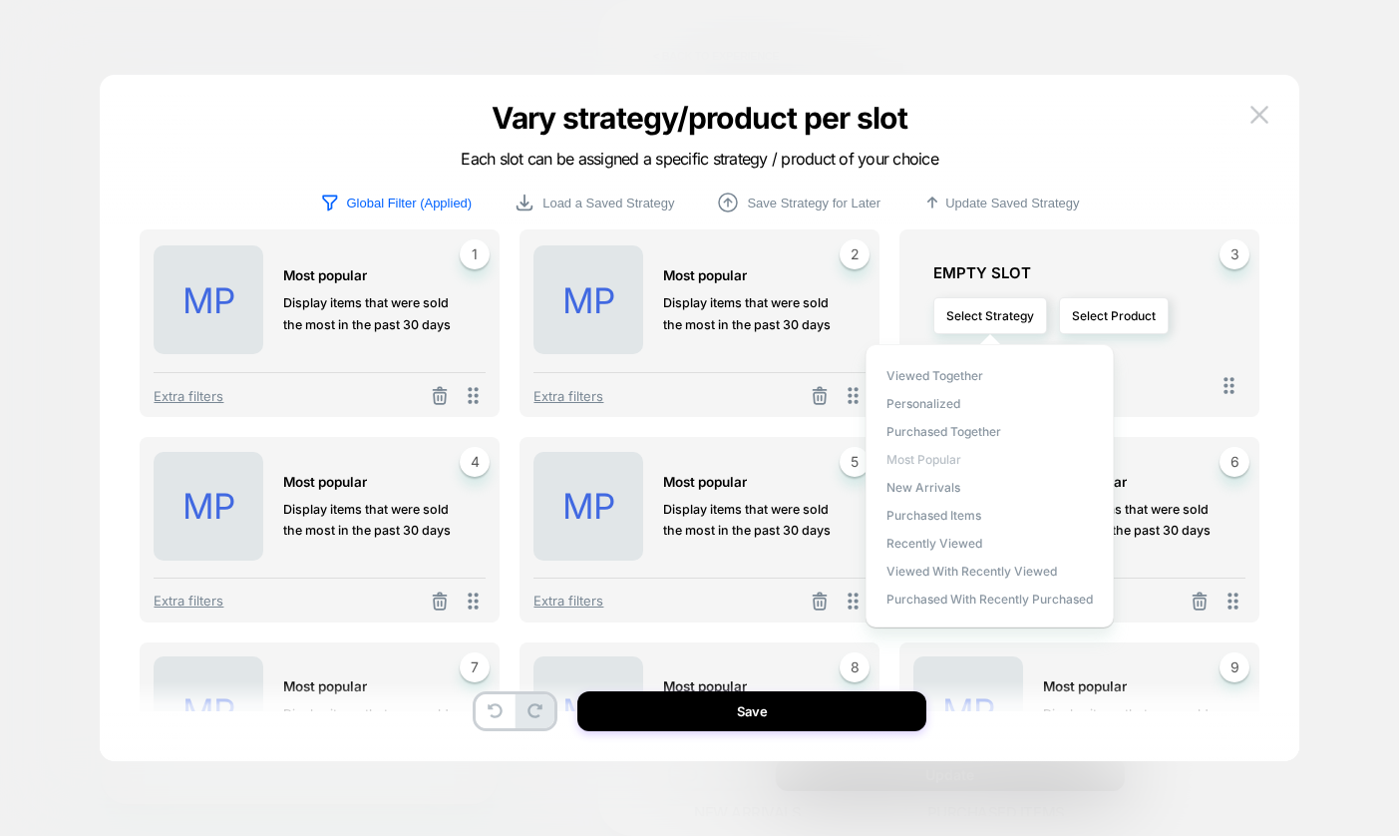
click at [938, 460] on span "Most Popular" at bounding box center [924, 459] width 75 height 15
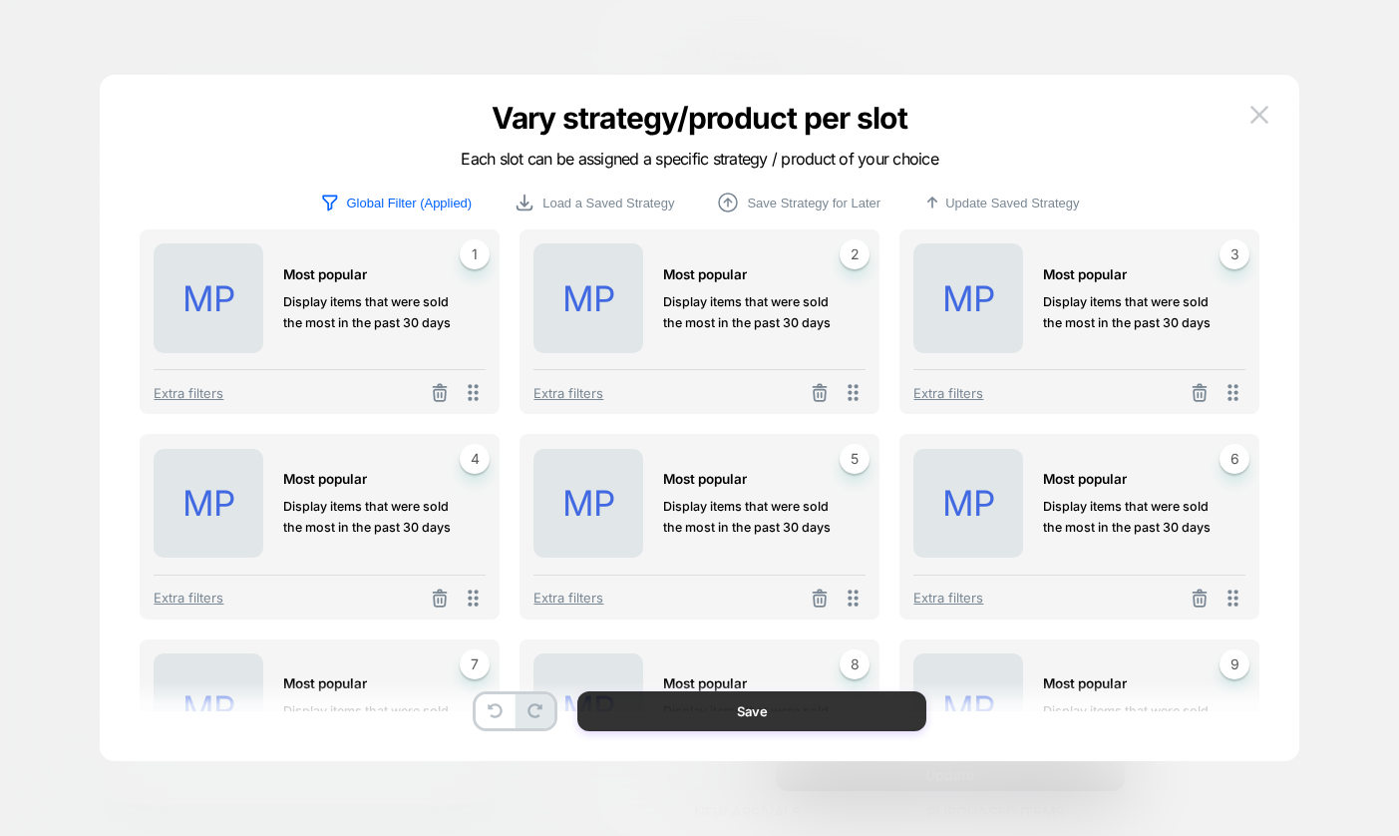
click at [737, 712] on button "Save" at bounding box center [751, 711] width 349 height 40
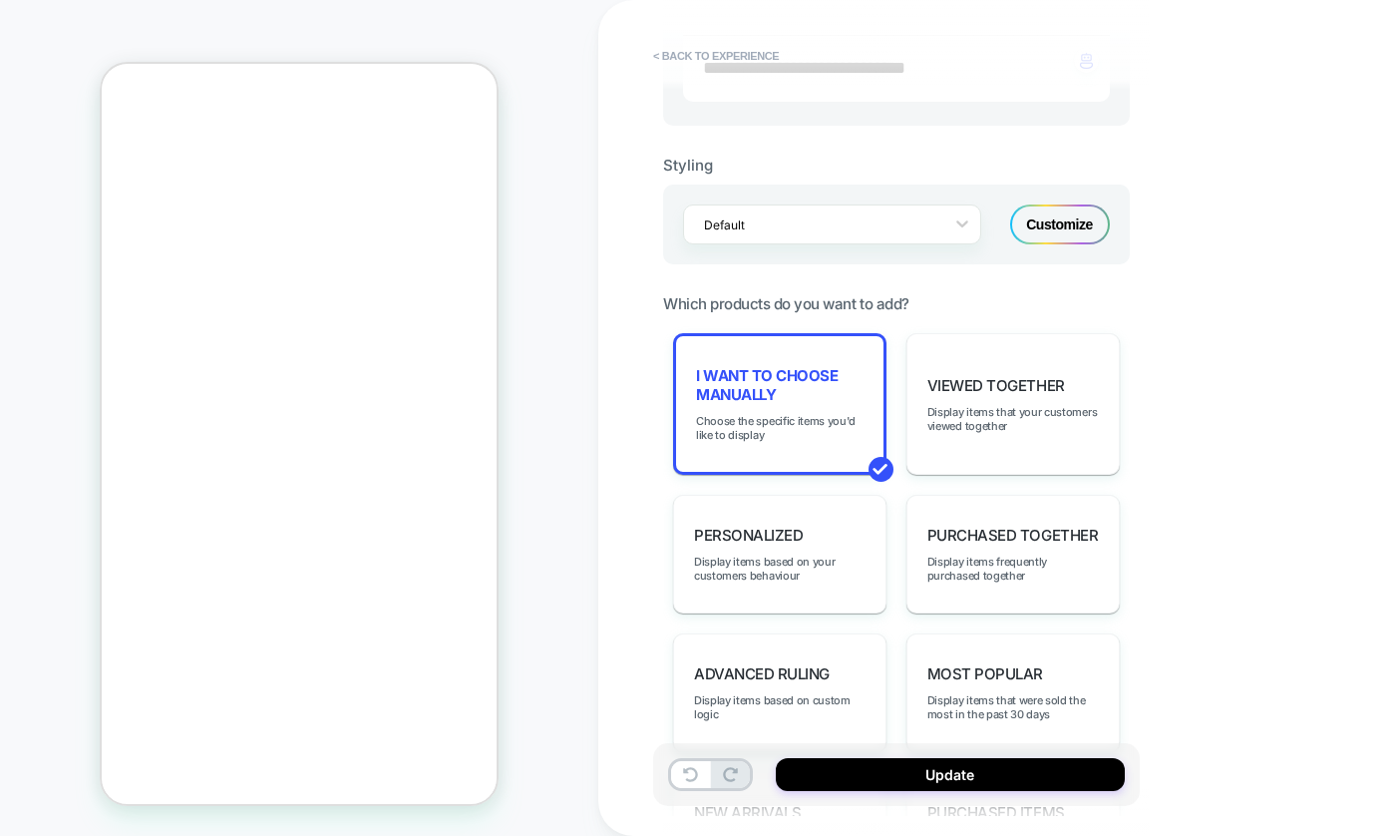
scroll to position [1415, 0]
click at [878, 784] on button "Update" at bounding box center [950, 774] width 349 height 33
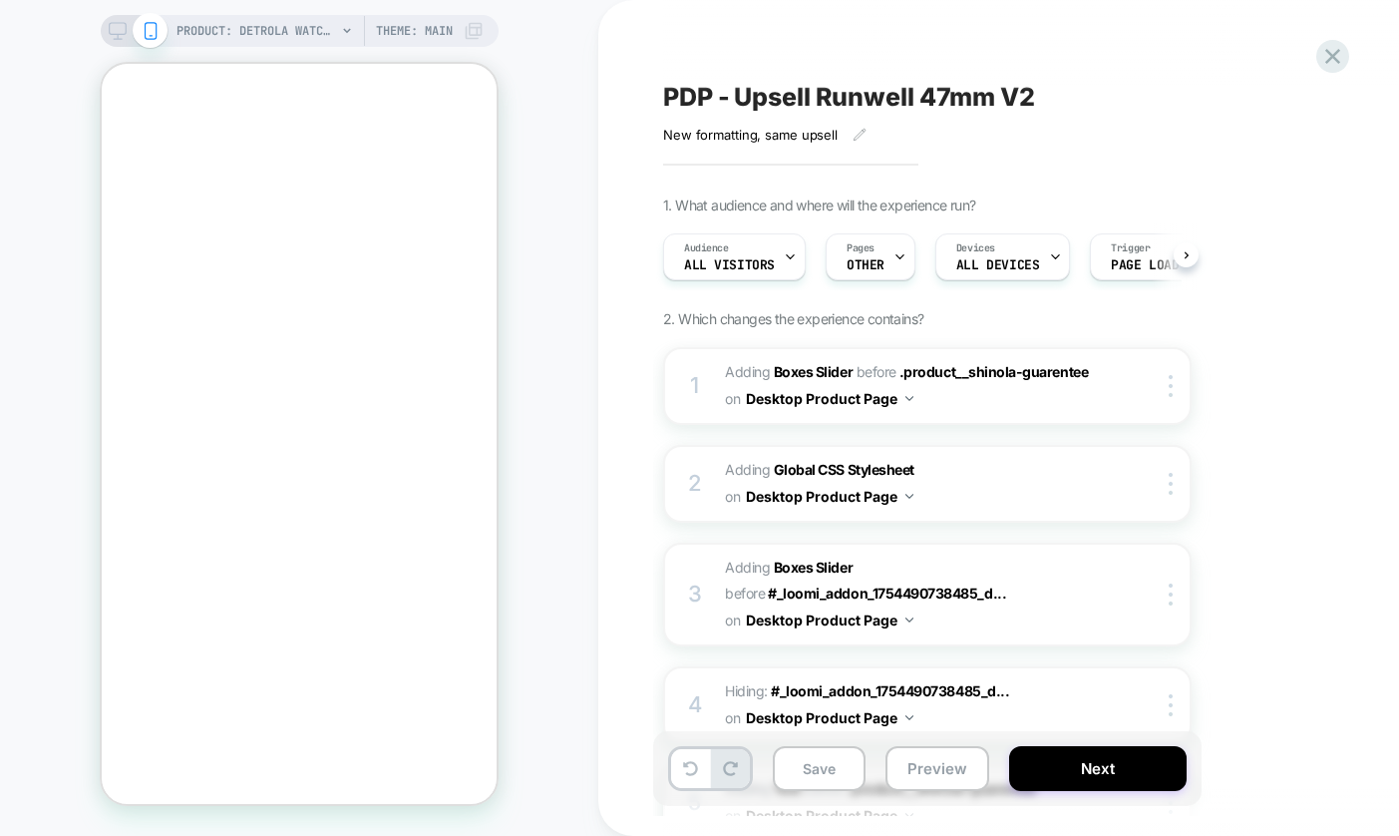
scroll to position [0, 1]
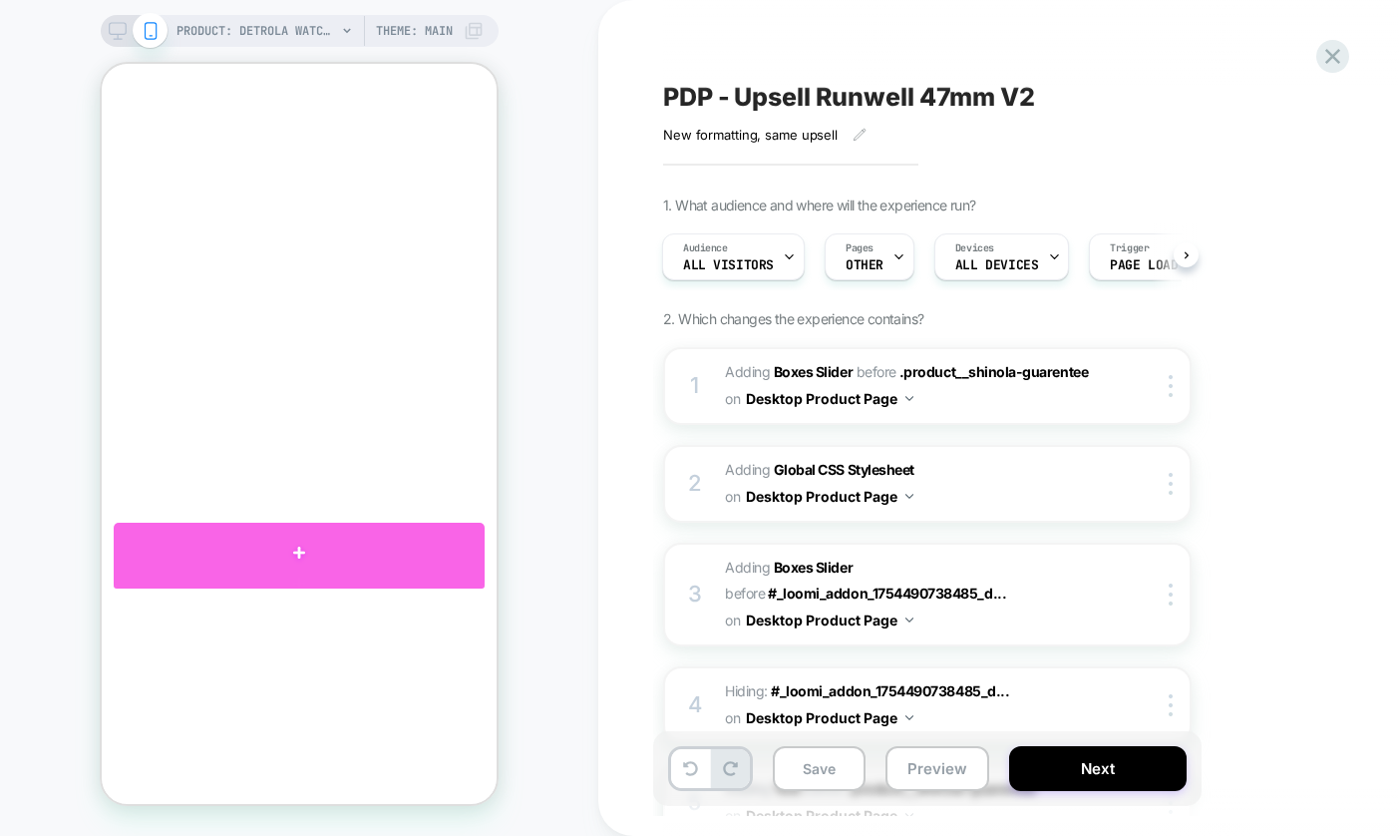
click at [371, 559] on div at bounding box center [299, 553] width 371 height 60
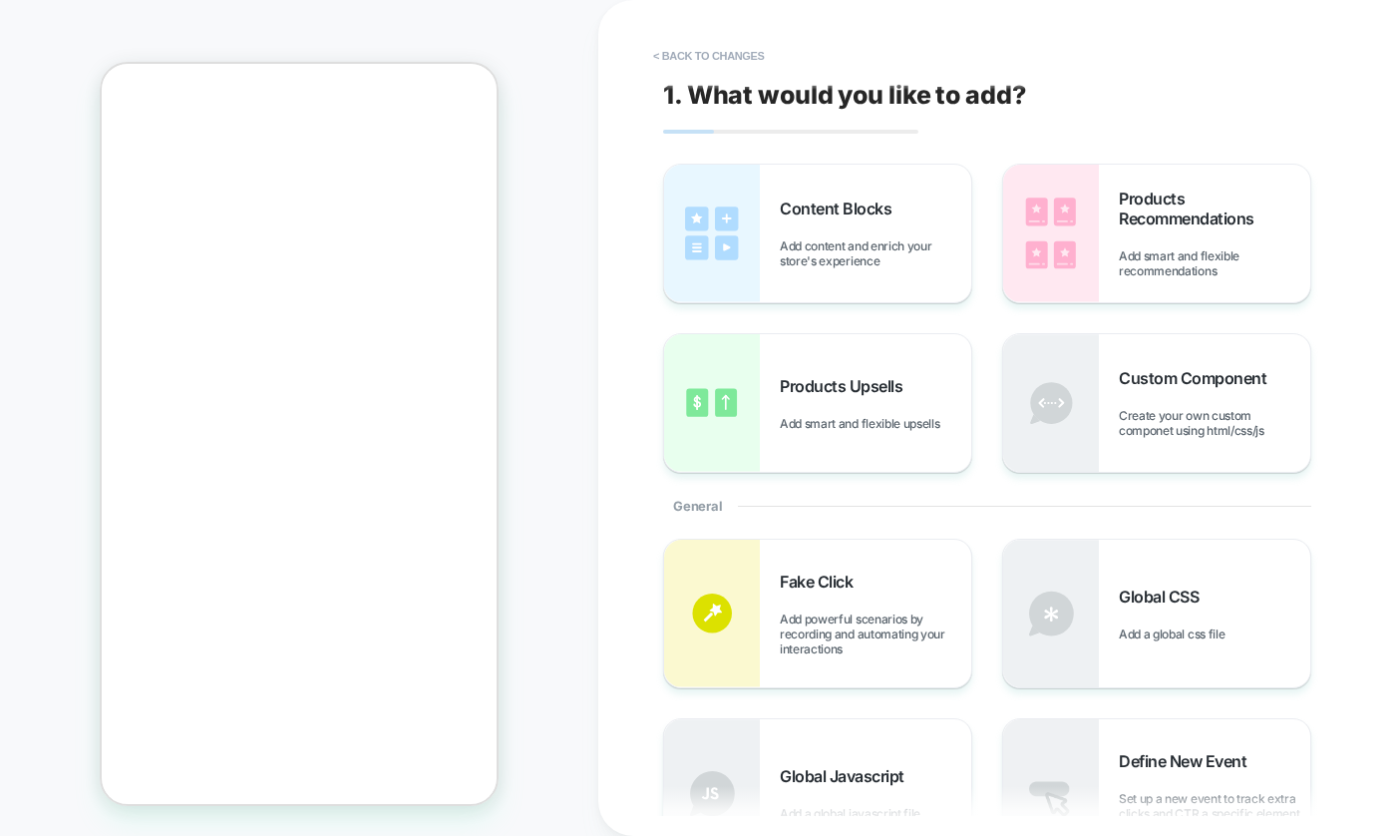
scroll to position [1584, 0]
click at [690, 63] on button "< Back to changes" at bounding box center [709, 56] width 132 height 32
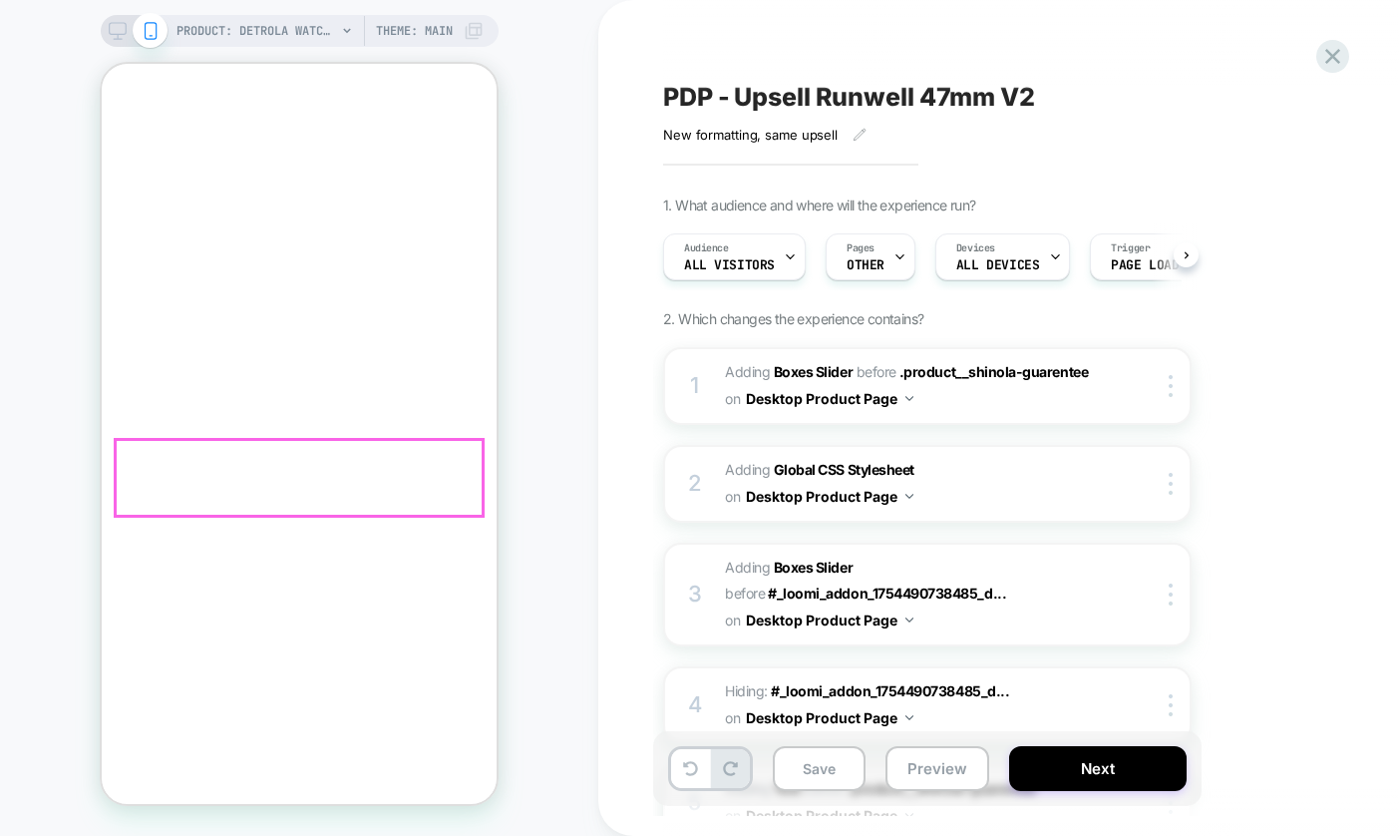
scroll to position [0, 1]
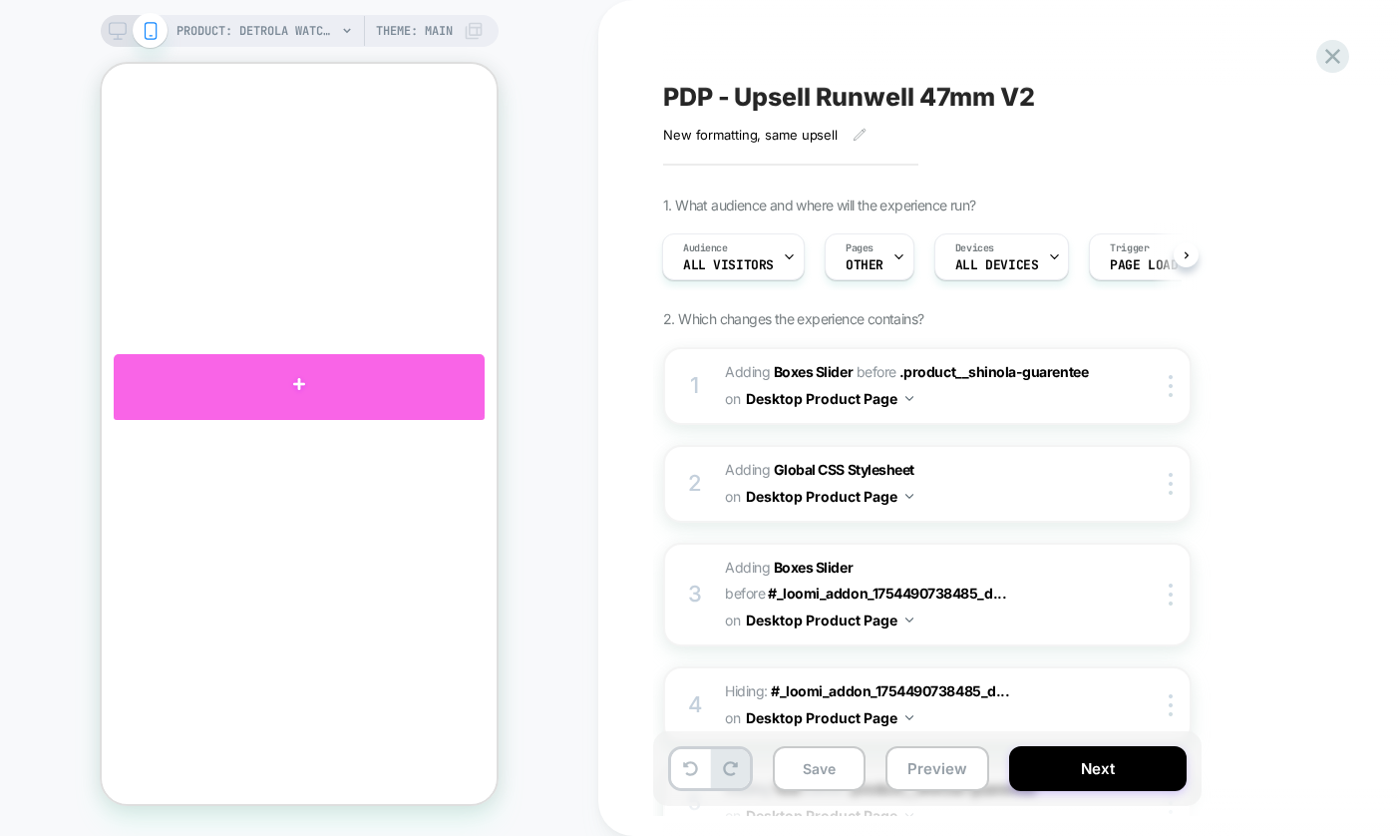
click at [398, 394] on div at bounding box center [299, 384] width 371 height 60
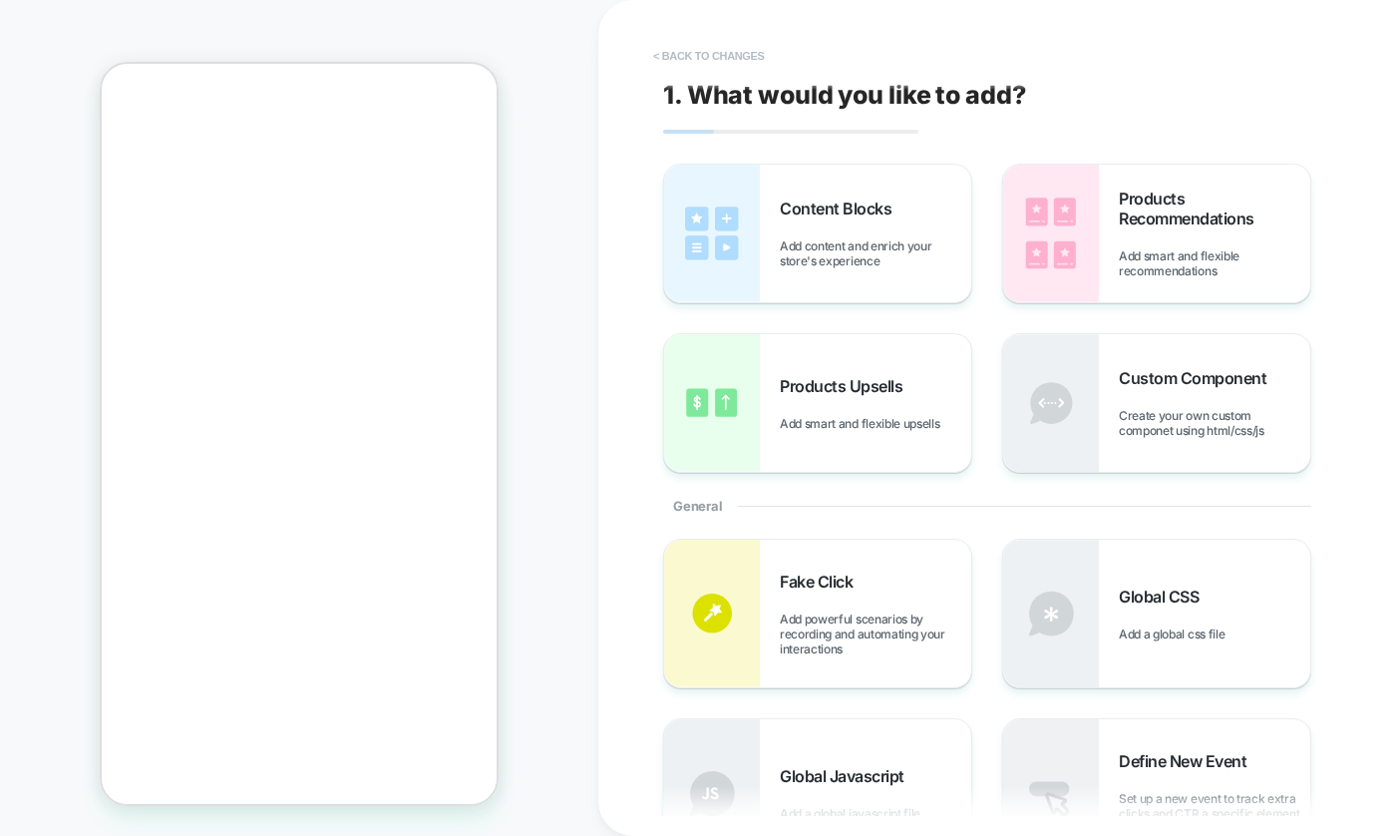
click at [690, 59] on button "< Back to changes" at bounding box center [709, 56] width 132 height 32
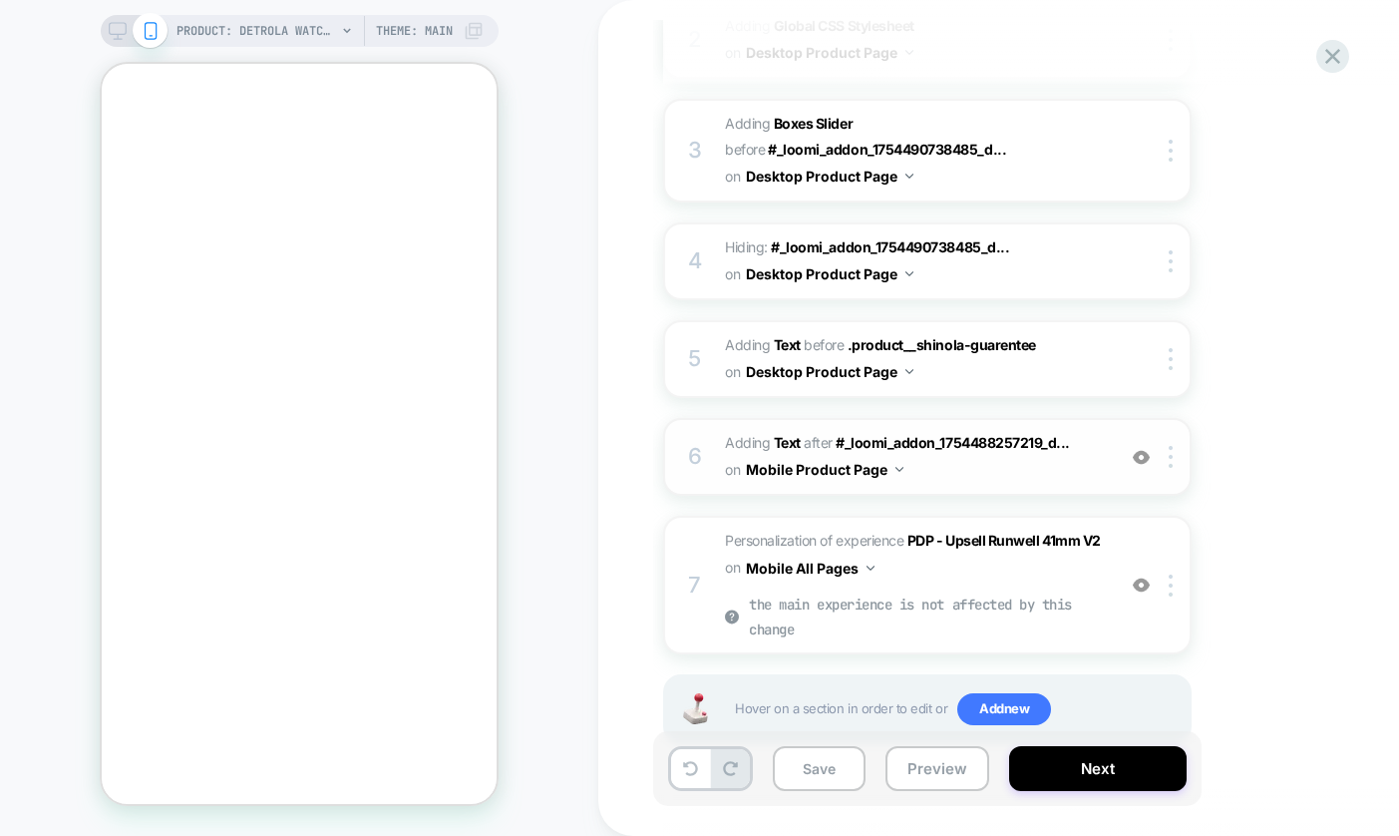
scroll to position [446, 0]
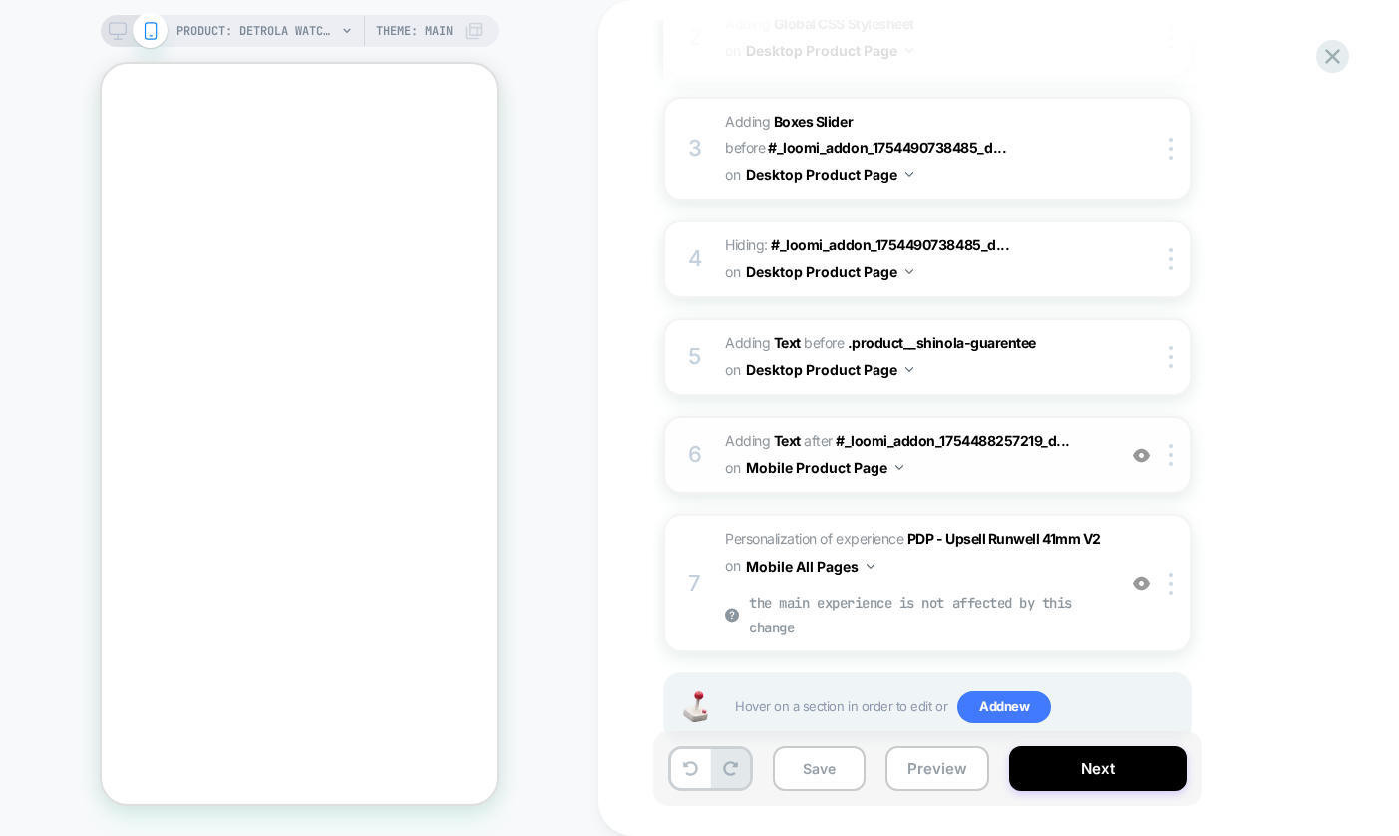
click at [1076, 446] on span "#_loomi_addon_1759168680005_dup1759178442 Adding Text AFTER #_loomi_addon_17544…" at bounding box center [915, 455] width 380 height 54
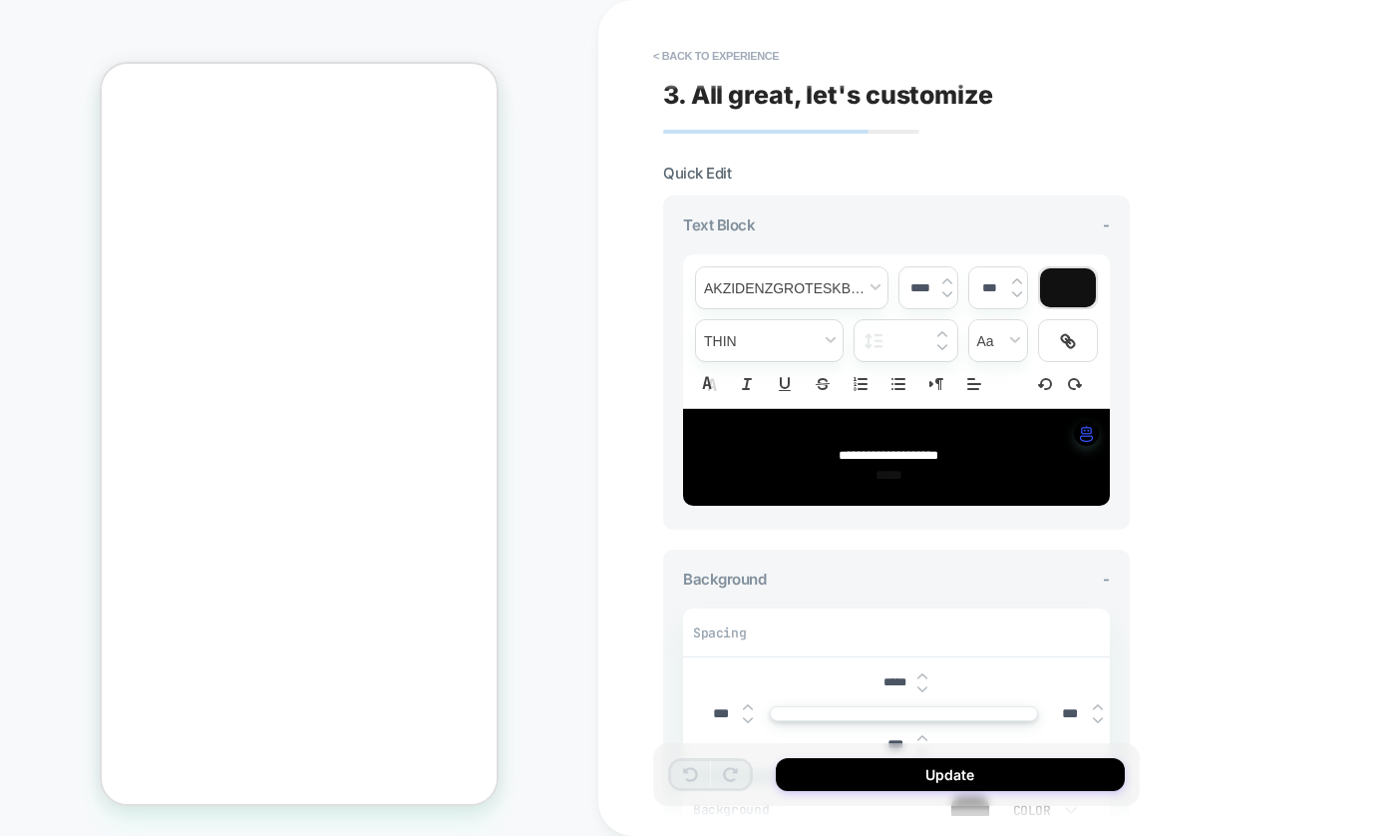
click at [889, 453] on span "**********" at bounding box center [889, 455] width 100 height 13
type input "****"
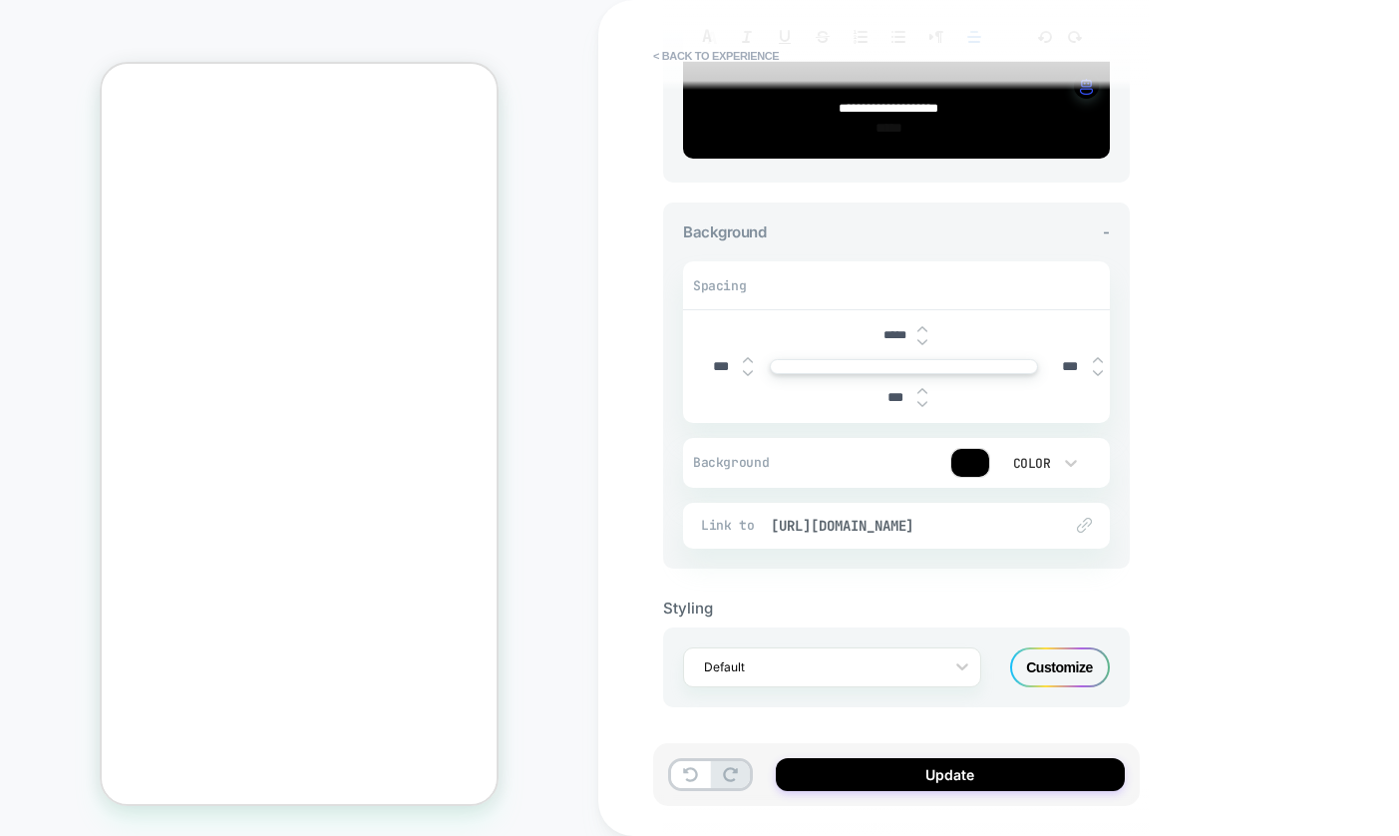
scroll to position [346, 0]
click at [927, 531] on span "[URL][DOMAIN_NAME]" at bounding box center [906, 527] width 271 height 18
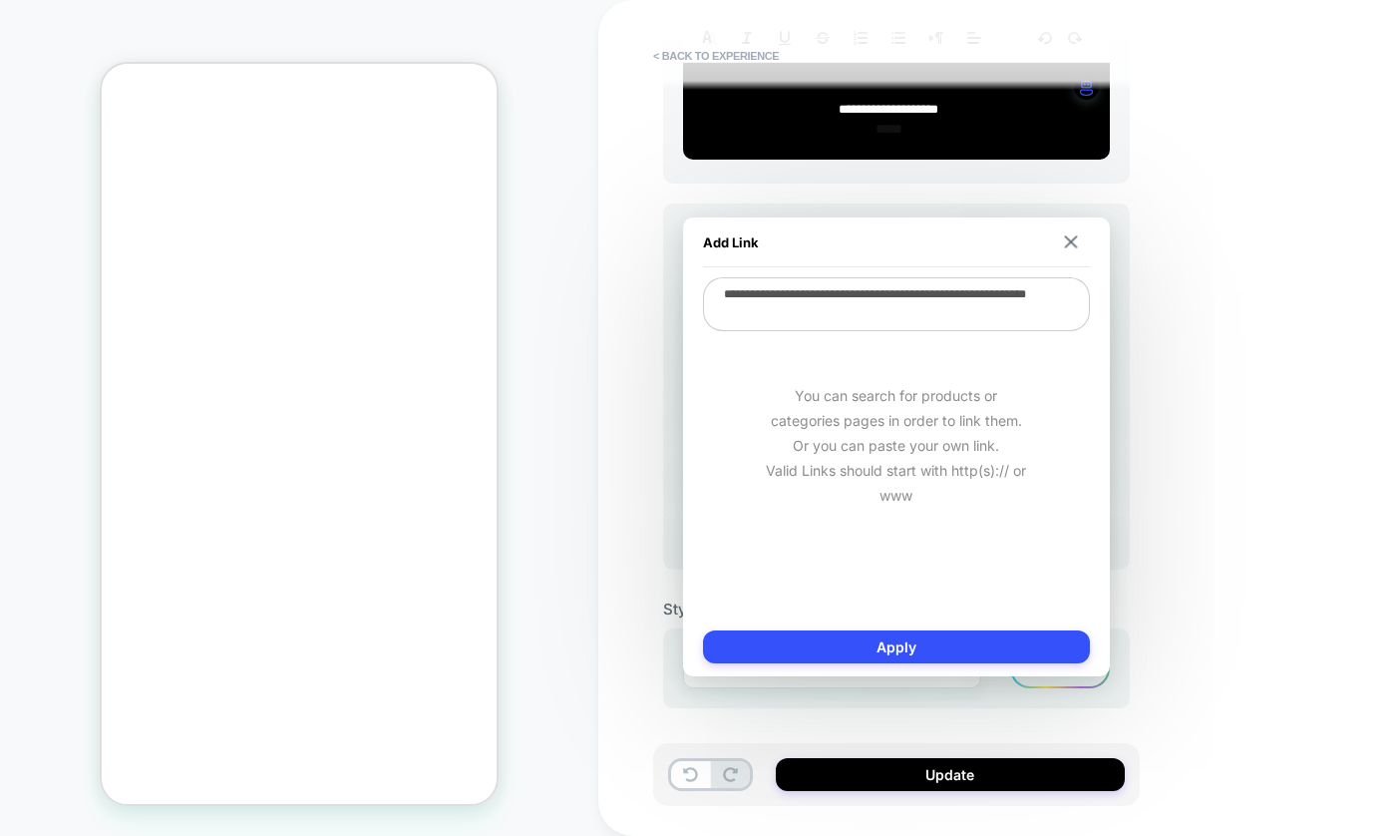
click at [996, 298] on textarea "**********" at bounding box center [896, 304] width 387 height 54
type textarea "**********"
type textarea "*"
type textarea "**********"
click at [894, 657] on button "Apply" at bounding box center [896, 646] width 387 height 33
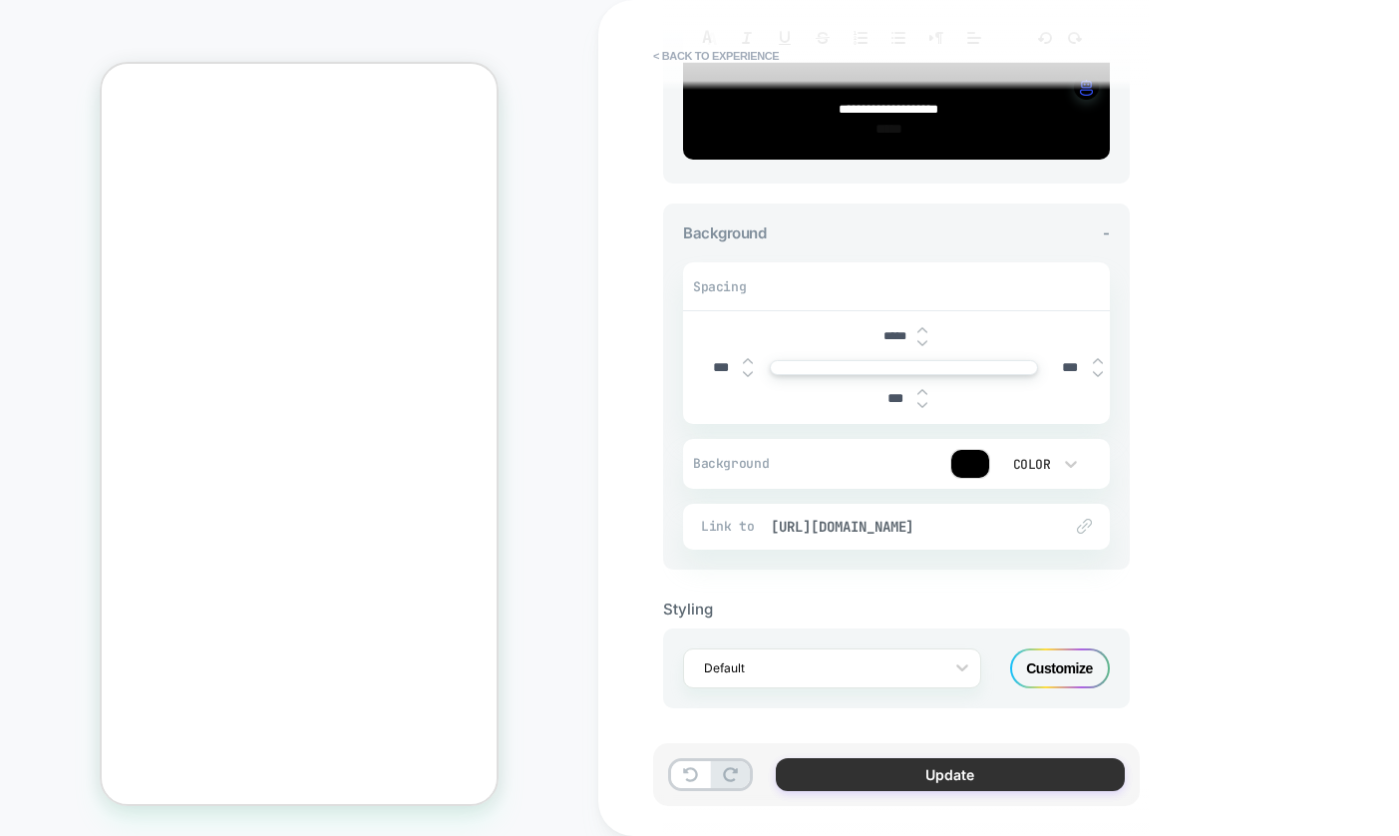
click at [959, 774] on button "Update" at bounding box center [950, 774] width 349 height 33
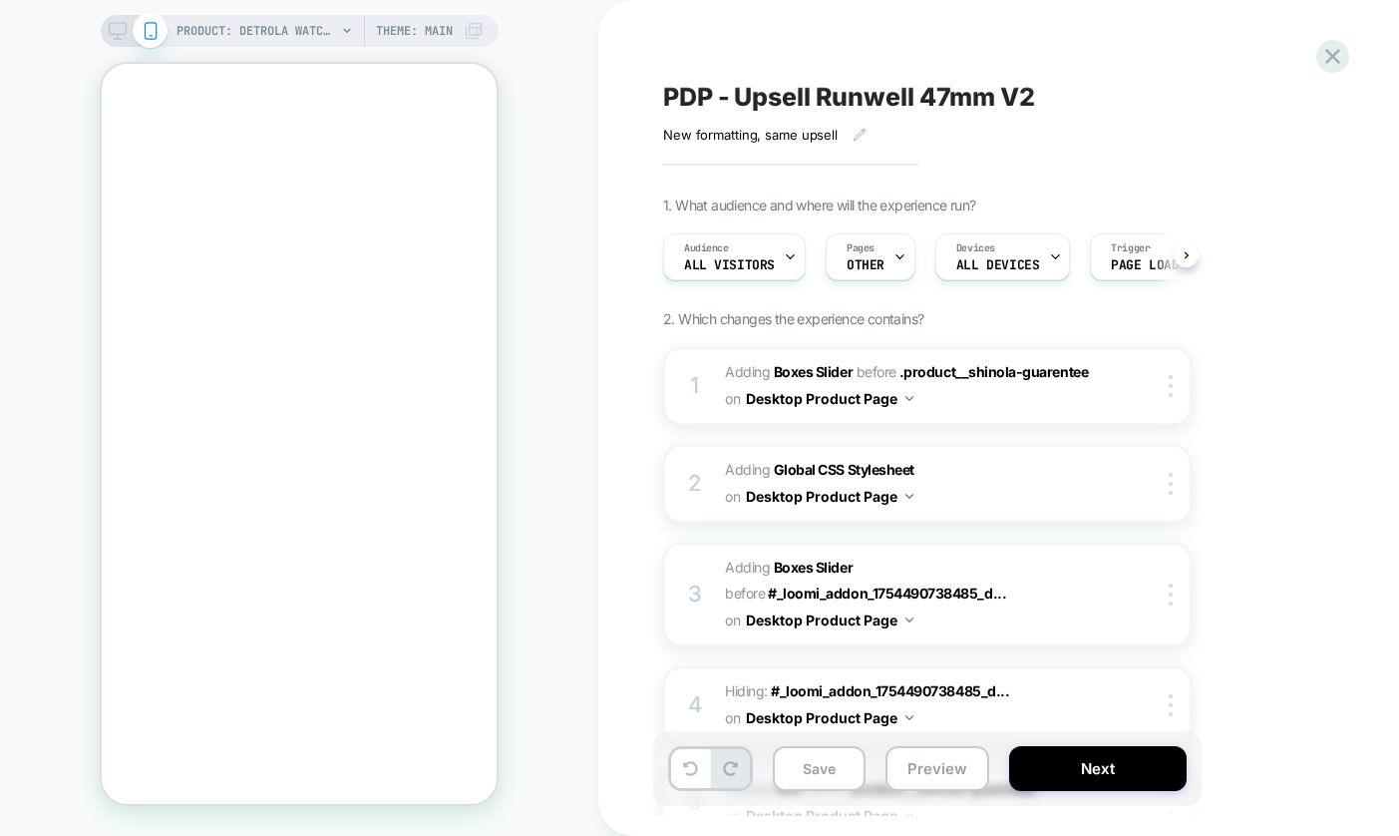
scroll to position [0, 1]
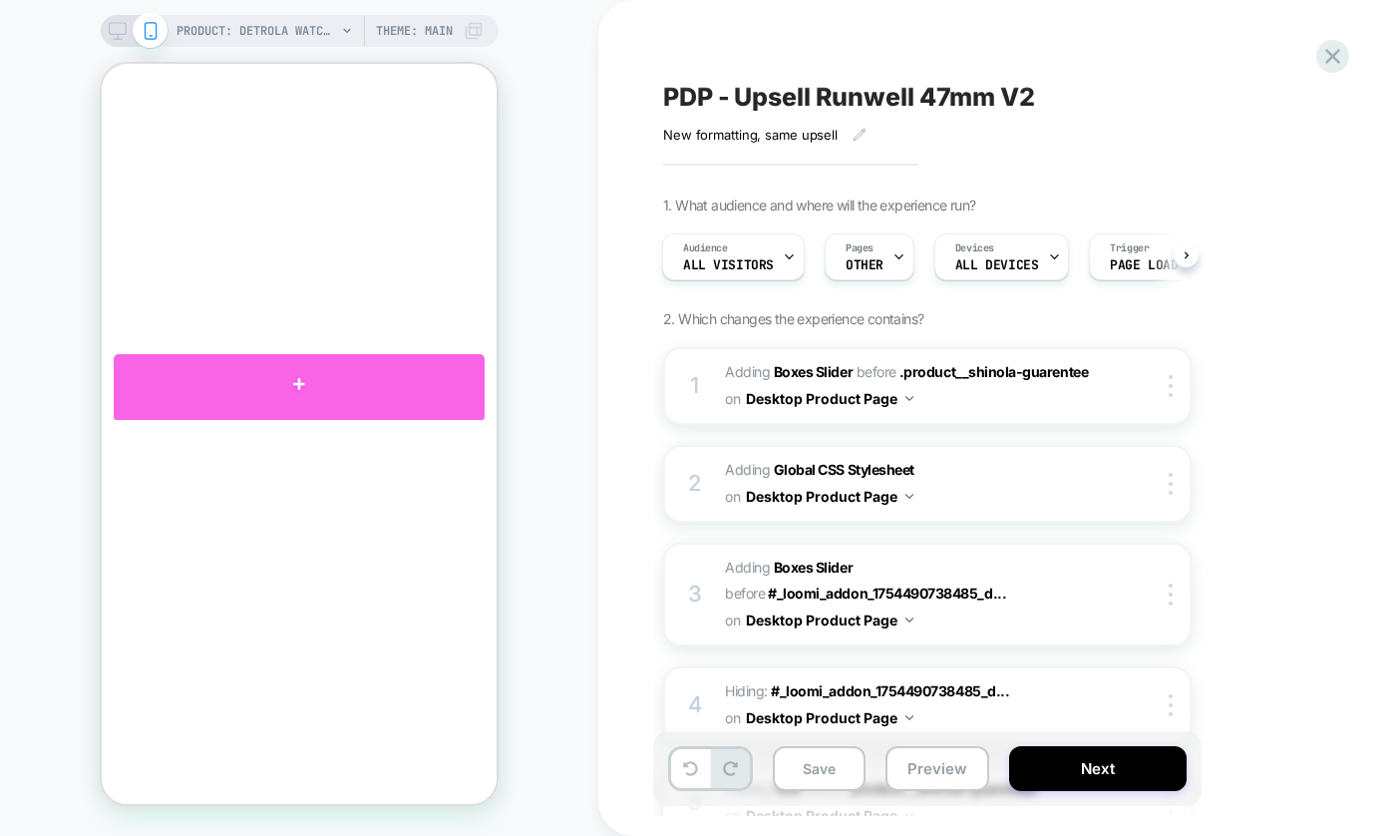
click at [193, 392] on div at bounding box center [299, 384] width 371 height 60
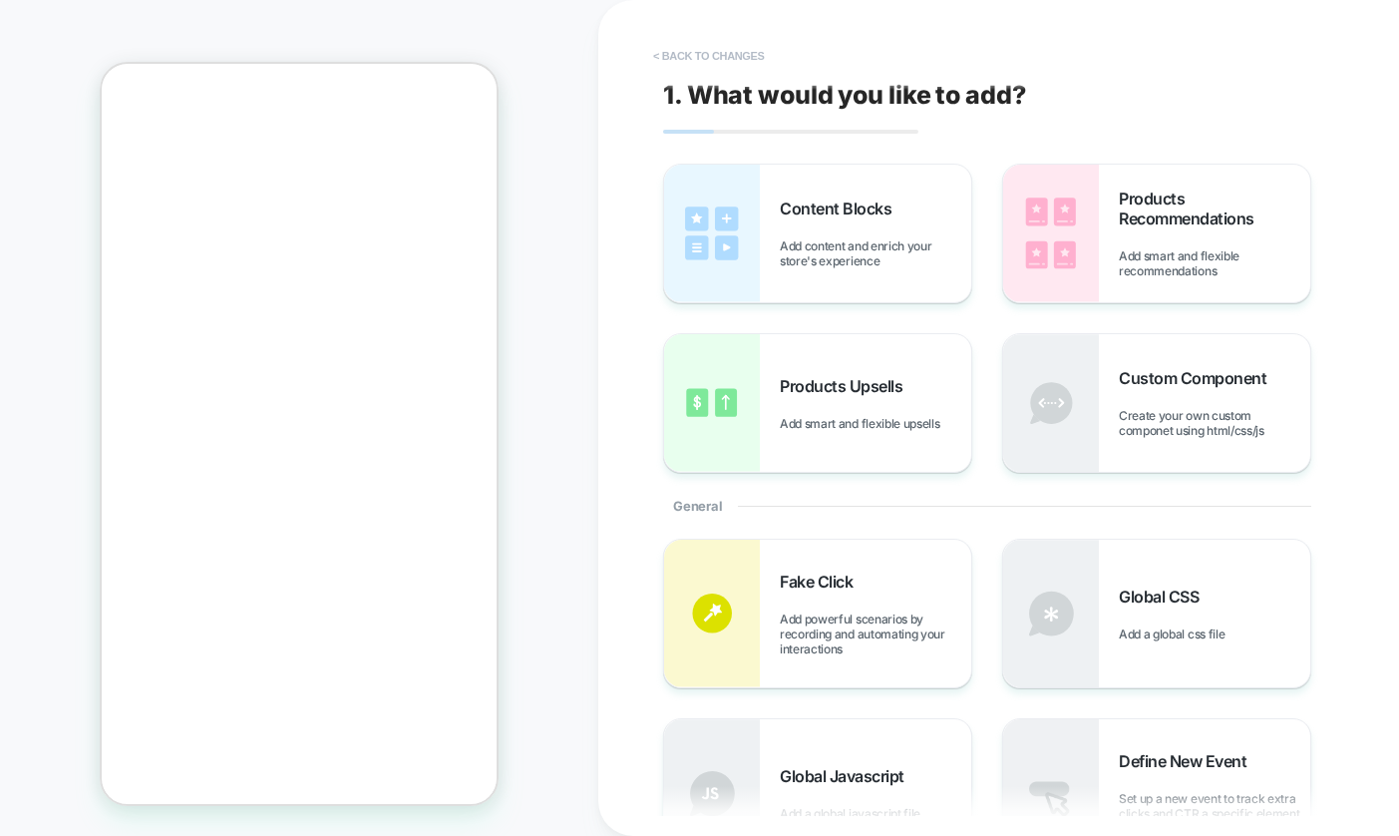
click at [712, 53] on button "< Back to changes" at bounding box center [709, 56] width 132 height 32
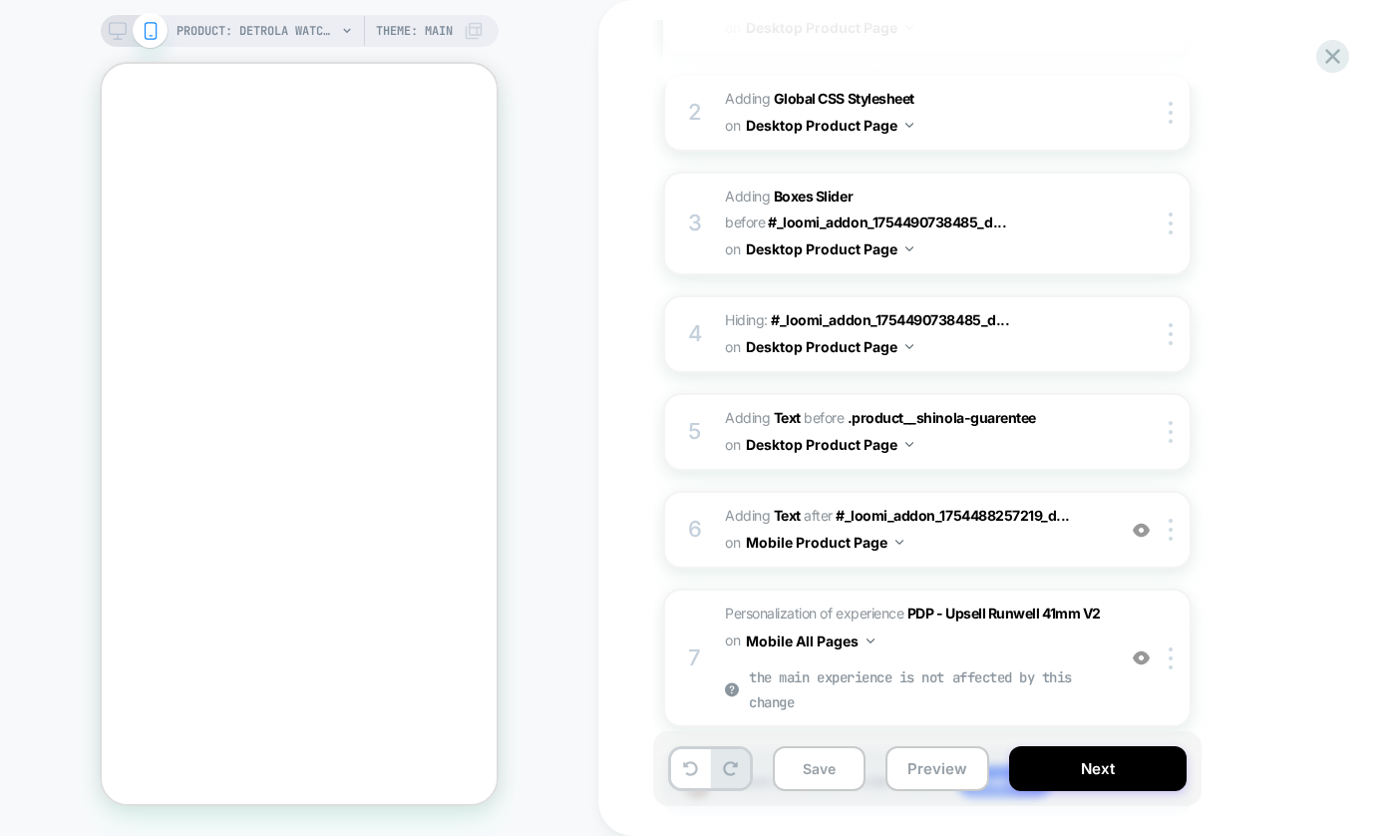
scroll to position [370, 0]
click at [1097, 533] on span "#_loomi_addon_1759168680005_dup1759178442 Adding Text AFTER #_loomi_addon_17544…" at bounding box center [915, 531] width 380 height 54
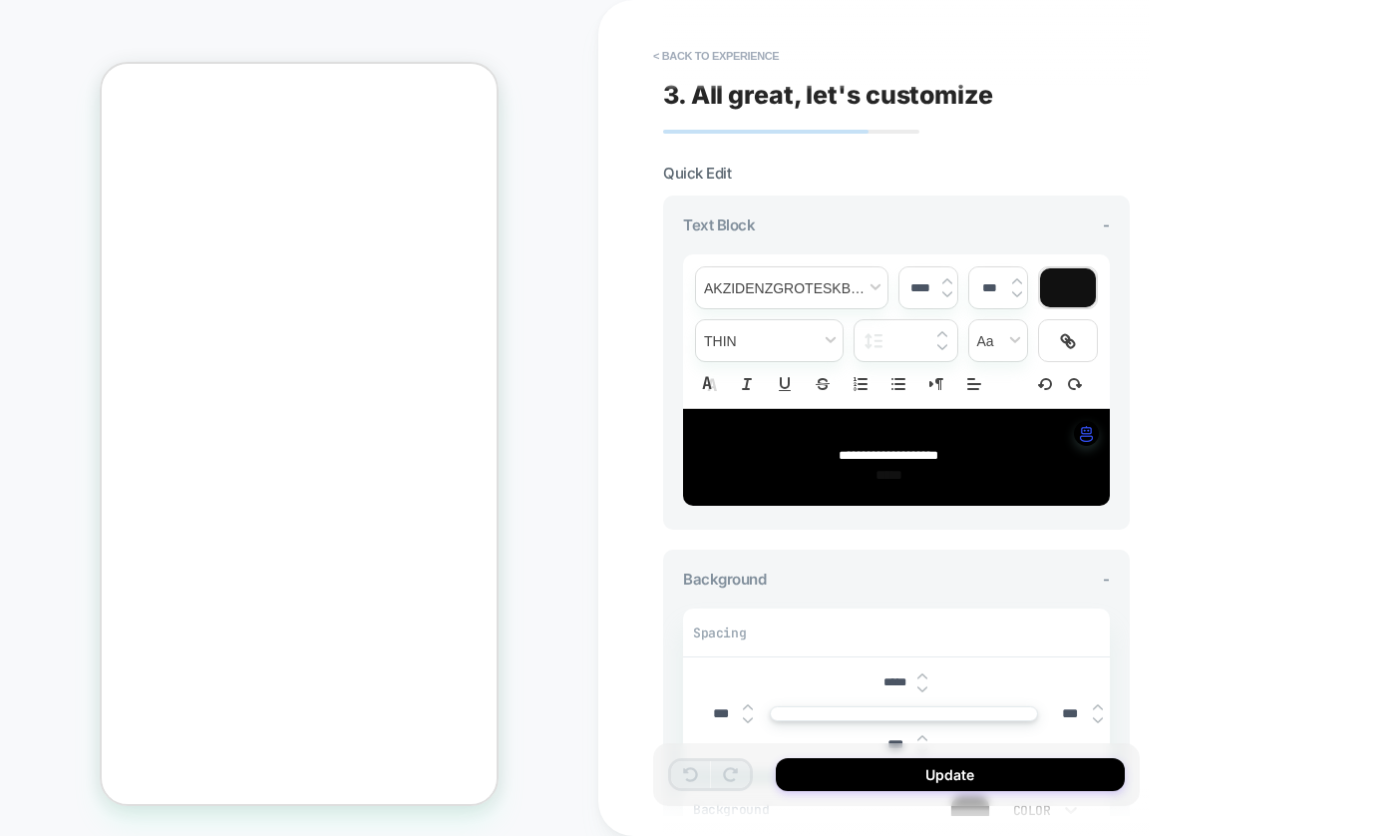
click at [902, 474] on span "****" at bounding box center [889, 475] width 27 height 14
click at [928, 775] on button "Update" at bounding box center [950, 774] width 349 height 33
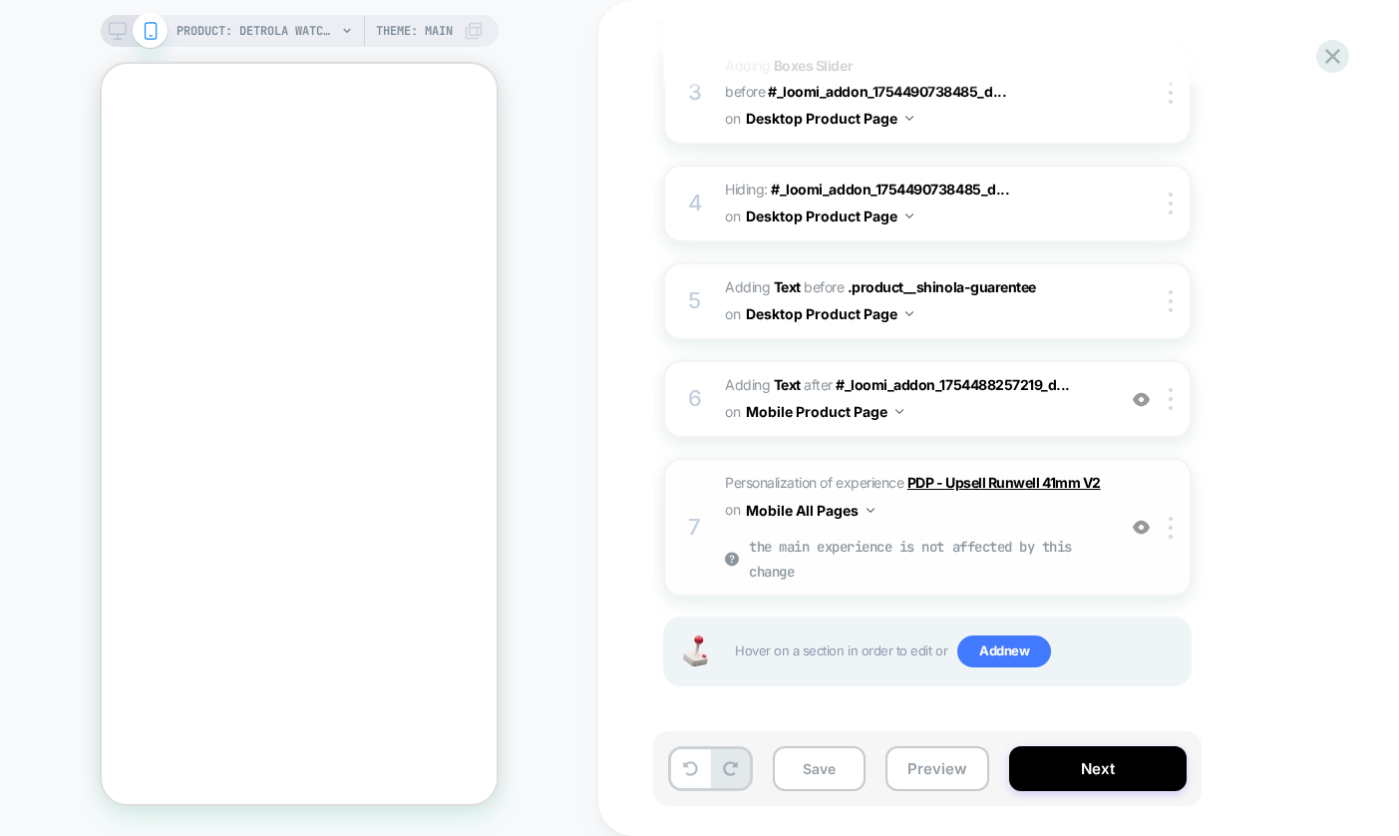
scroll to position [525, 0]
click at [1059, 501] on span "Personalization of experience PDP - Upsell Runwell 41mm V2 on Mobile All Pages …" at bounding box center [915, 527] width 380 height 115
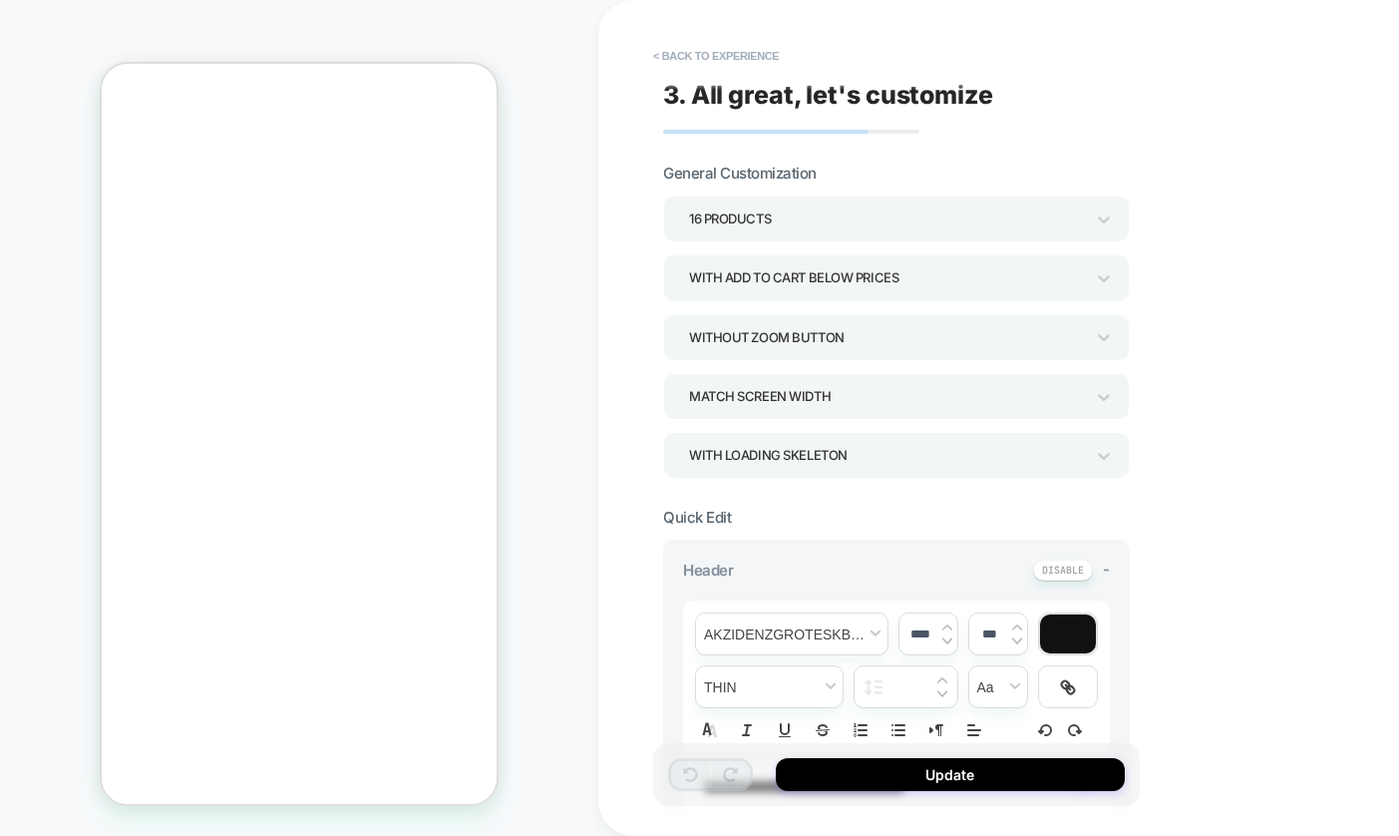
scroll to position [1740, 0]
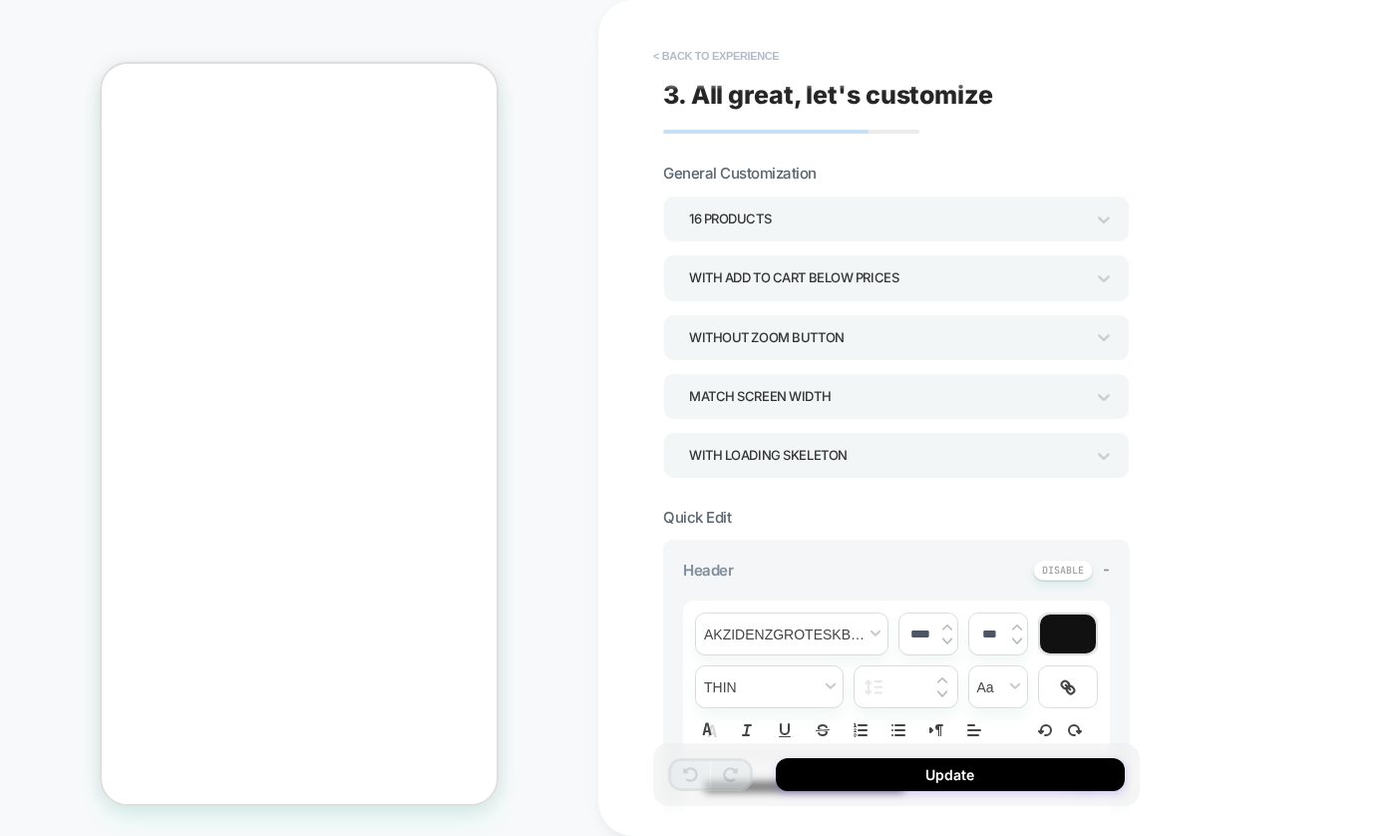
click at [725, 52] on button "< Back to experience" at bounding box center [716, 56] width 146 height 32
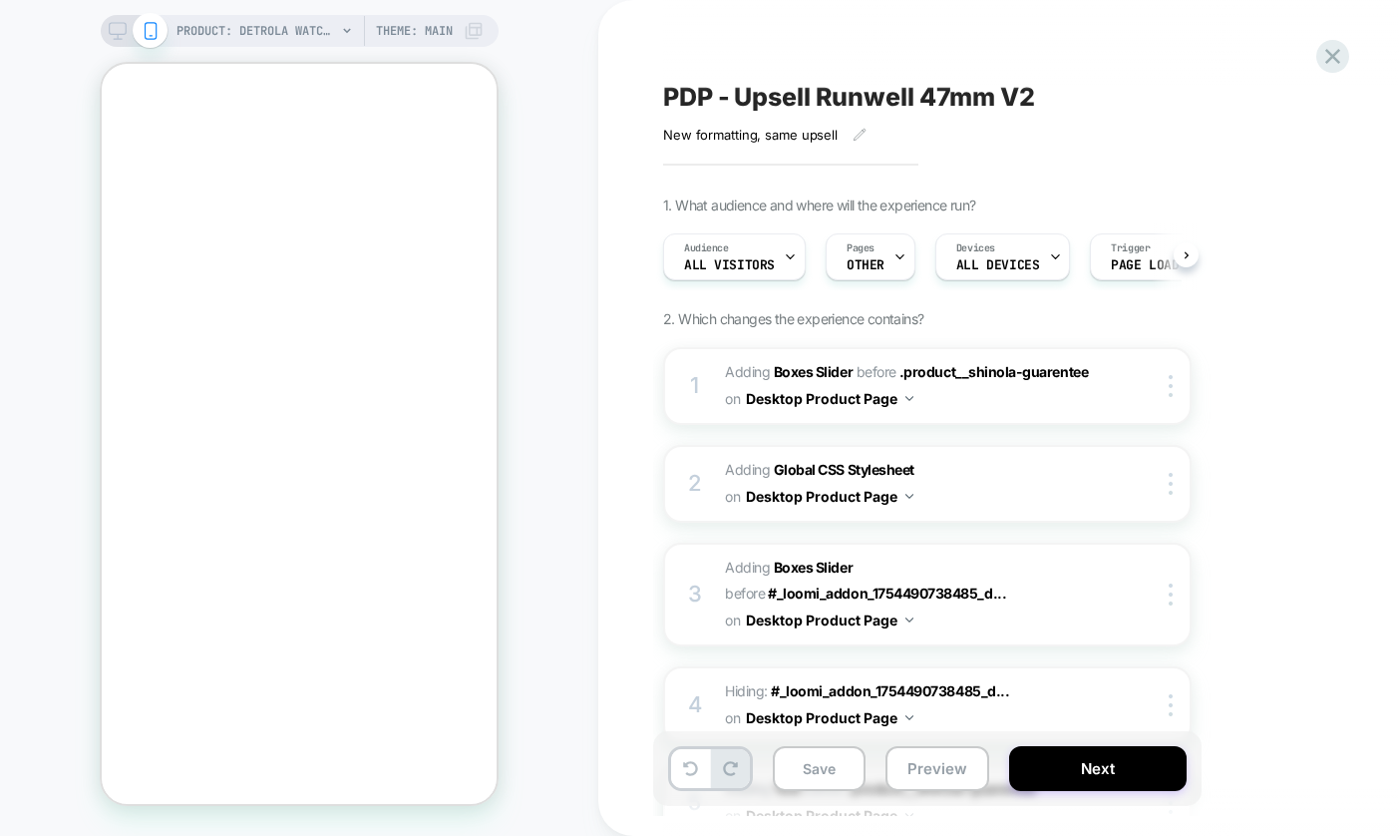
scroll to position [0, 1]
click at [199, 228] on div at bounding box center [299, 71] width 367 height 368
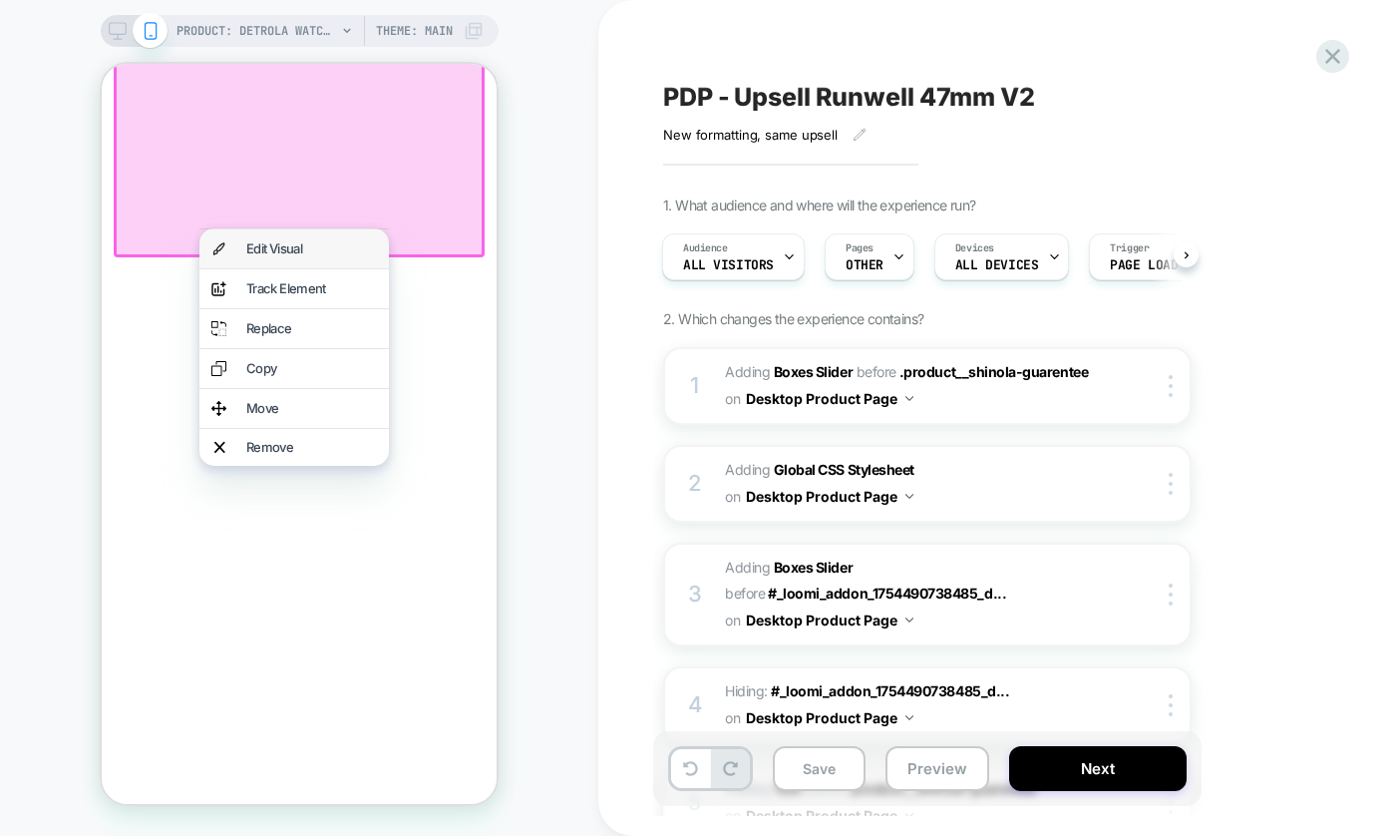
click at [277, 249] on div "Edit Visual" at bounding box center [311, 248] width 131 height 13
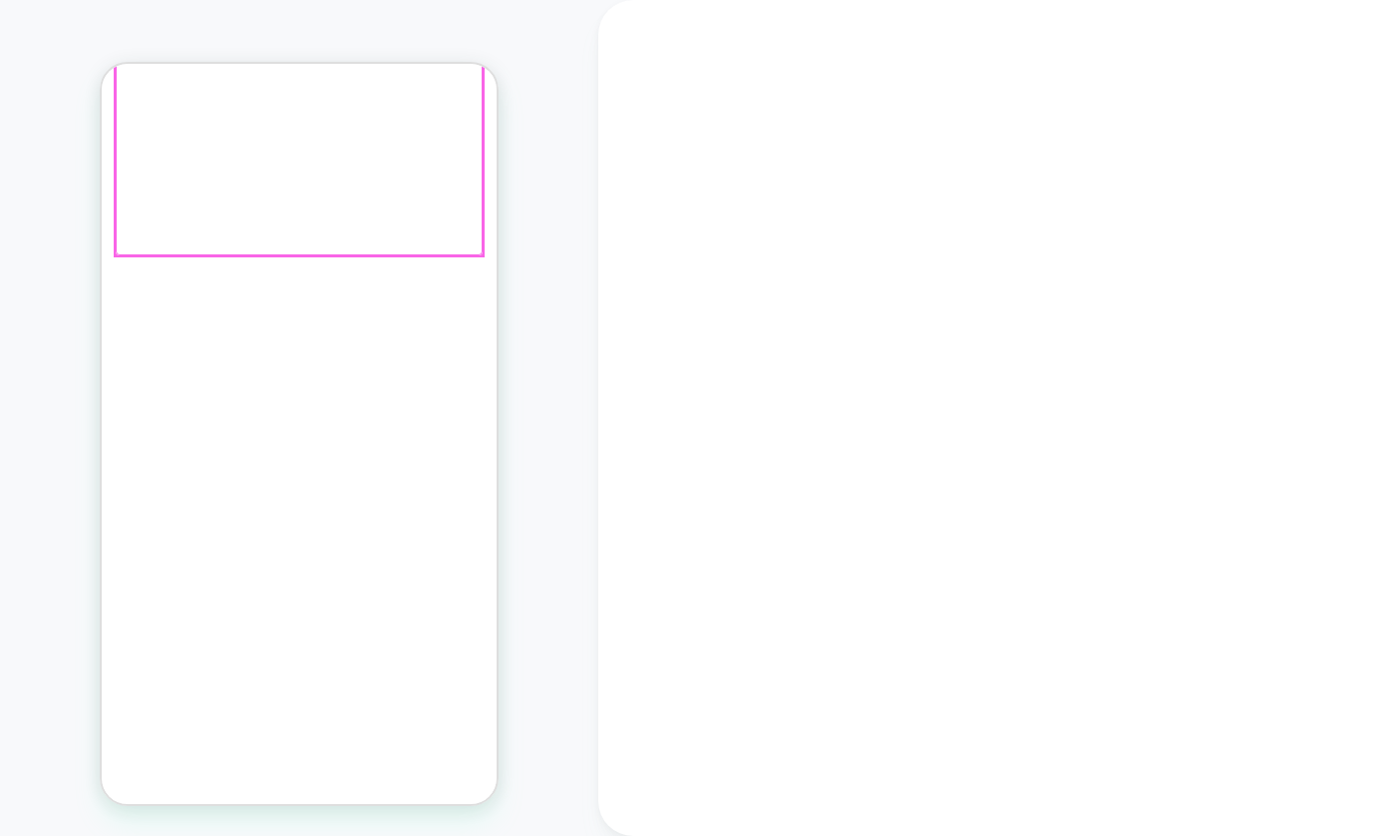
click at [278, 248] on div at bounding box center [299, 71] width 367 height 368
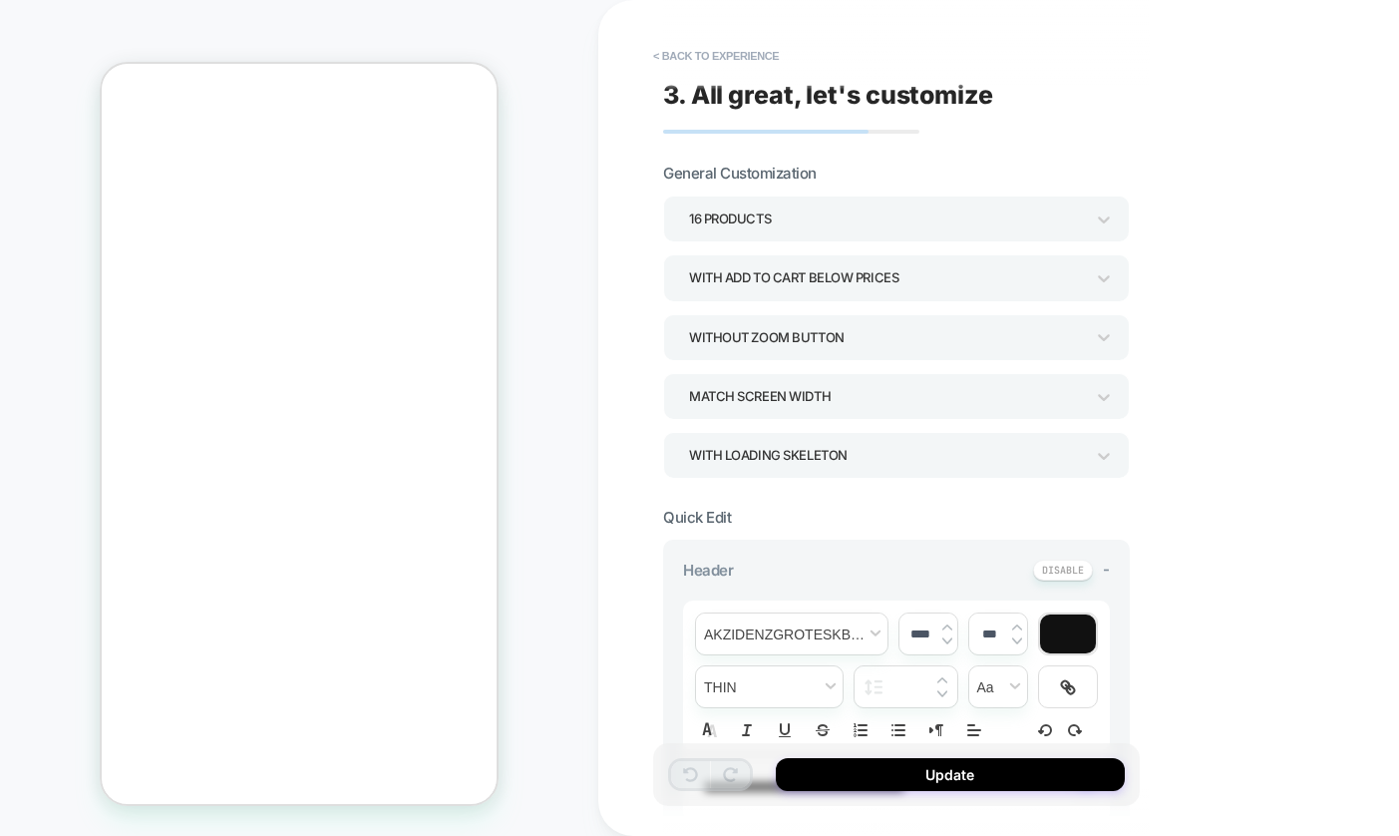
scroll to position [1423, 0]
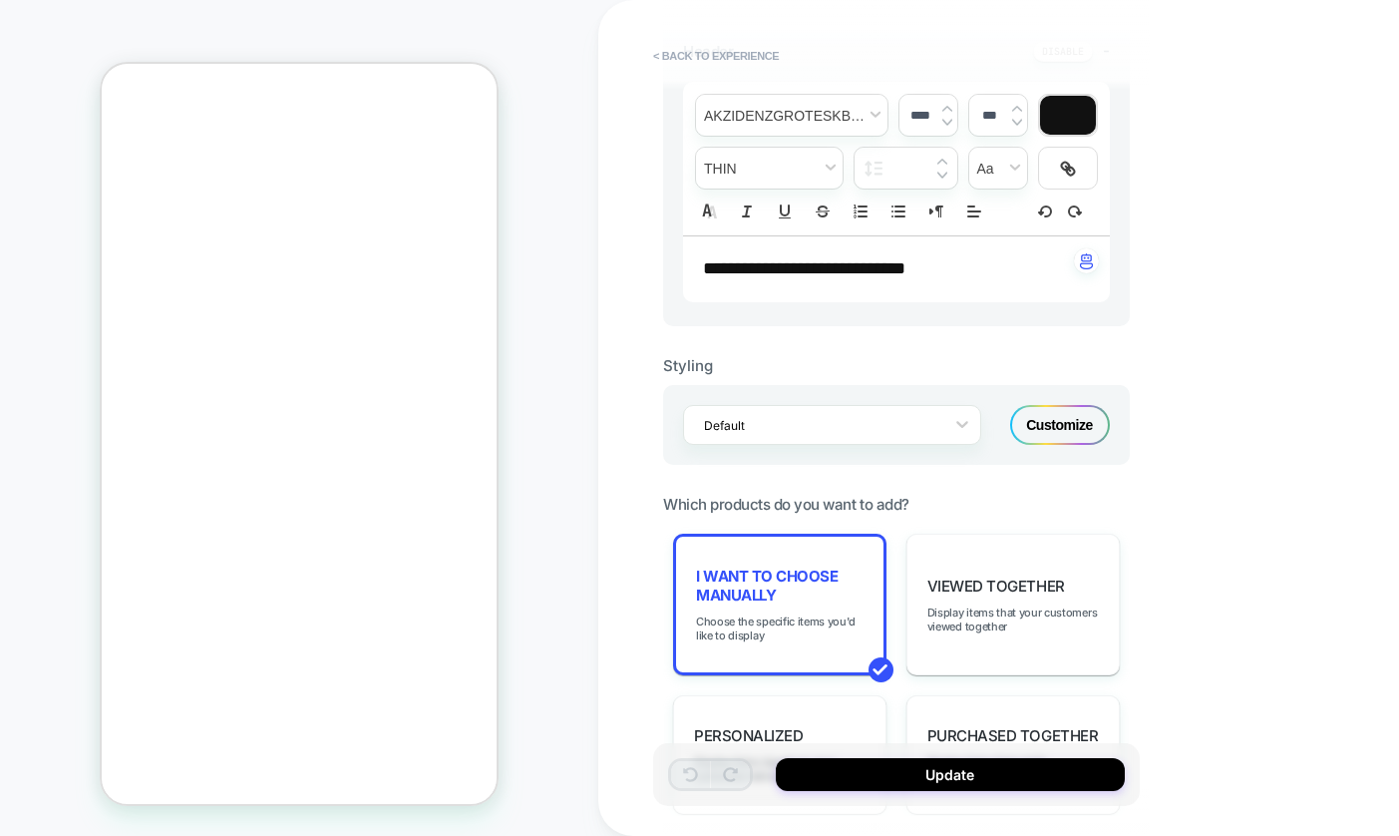
scroll to position [1670, 0]
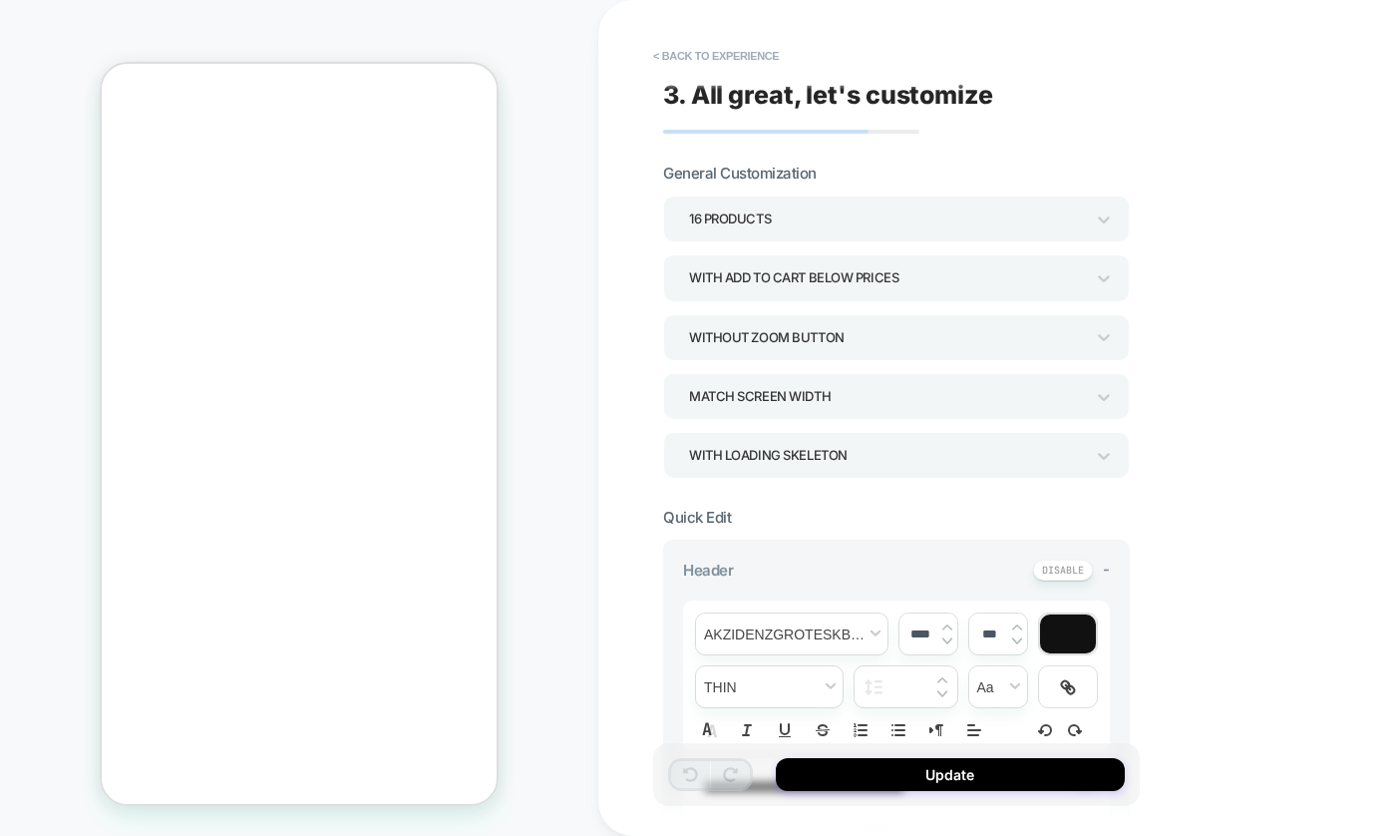
scroll to position [0, 0]
click at [744, 52] on button "< Back to experience" at bounding box center [716, 56] width 146 height 32
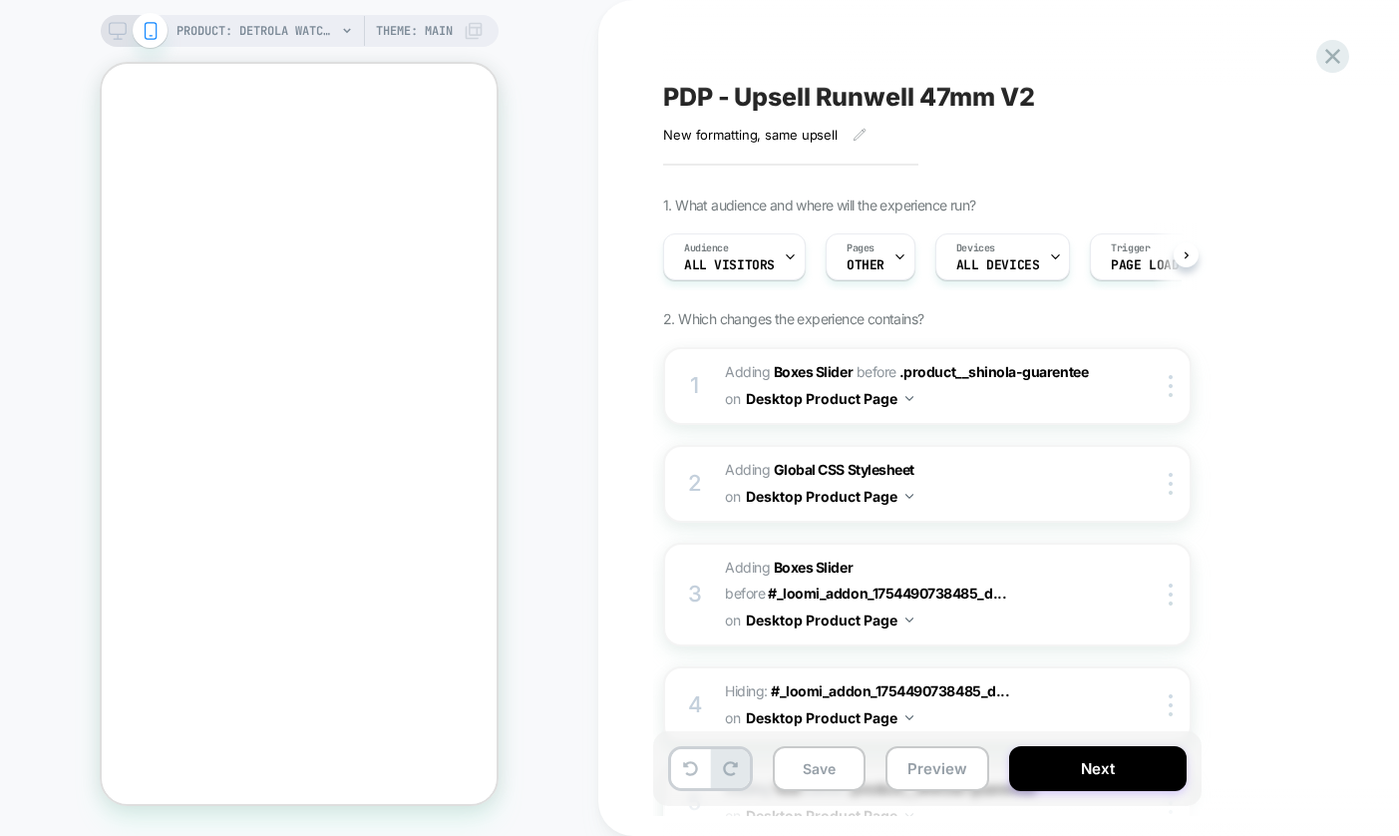
scroll to position [0, 1]
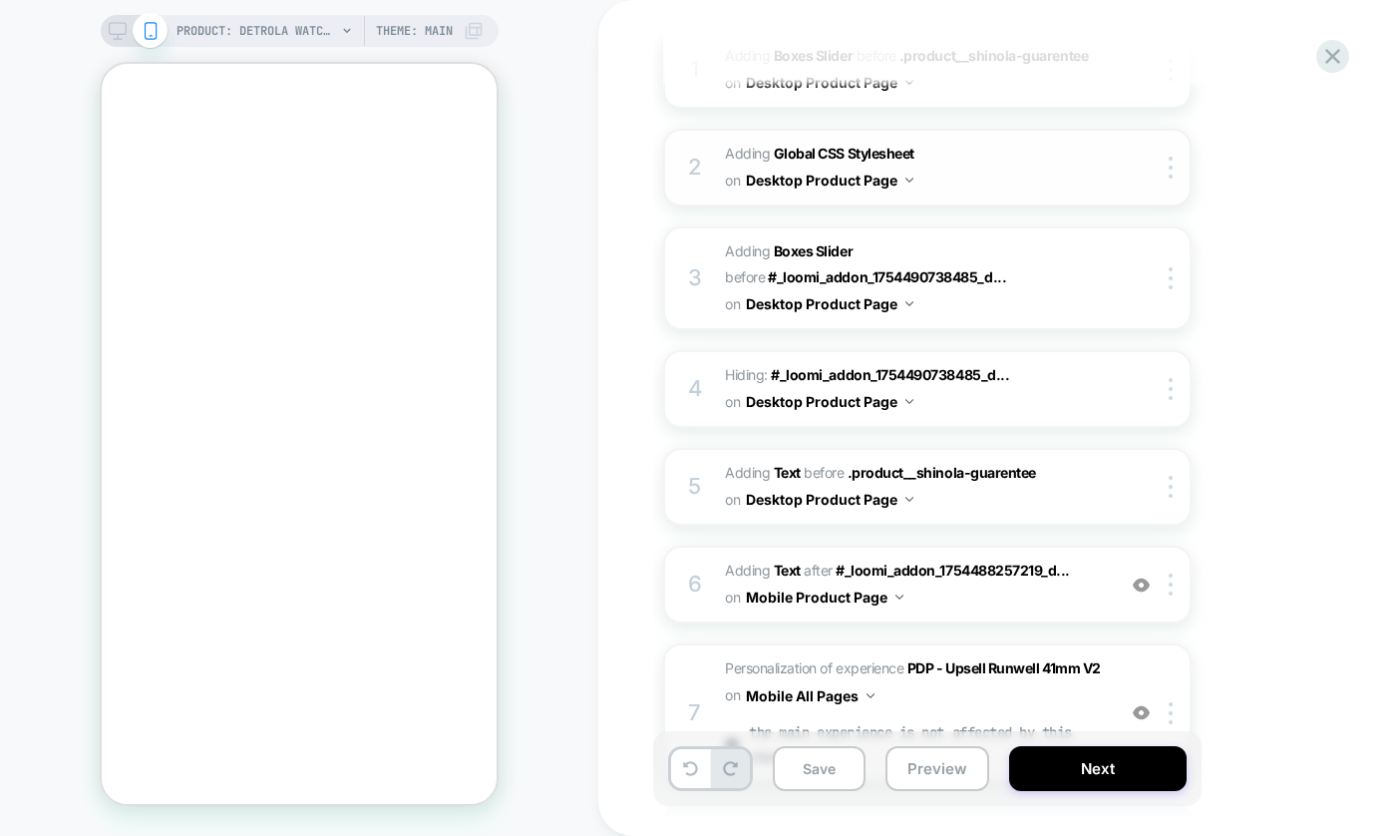
scroll to position [322, 0]
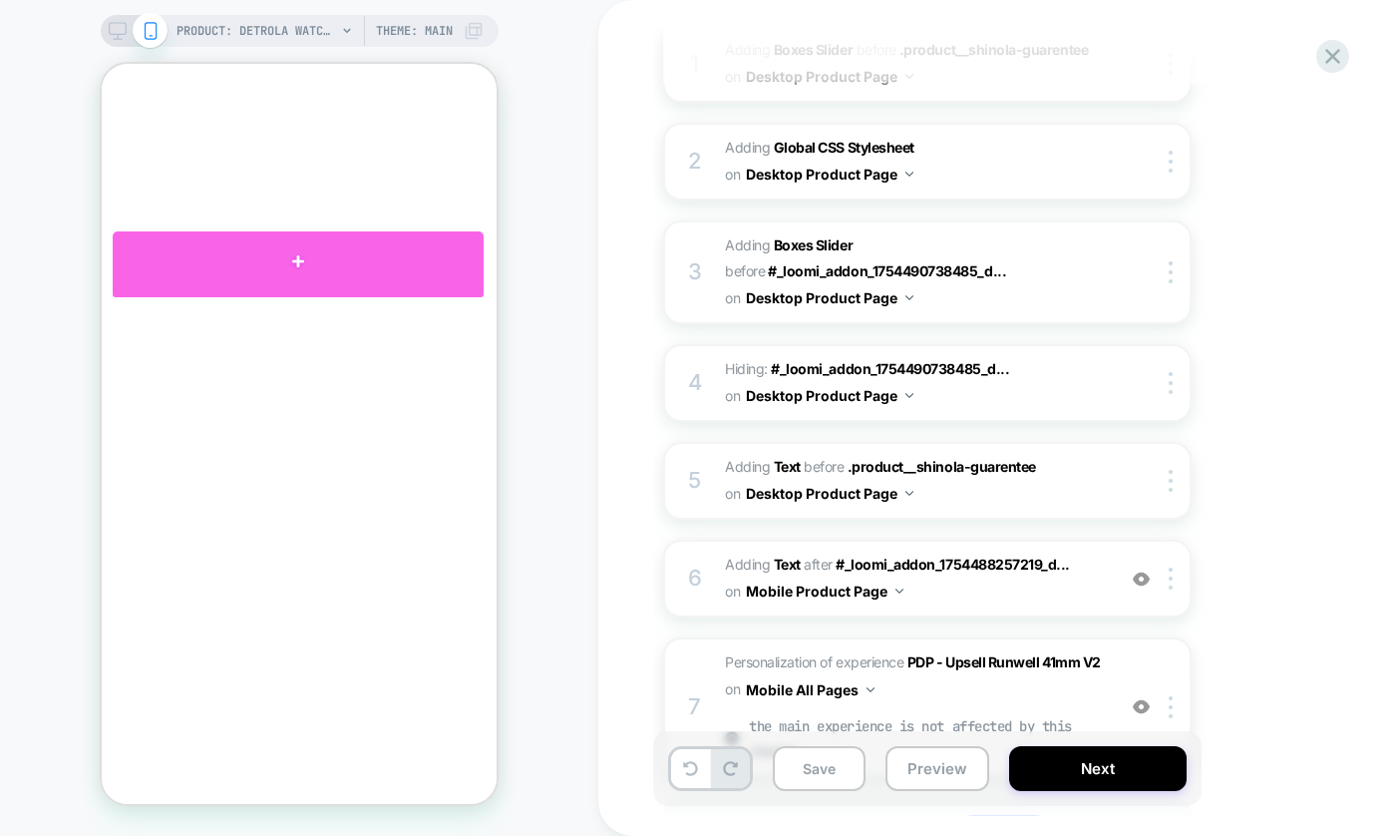
click at [302, 277] on div at bounding box center [298, 261] width 371 height 60
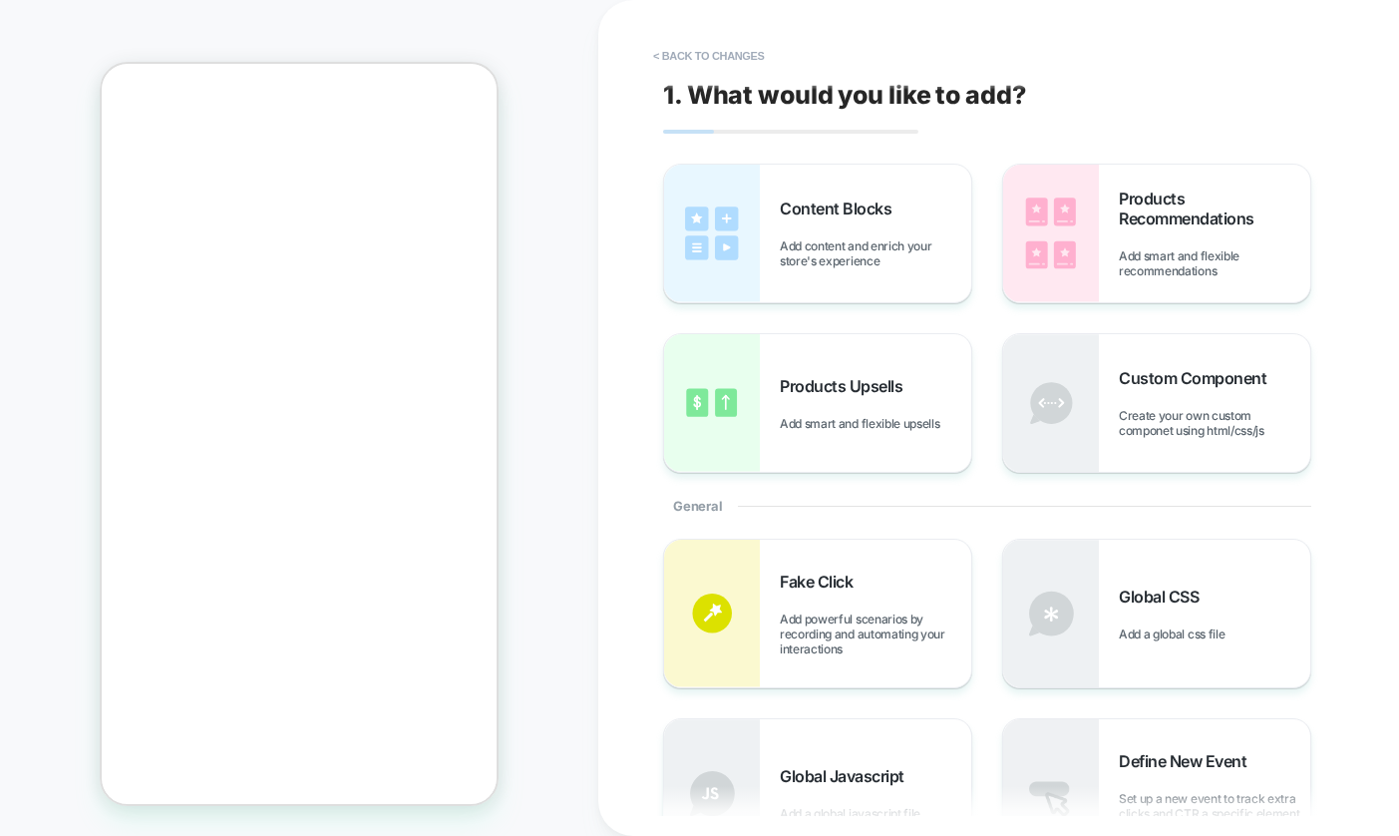
scroll to position [1584, 0]
click at [695, 60] on button "< Back to changes" at bounding box center [709, 56] width 132 height 32
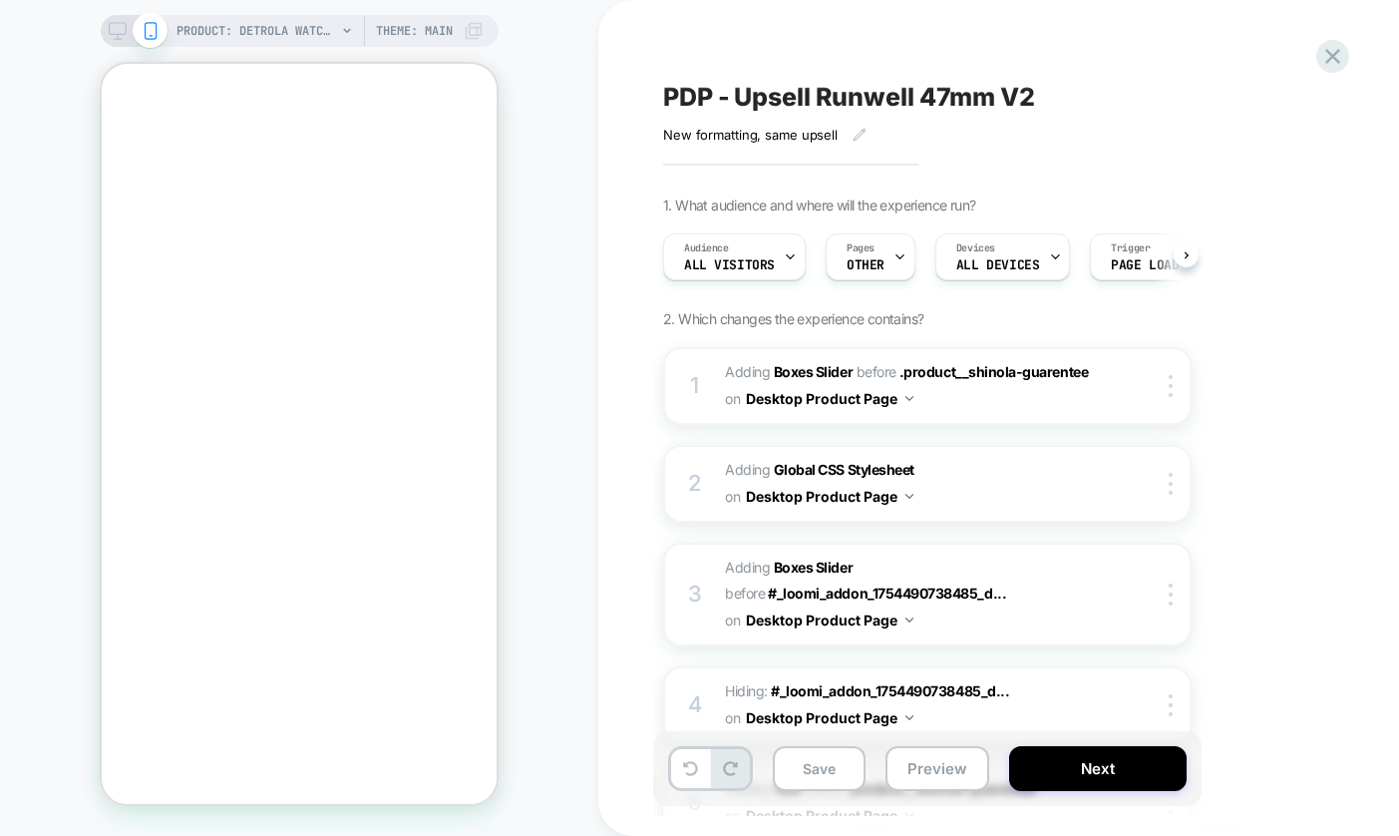
scroll to position [0, 1]
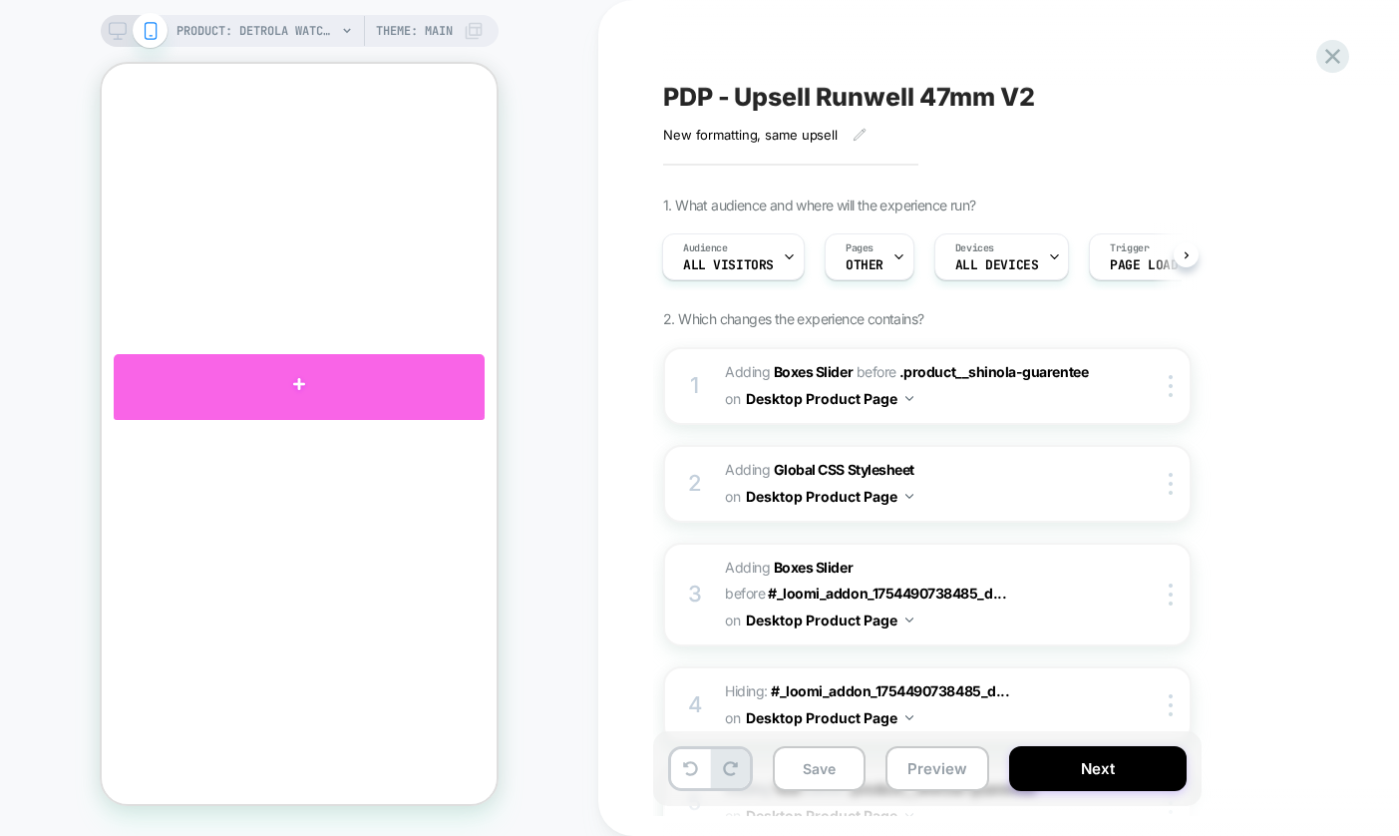
click at [301, 402] on div at bounding box center [299, 384] width 371 height 60
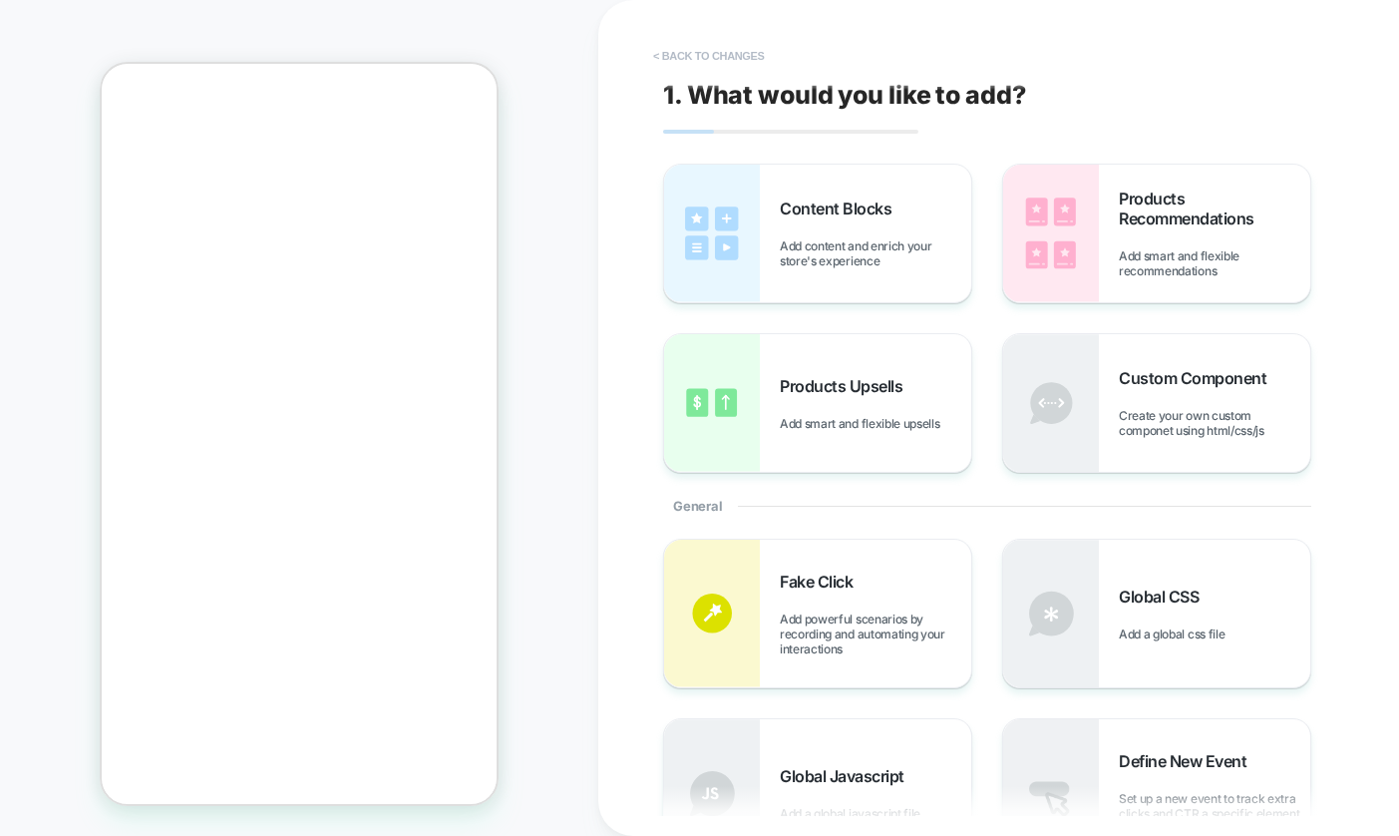
click at [730, 45] on button "< Back to changes" at bounding box center [709, 56] width 132 height 32
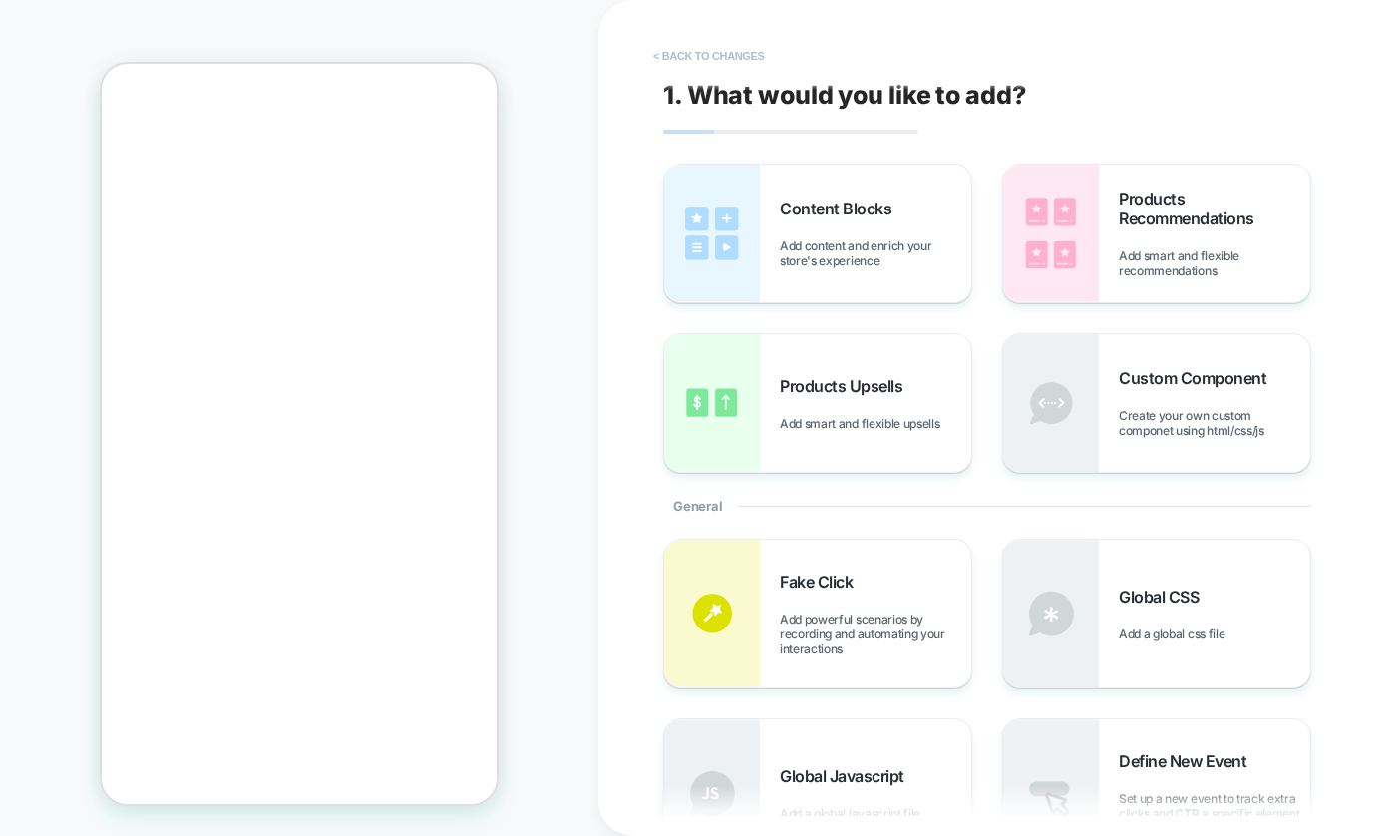
click at [706, 63] on button "< Back to changes" at bounding box center [709, 56] width 132 height 32
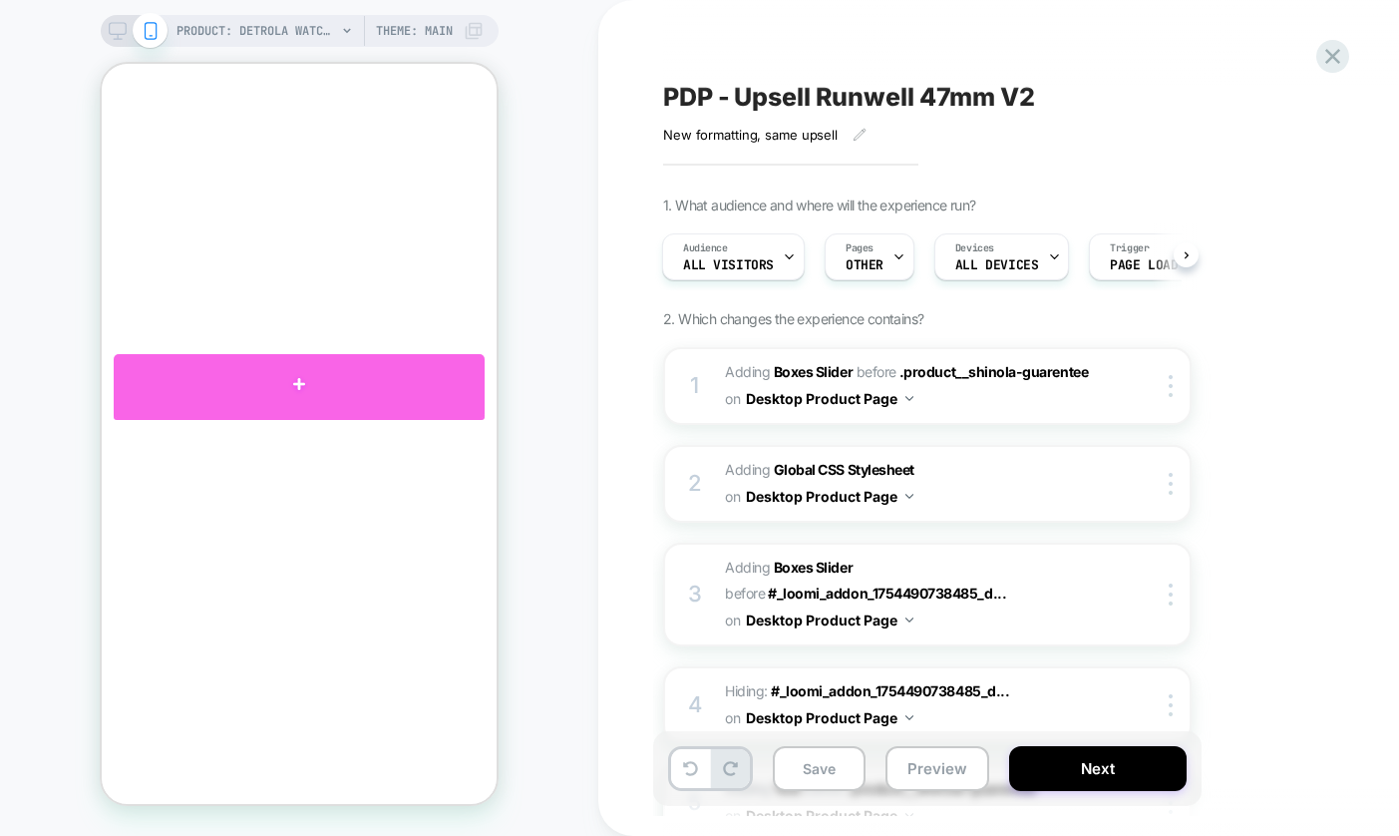
click at [467, 397] on div at bounding box center [299, 384] width 371 height 60
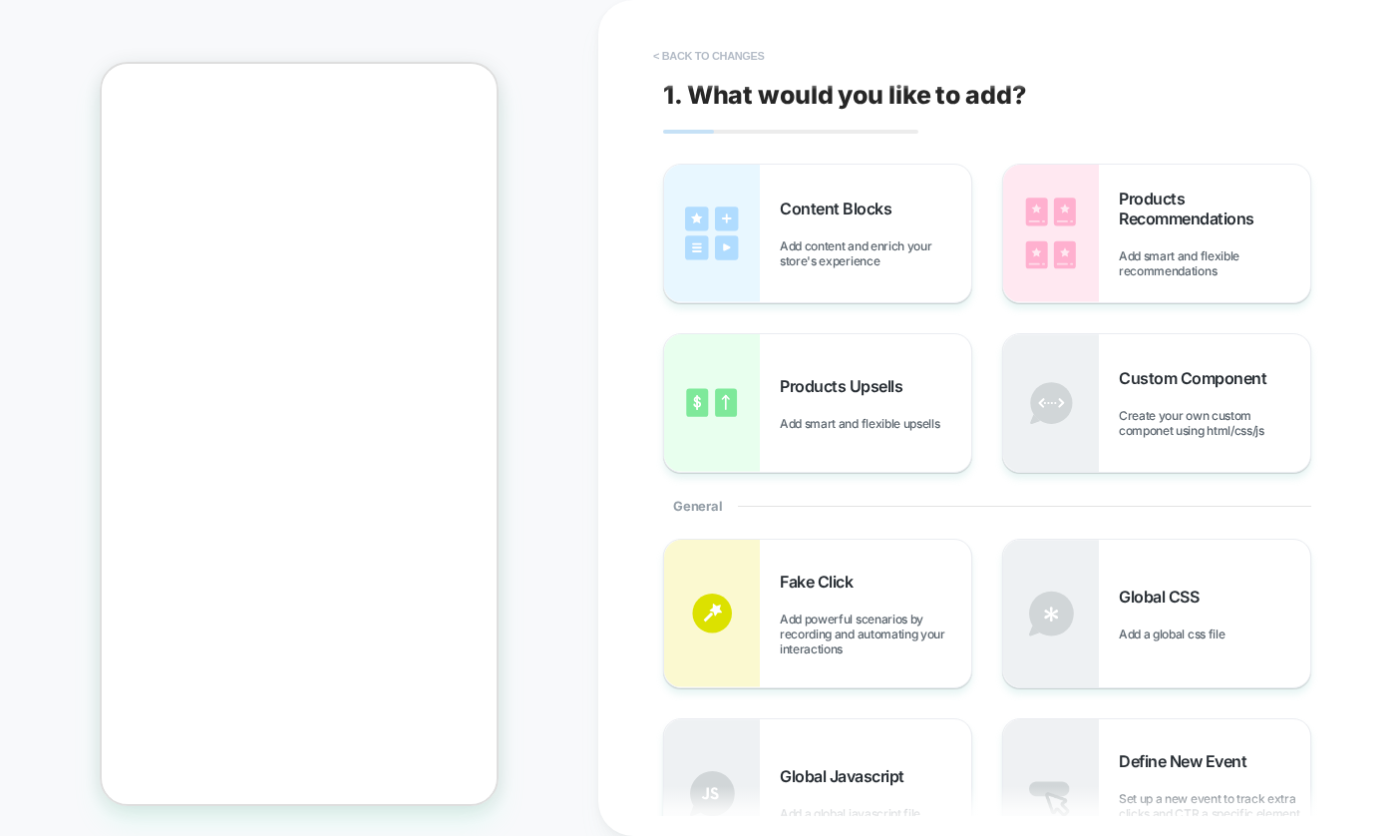
click at [704, 58] on button "< Back to changes" at bounding box center [709, 56] width 132 height 32
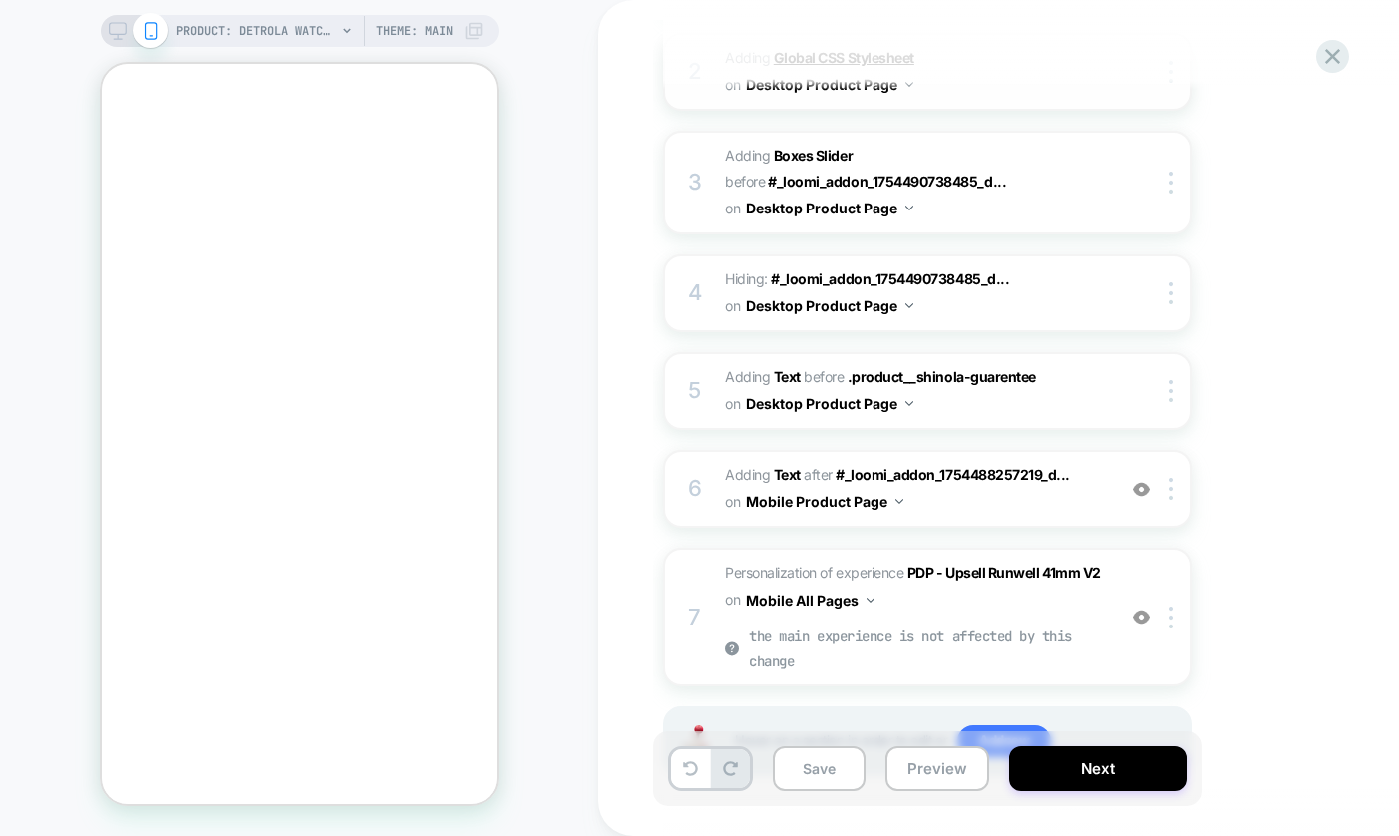
scroll to position [411, 0]
click at [1171, 495] on img at bounding box center [1171, 490] width 4 height 22
click at [1284, 524] on div "1. What audience and where will the experience run? Audience All Visitors Pages…" at bounding box center [1027, 306] width 728 height 1041
click at [1010, 497] on span "#_loomi_addon_1759168680005_dup1759178442 Adding Text AFTER #_loomi_addon_17544…" at bounding box center [915, 490] width 380 height 54
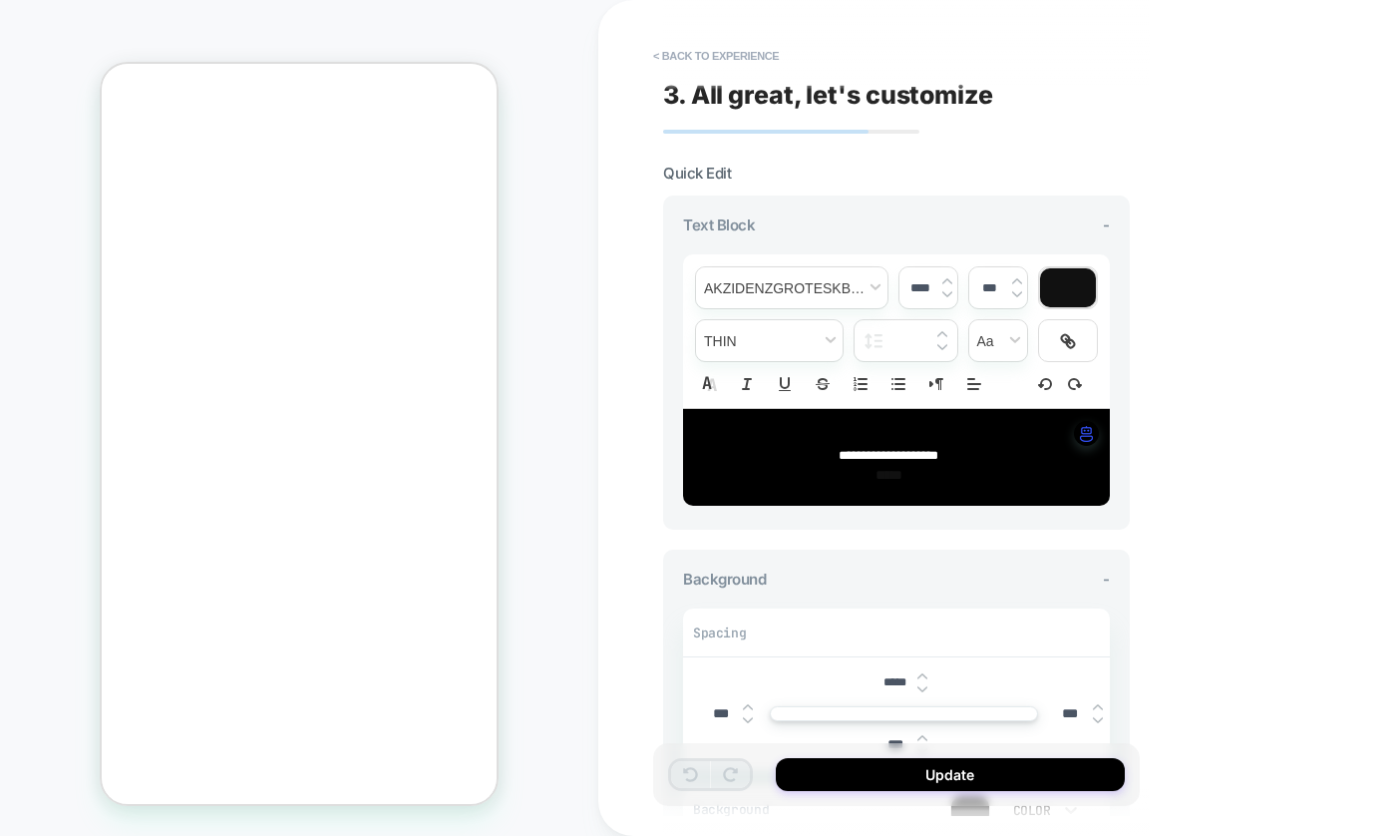
click at [894, 460] on span "**********" at bounding box center [889, 455] width 100 height 13
click at [970, 459] on p "**********" at bounding box center [889, 456] width 372 height 18
type input "****"
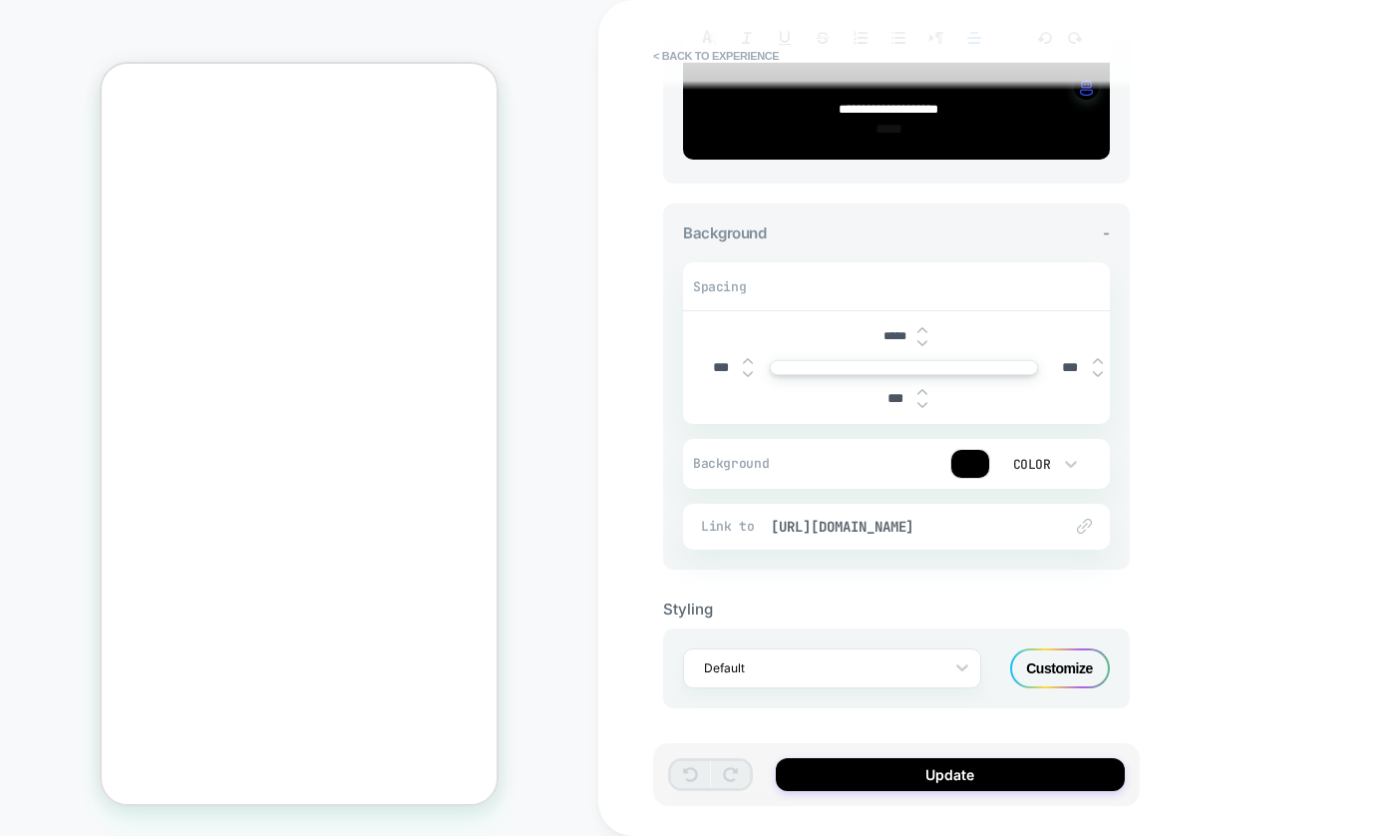
scroll to position [346, 0]
click at [979, 783] on button "Update" at bounding box center [950, 774] width 349 height 33
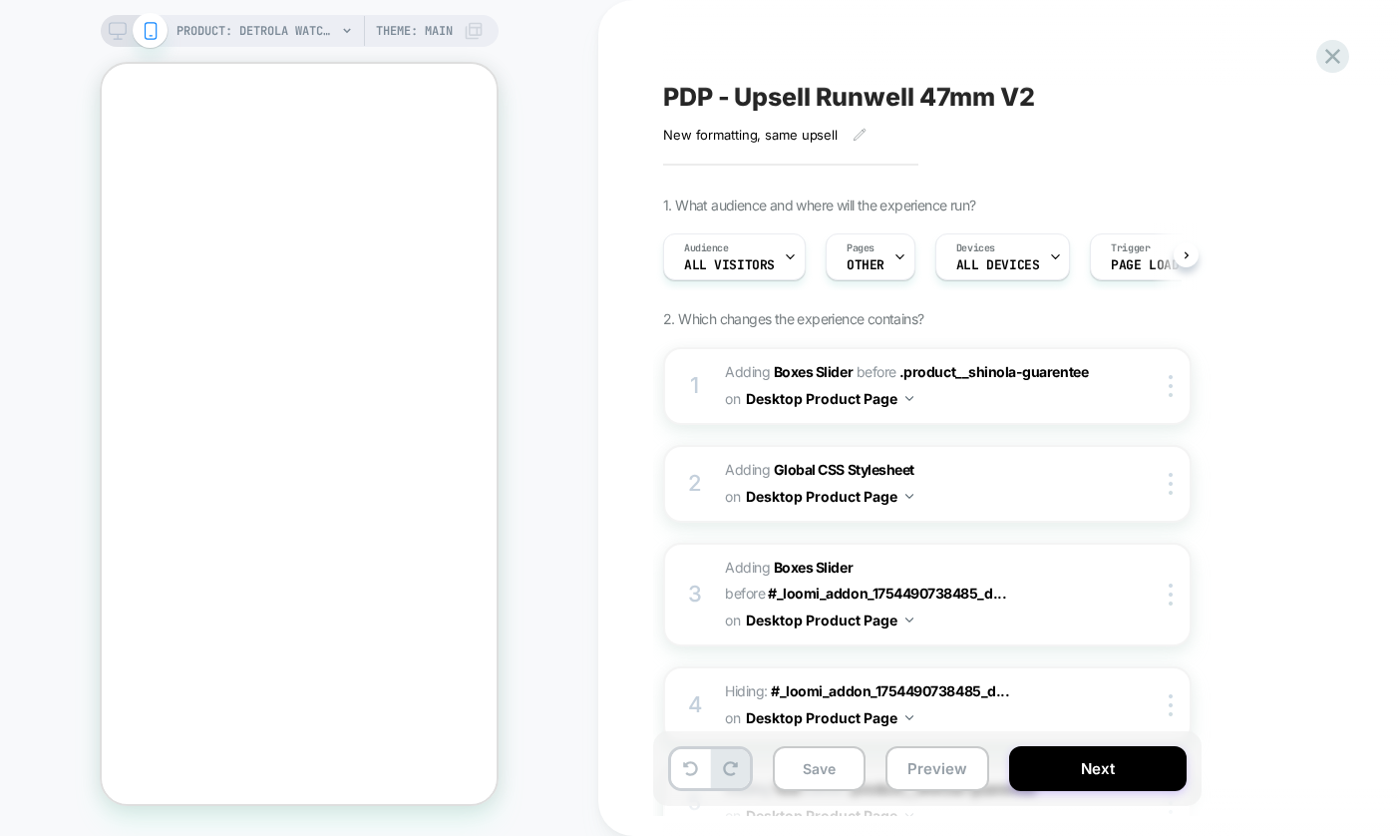
scroll to position [0, 1]
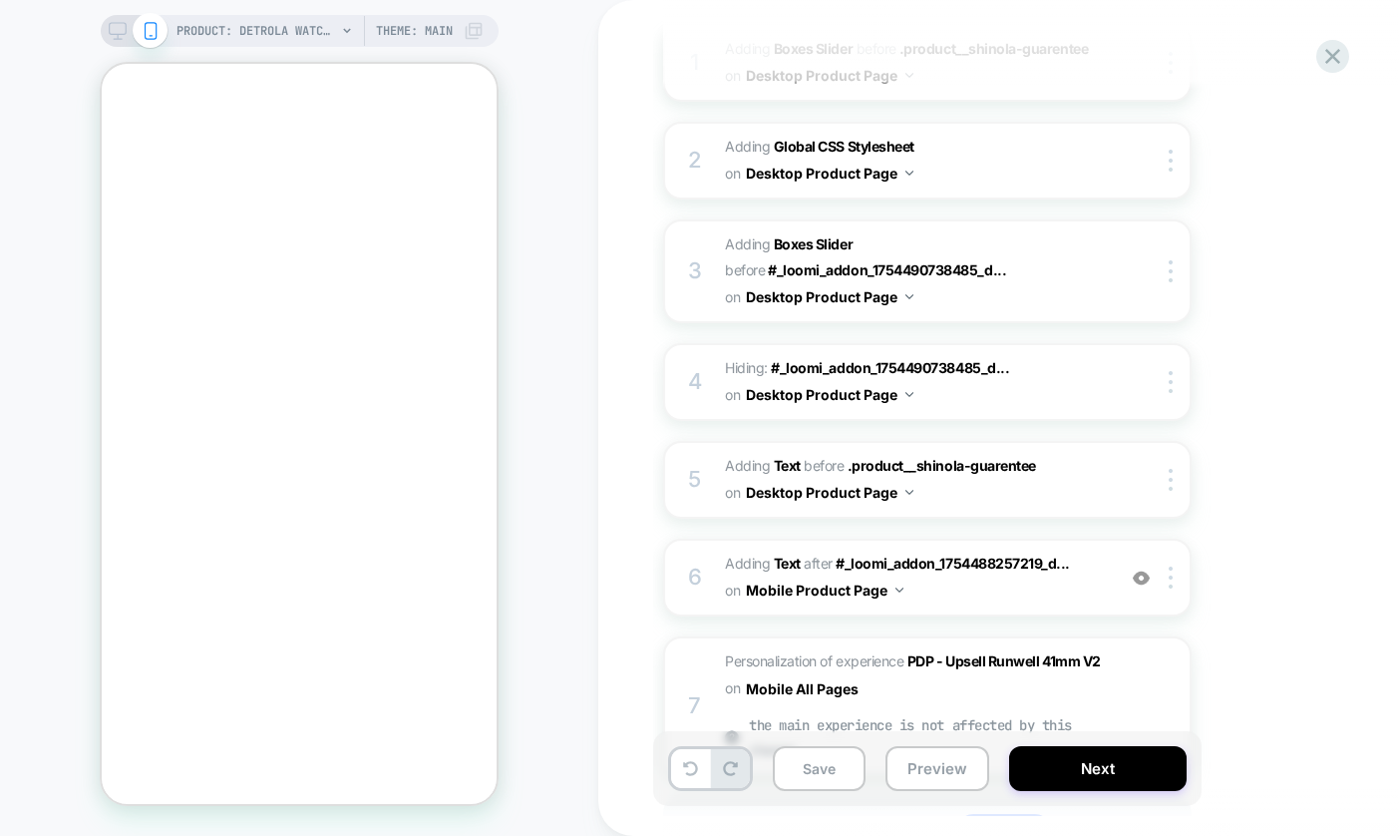
scroll to position [362, 0]
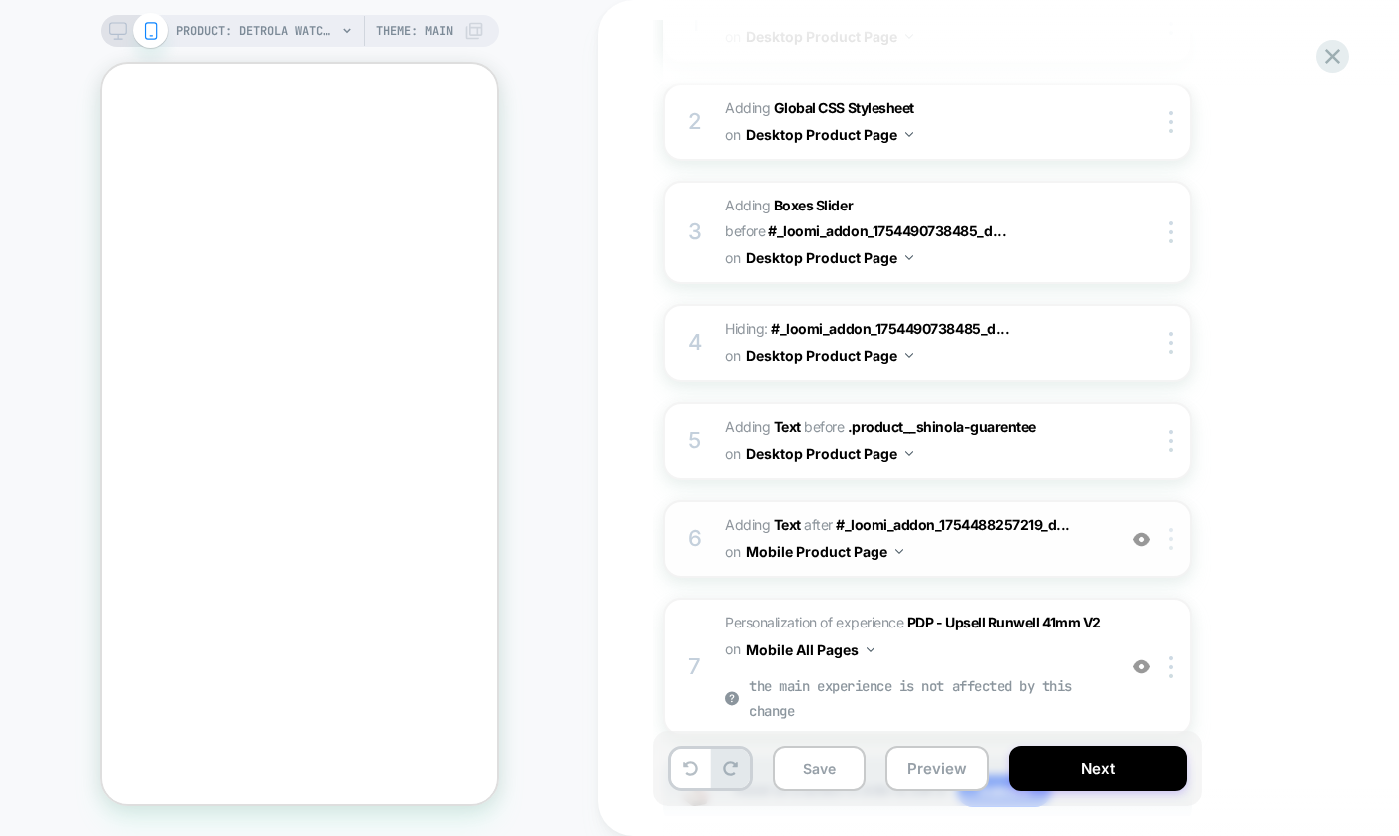
click at [1168, 543] on div at bounding box center [1174, 539] width 33 height 22
click at [1174, 542] on div at bounding box center [1174, 539] width 33 height 22
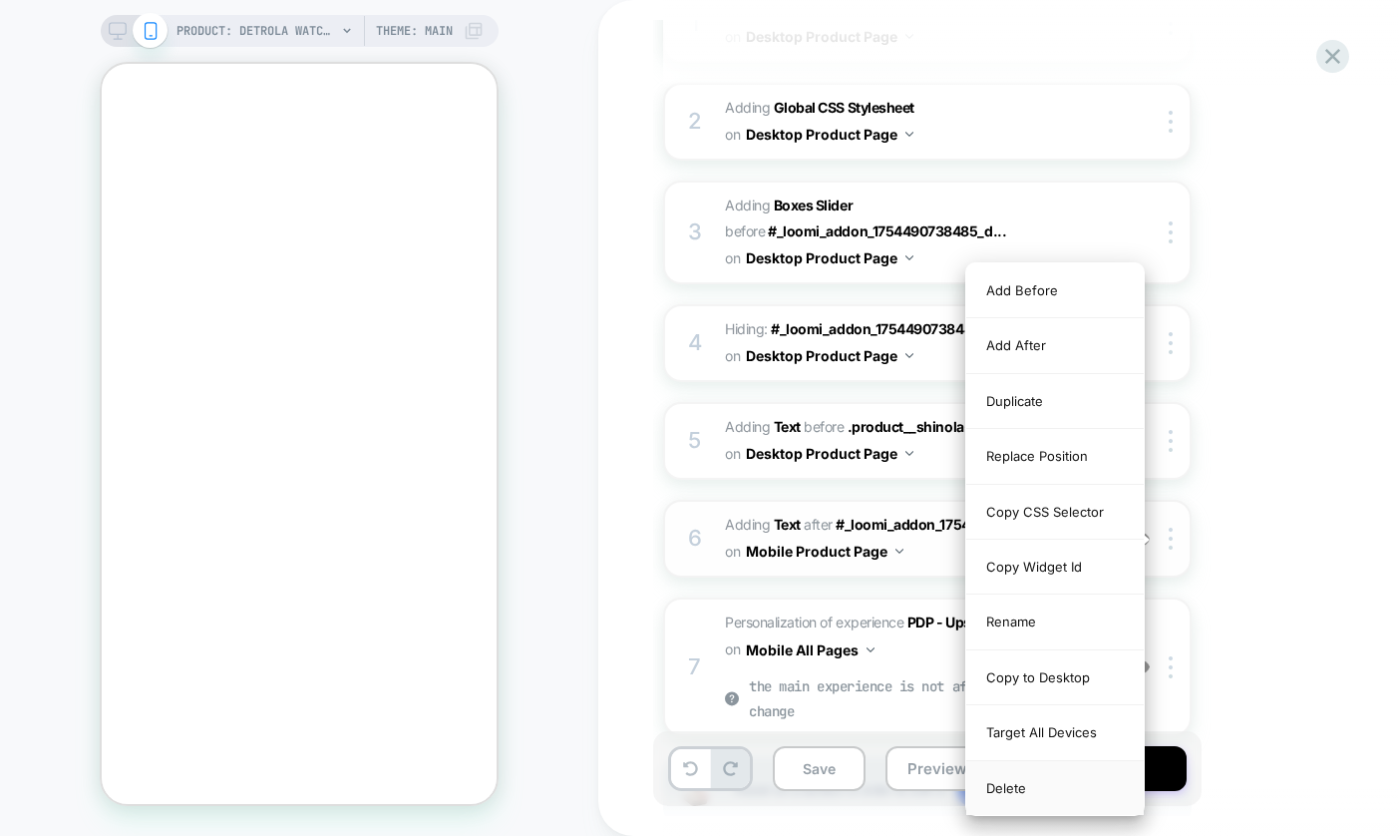
click at [1011, 778] on div "Delete" at bounding box center [1055, 788] width 178 height 54
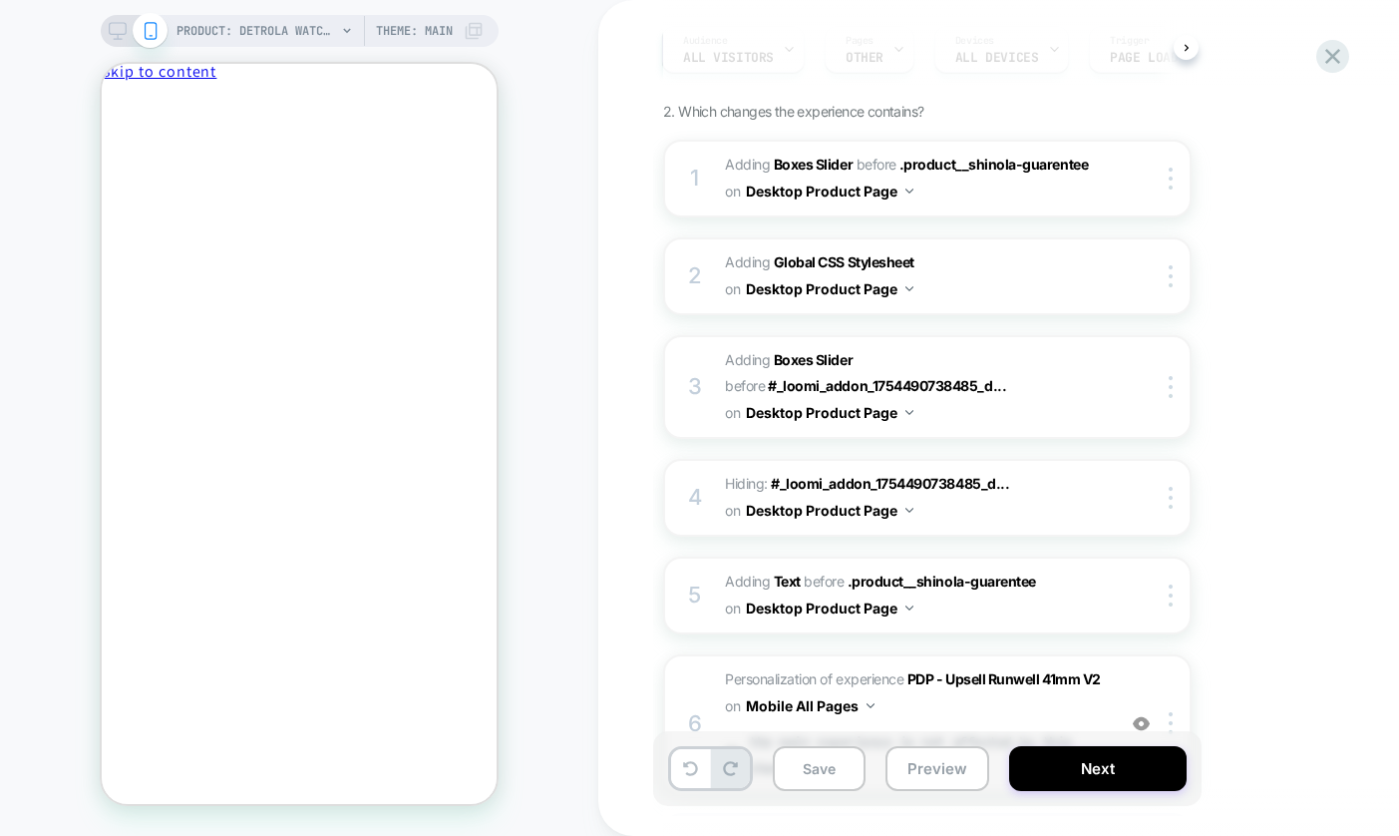
scroll to position [0, 0]
click at [815, 766] on button "Save" at bounding box center [819, 768] width 93 height 45
